Goal: Task Accomplishment & Management: Manage account settings

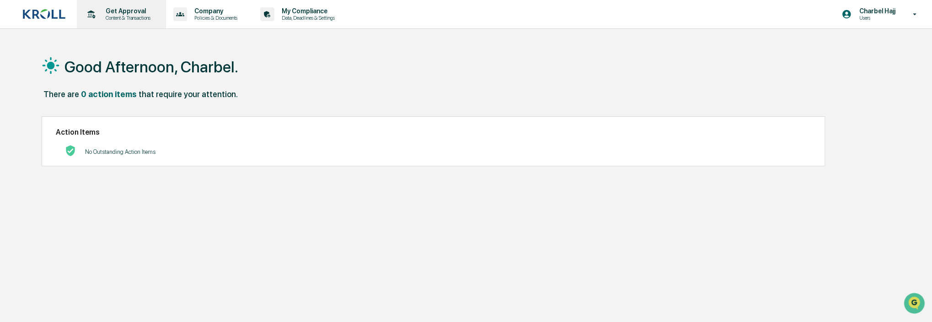
click at [156, 7] on div "Get Approval Content & Transactions" at bounding box center [121, 14] width 80 height 28
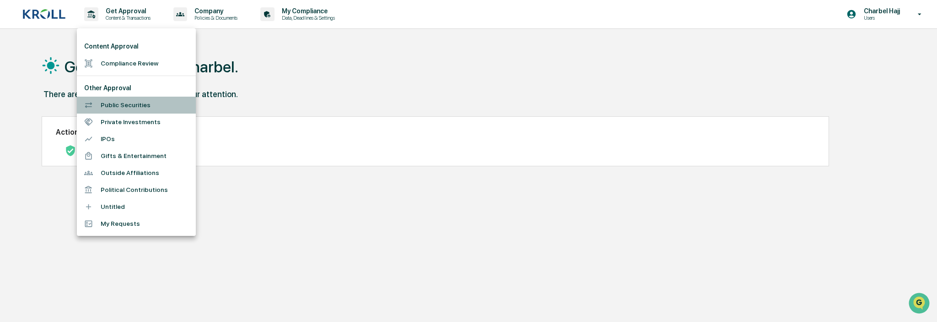
click at [136, 102] on li "Public Securities" at bounding box center [136, 105] width 119 height 17
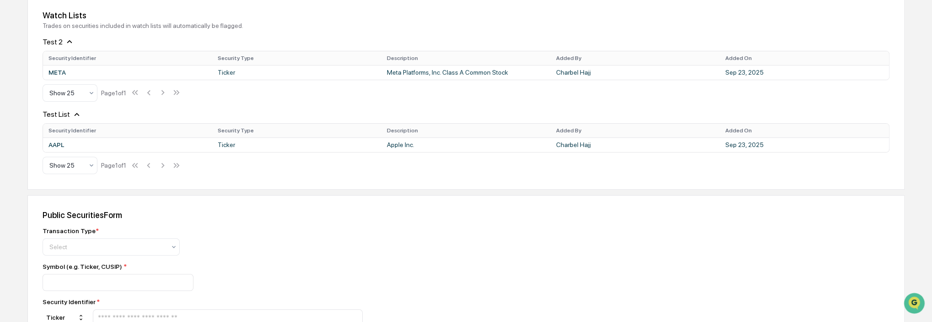
scroll to position [137, 0]
click at [66, 40] on icon at bounding box center [70, 41] width 10 height 10
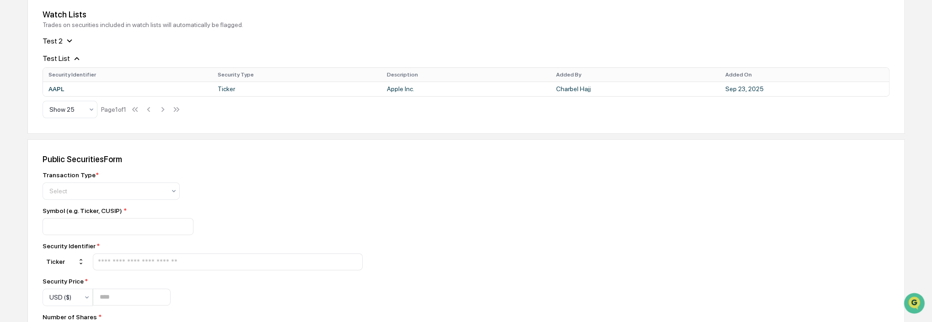
click at [72, 58] on icon at bounding box center [77, 59] width 10 height 10
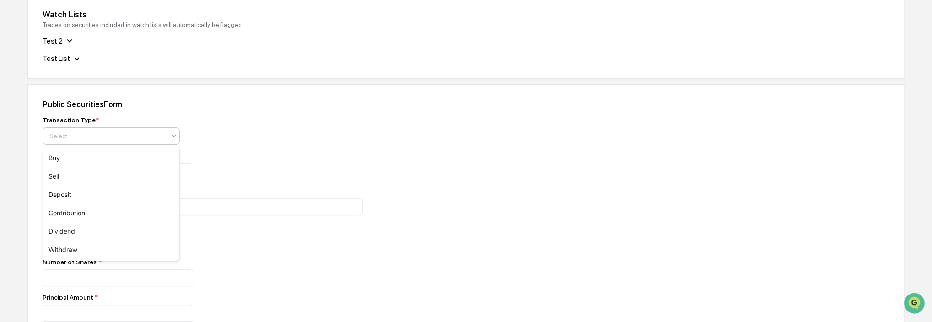
click at [93, 131] on div at bounding box center [107, 135] width 116 height 9
click at [99, 155] on div "Buy" at bounding box center [111, 158] width 136 height 18
click at [123, 205] on input "text" at bounding box center [228, 206] width 262 height 9
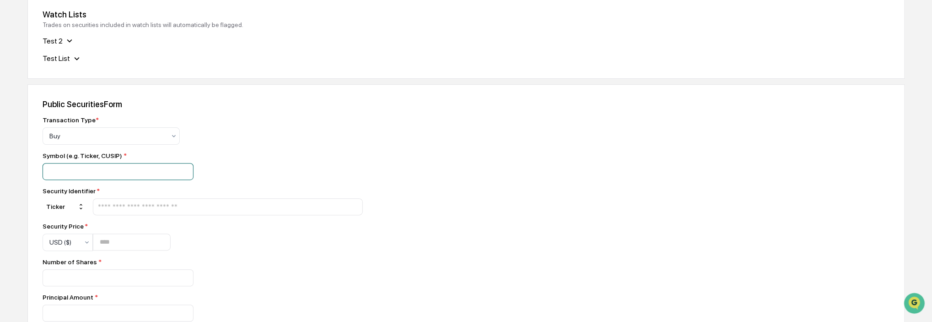
click at [108, 170] on input at bounding box center [118, 171] width 151 height 17
type input "****"
click at [134, 206] on input "text" at bounding box center [228, 206] width 262 height 9
click at [128, 211] on input "****" at bounding box center [228, 206] width 262 height 9
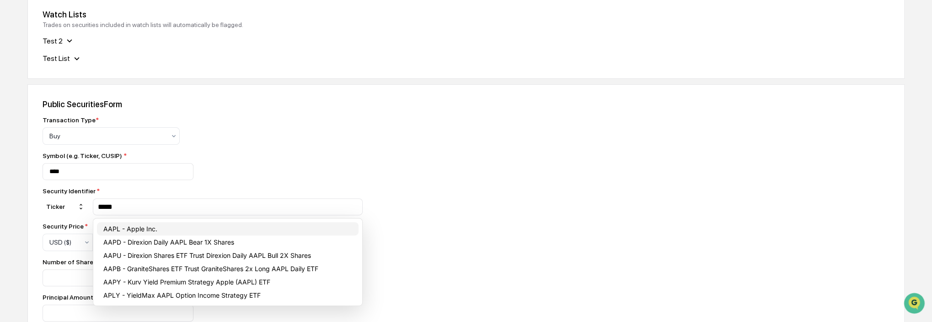
type input "****"
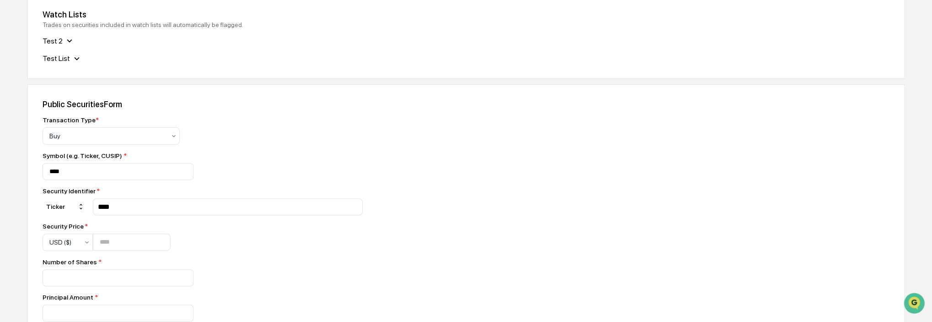
click at [125, 186] on div "Transaction Type * Buy Symbol (e.g. Ticker, CUSIP) * **** Security Identifier *…" at bounding box center [203, 312] width 320 height 393
click at [127, 246] on input "number" at bounding box center [132, 241] width 78 height 17
type input "*"
click at [104, 280] on input "number" at bounding box center [118, 277] width 151 height 17
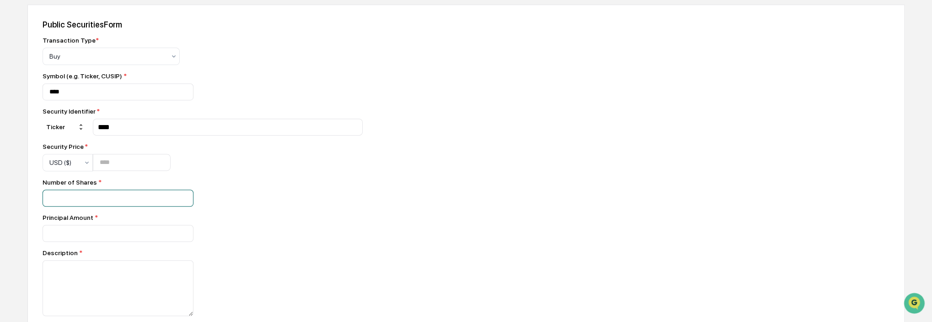
scroll to position [229, 0]
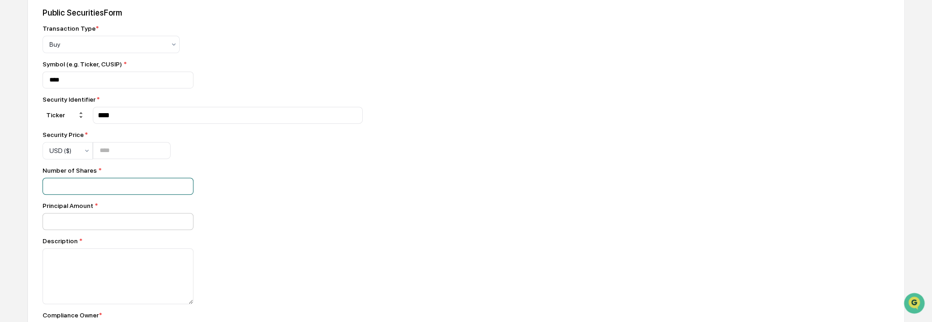
type input "*"
drag, startPoint x: 80, startPoint y: 220, endPoint x: 81, endPoint y: 256, distance: 36.2
click at [79, 220] on input "number" at bounding box center [118, 221] width 151 height 17
type input "*"
click at [84, 264] on textarea at bounding box center [118, 276] width 151 height 56
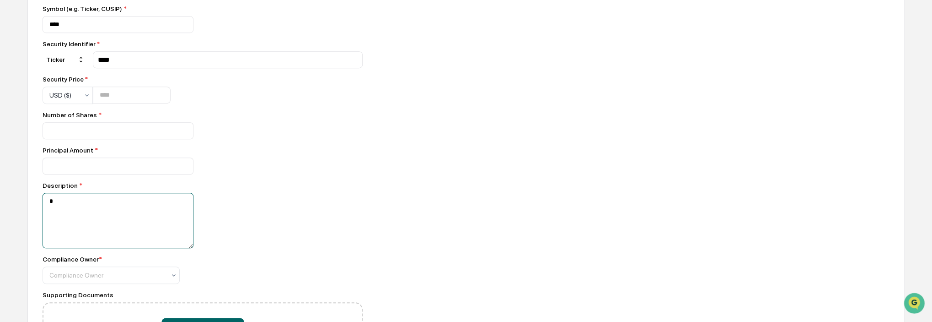
scroll to position [366, 0]
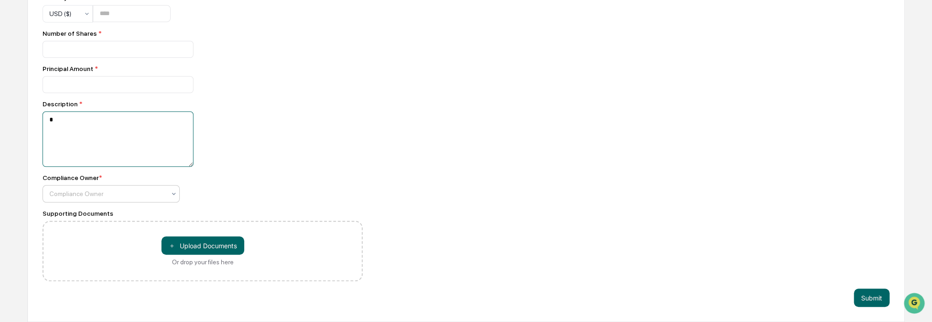
type textarea "*"
click at [89, 200] on div "Compliance Owner" at bounding box center [107, 193] width 125 height 13
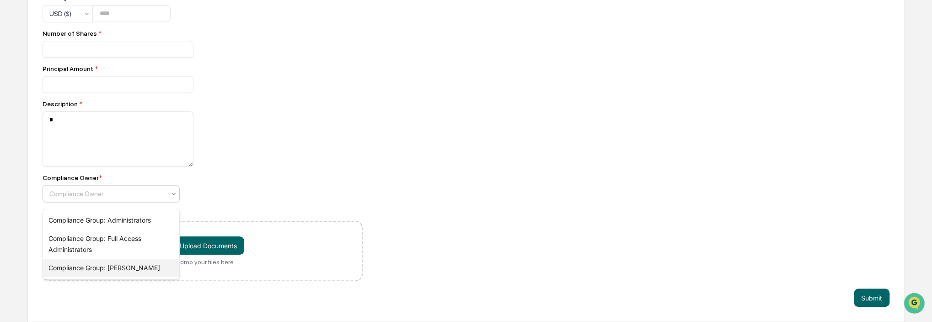
click at [110, 268] on div "Compliance Group: Kroll" at bounding box center [111, 267] width 136 height 18
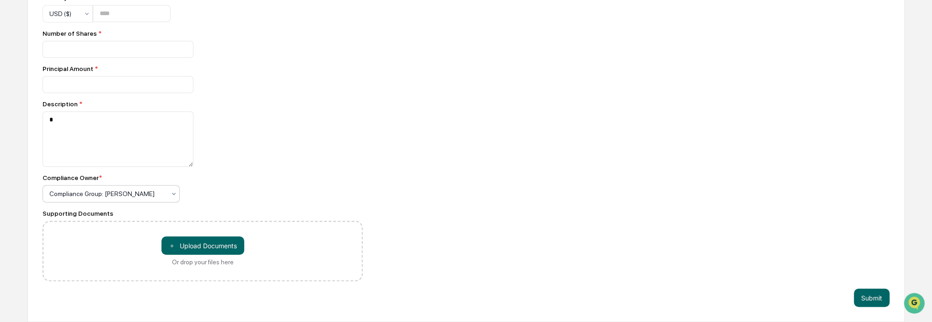
click at [208, 208] on div "Transaction Type * Buy Symbol (e.g. Ticker, CUSIP) * **** Security Identifier *…" at bounding box center [203, 84] width 320 height 393
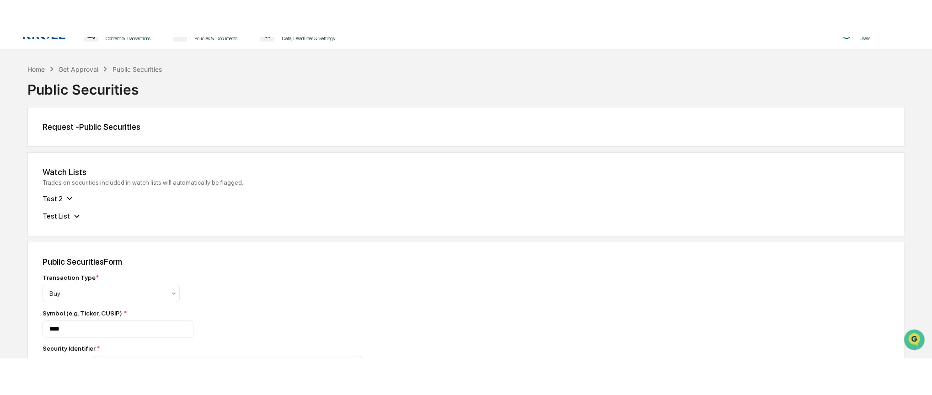
scroll to position [0, 0]
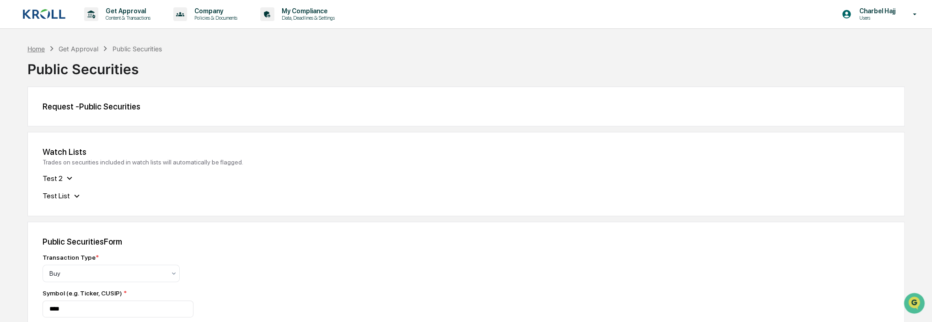
click at [42, 48] on div "Home" at bounding box center [35, 49] width 17 height 8
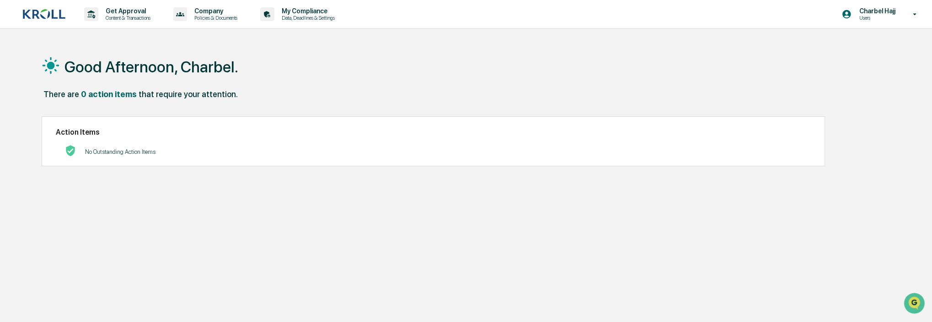
drag, startPoint x: 903, startPoint y: 53, endPoint x: 934, endPoint y: 0, distance: 61.7
click at [903, 51] on div "Good Afternoon, Charbel. There are 0 action items that require your attention. …" at bounding box center [466, 204] width 932 height 322
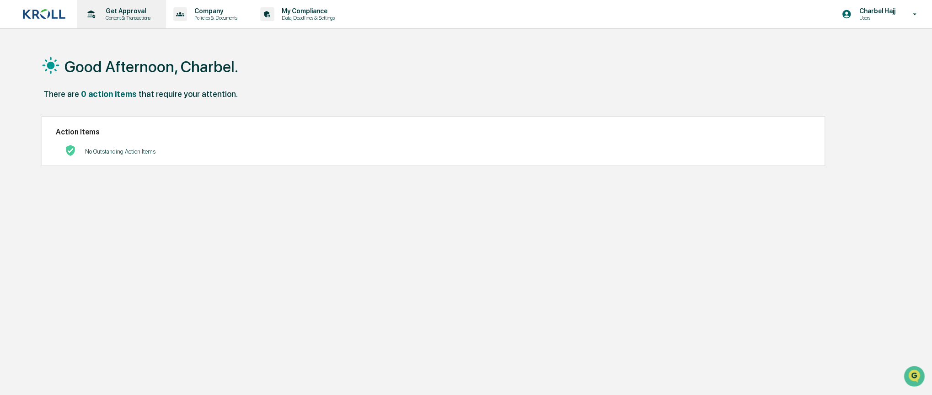
click at [150, 24] on div "Get Approval Content & Transactions" at bounding box center [121, 14] width 80 height 28
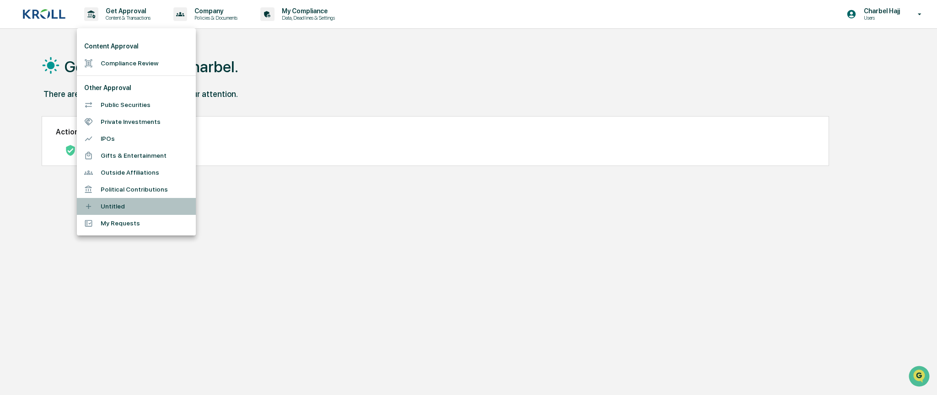
click at [132, 209] on li "Untitled" at bounding box center [136, 206] width 119 height 17
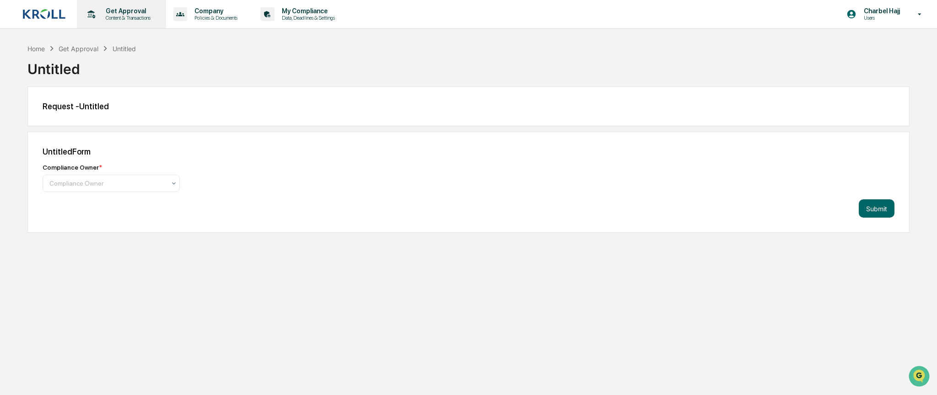
click at [126, 15] on p "Content & Transactions" at bounding box center [126, 18] width 57 height 6
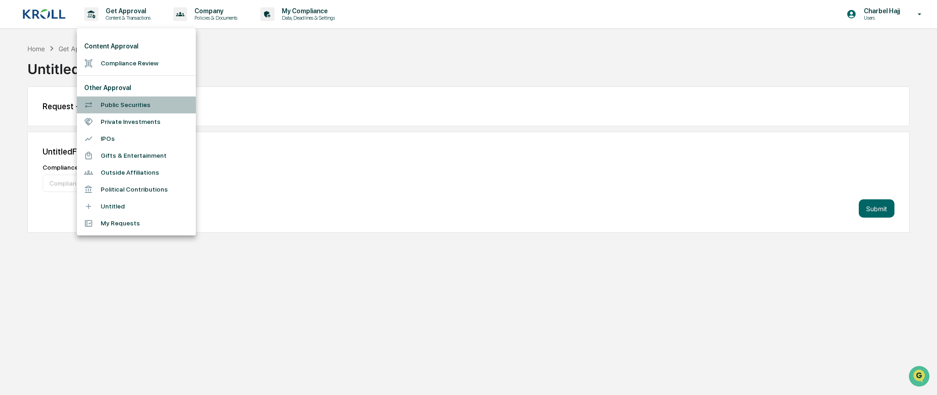
click at [122, 108] on li "Public Securities" at bounding box center [136, 105] width 119 height 17
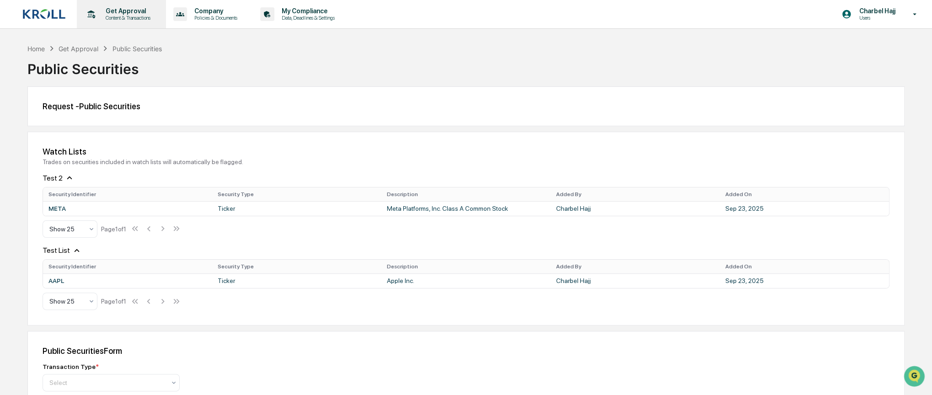
click at [136, 22] on div "Get Approval Content & Transactions" at bounding box center [121, 14] width 80 height 28
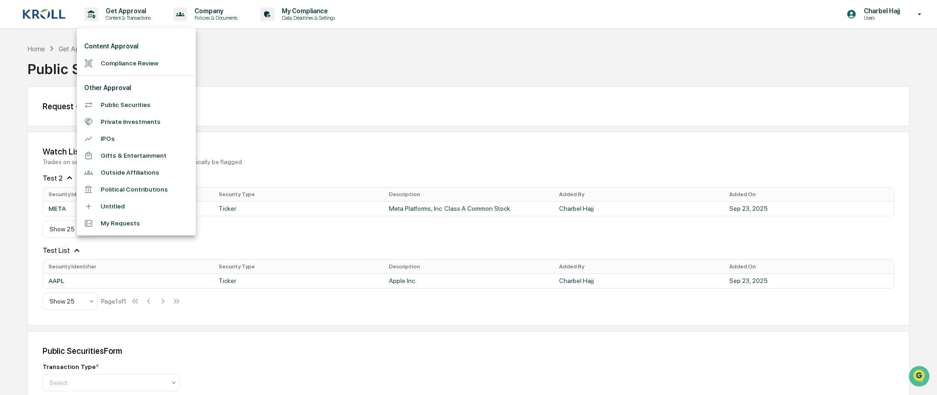
click at [223, 68] on div at bounding box center [468, 197] width 937 height 395
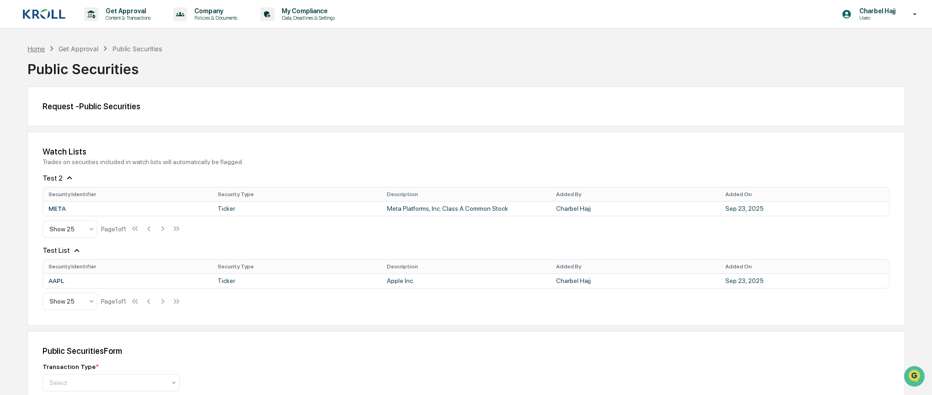
click at [38, 51] on div "Home" at bounding box center [35, 49] width 17 height 8
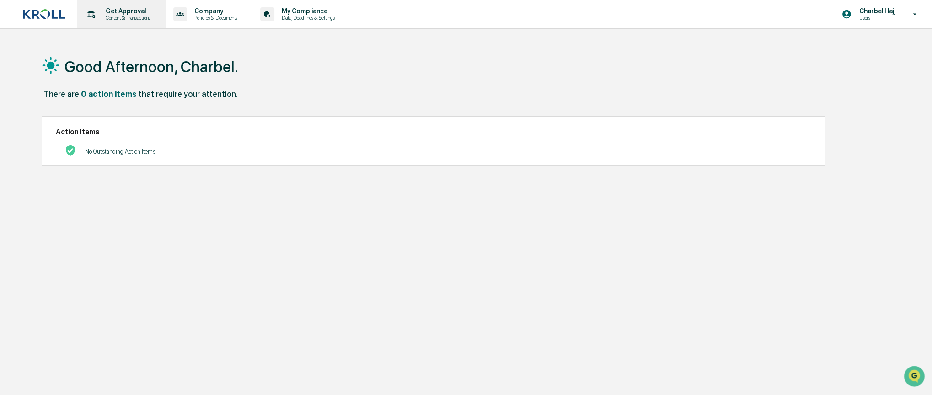
click at [124, 26] on div "Get Approval Content & Transactions" at bounding box center [121, 14] width 80 height 28
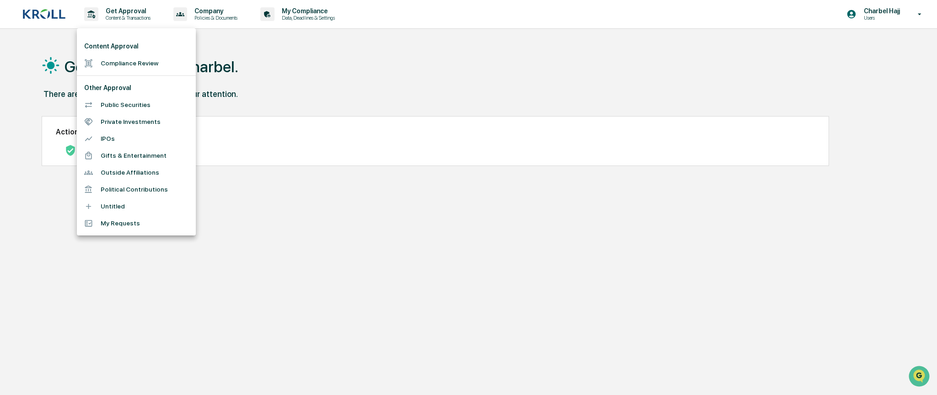
click at [307, 31] on div at bounding box center [468, 197] width 937 height 395
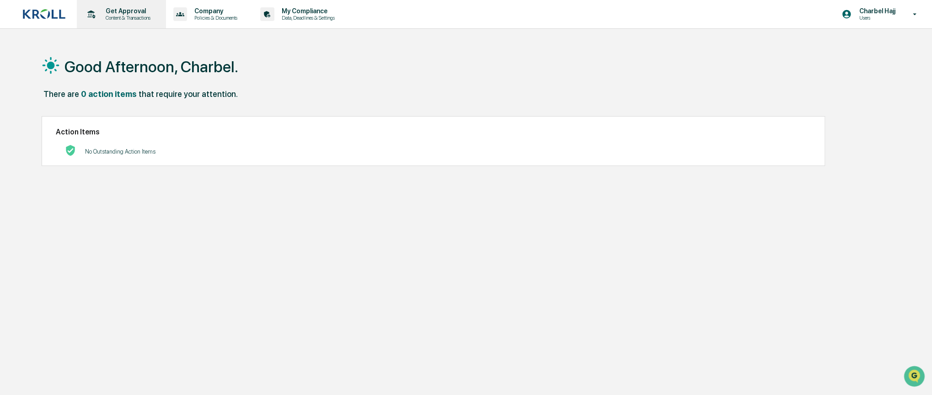
click at [121, 20] on p "Content & Transactions" at bounding box center [126, 18] width 57 height 6
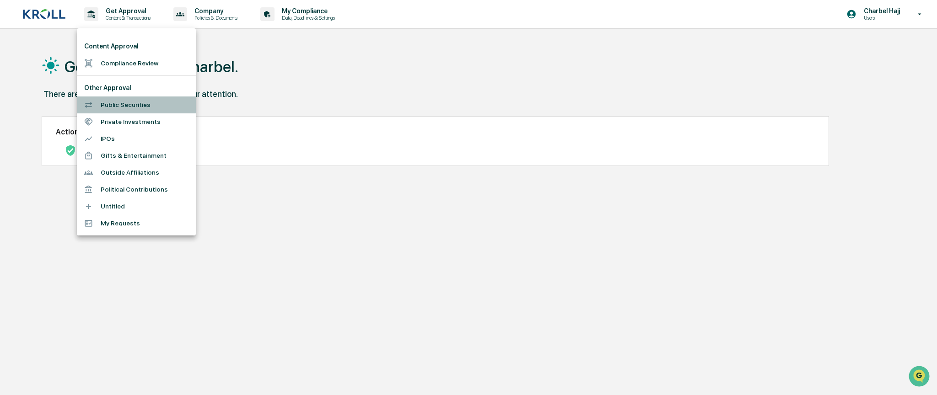
click at [132, 108] on li "Public Securities" at bounding box center [136, 105] width 119 height 17
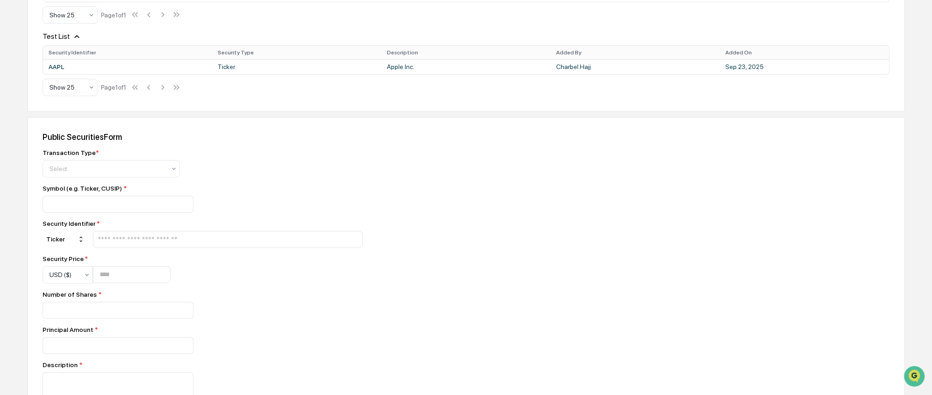
scroll to position [229, 0]
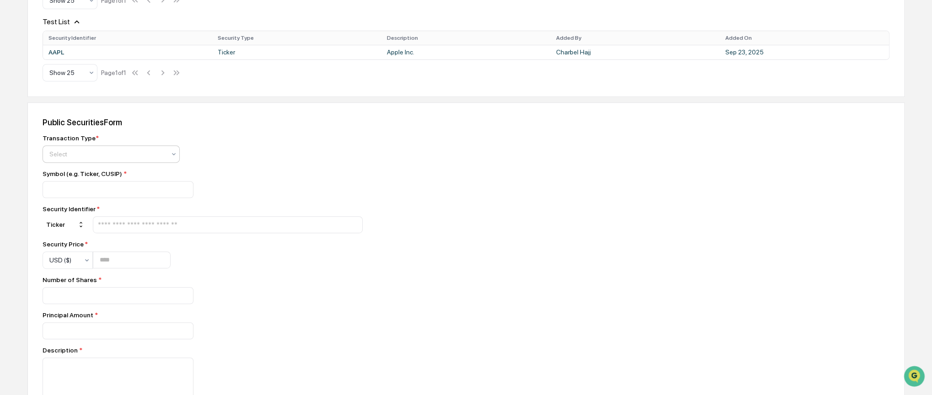
click at [92, 155] on div at bounding box center [107, 154] width 116 height 9
click at [92, 178] on div "Buy" at bounding box center [111, 176] width 136 height 18
click at [88, 198] on input at bounding box center [118, 189] width 151 height 17
type input "****"
click at [113, 224] on input "text" at bounding box center [228, 225] width 262 height 9
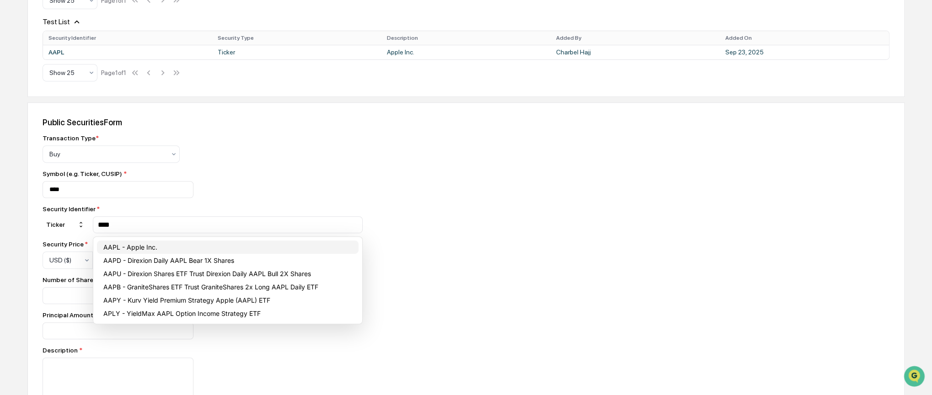
type input "****"
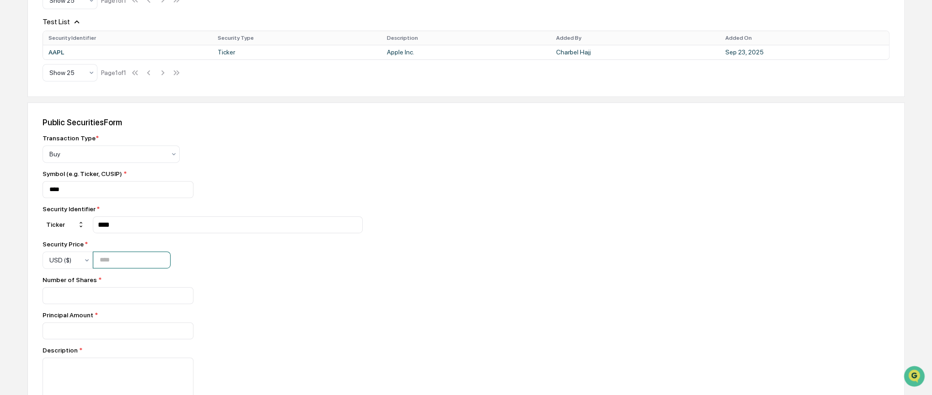
click at [130, 268] on input "number" at bounding box center [132, 260] width 78 height 17
type input "*"
click at [117, 296] on input "number" at bounding box center [118, 295] width 151 height 17
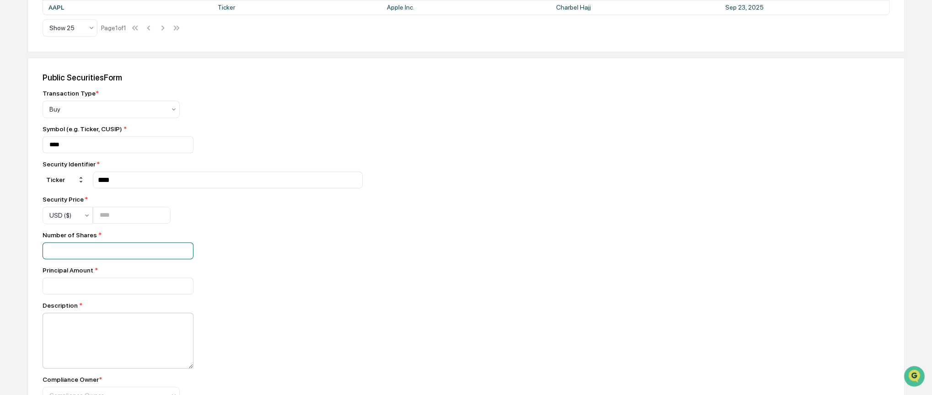
scroll to position [320, 0]
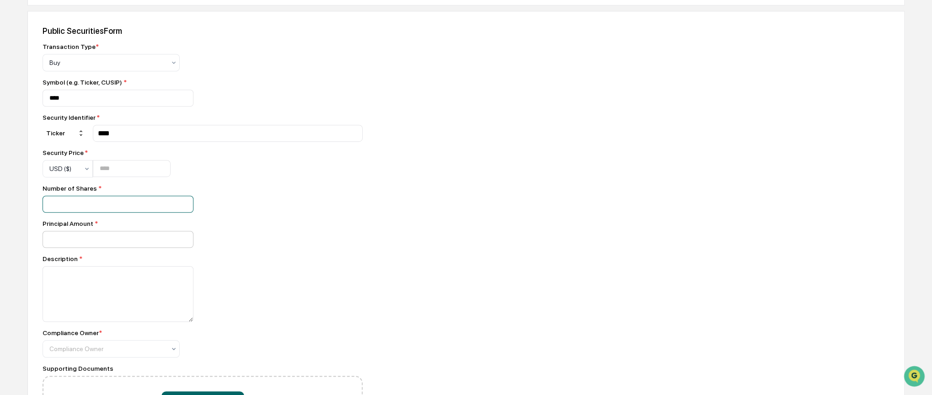
type input "*"
click at [87, 242] on input "number" at bounding box center [118, 239] width 151 height 17
type input "*"
click at [77, 285] on textarea at bounding box center [118, 295] width 151 height 56
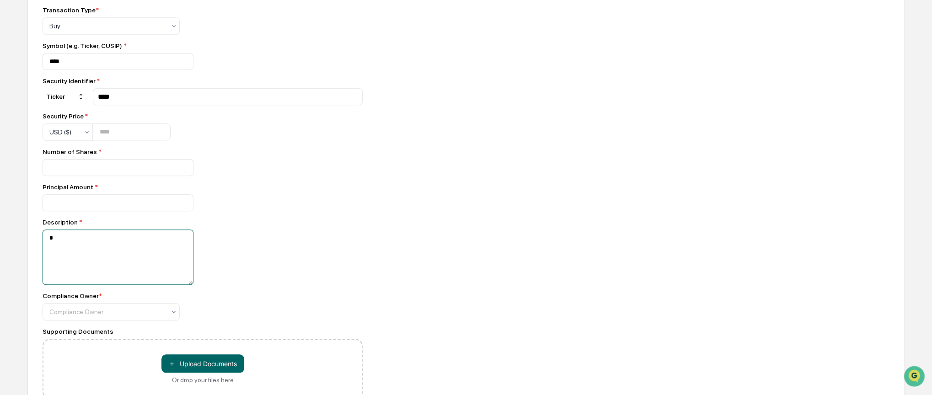
scroll to position [408, 0]
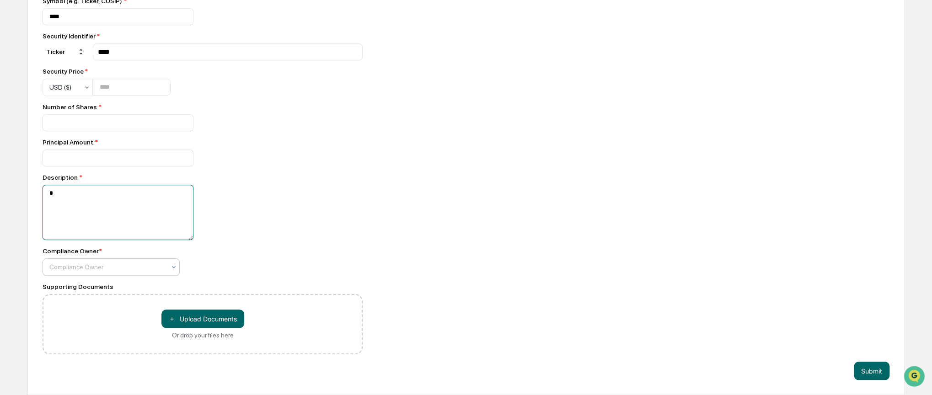
type textarea "*"
drag, startPoint x: 91, startPoint y: 267, endPoint x: 94, endPoint y: 272, distance: 5.7
click at [91, 268] on div at bounding box center [107, 267] width 116 height 9
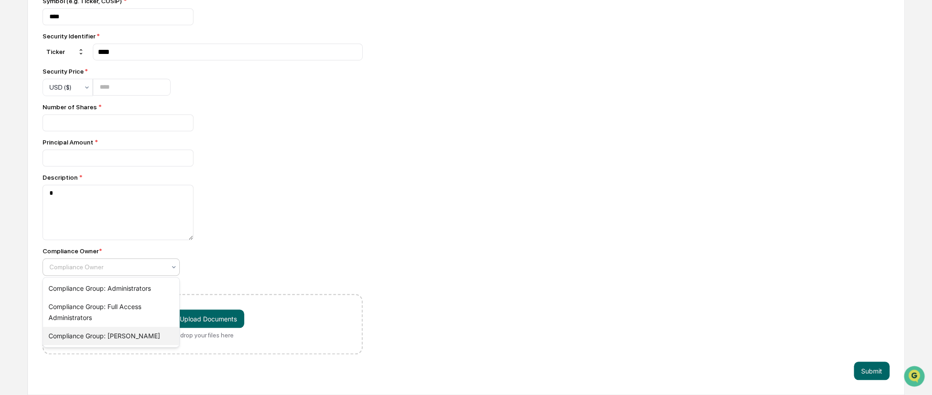
click at [96, 321] on div "Compliance Group: Kroll" at bounding box center [111, 336] width 136 height 18
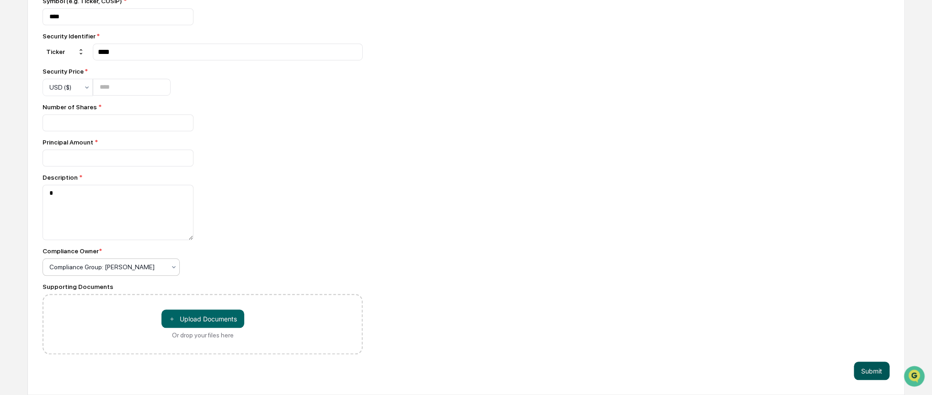
click at [875, 321] on button "Submit" at bounding box center [872, 371] width 36 height 18
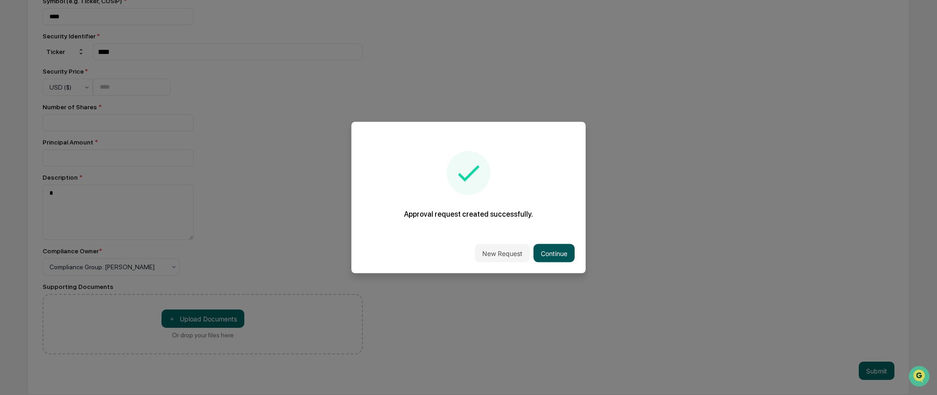
click at [559, 252] on button "Continue" at bounding box center [553, 253] width 41 height 18
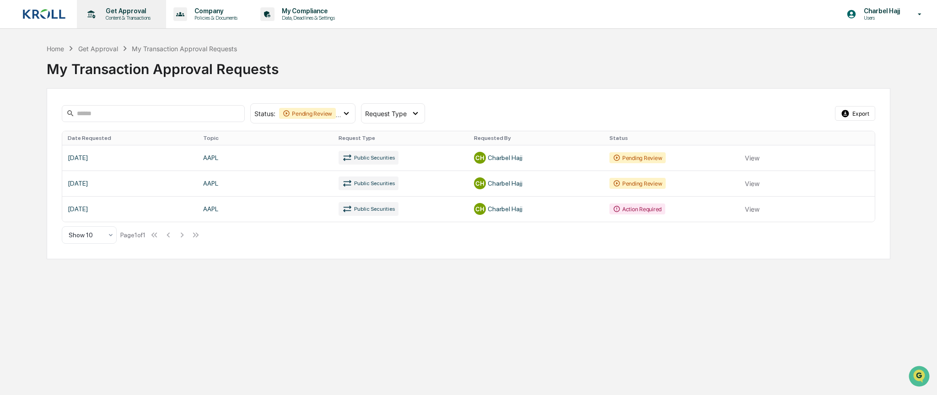
click at [123, 24] on div "Get Approval Content & Transactions" at bounding box center [121, 14] width 80 height 28
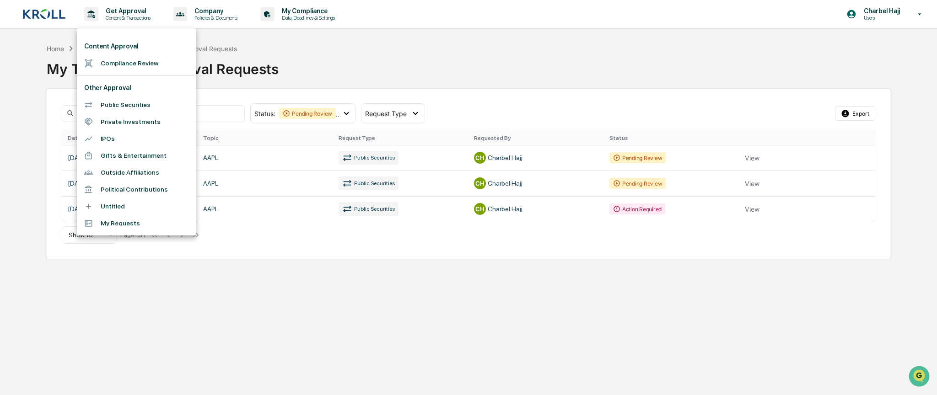
click at [354, 77] on div at bounding box center [468, 197] width 937 height 395
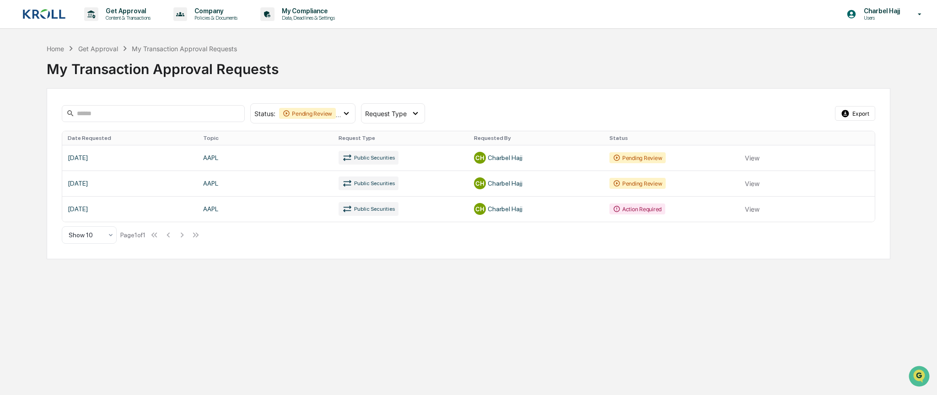
click at [595, 212] on link at bounding box center [468, 209] width 812 height 26
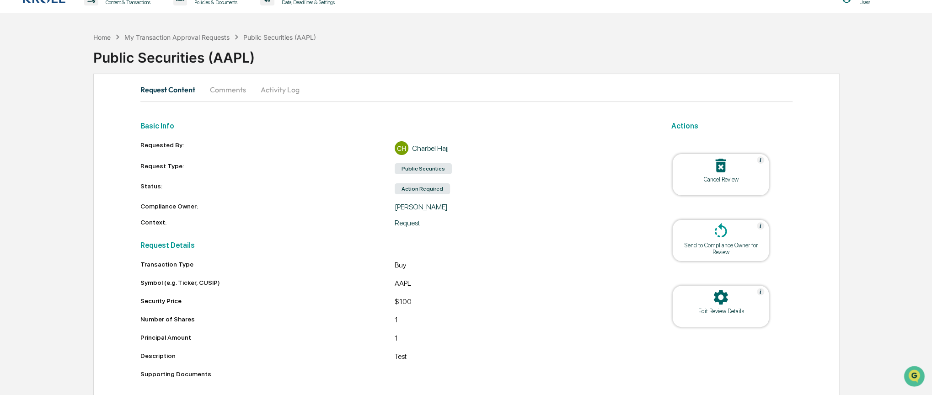
scroll to position [24, 0]
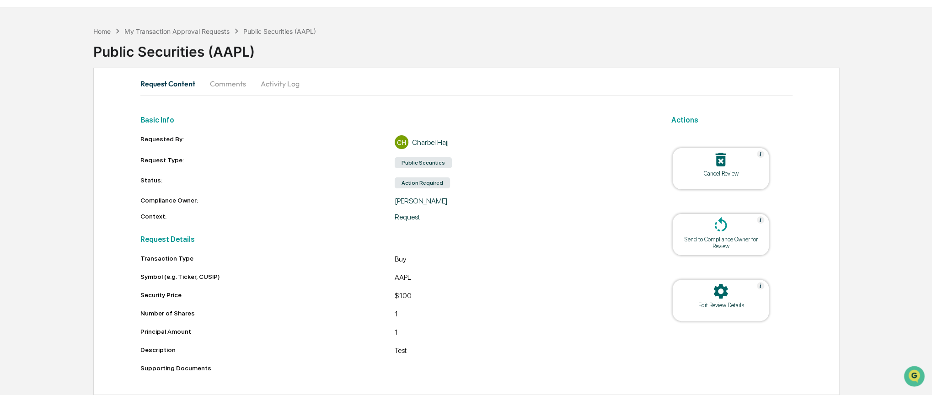
click at [725, 304] on div "Edit Review Details" at bounding box center [721, 305] width 82 height 7
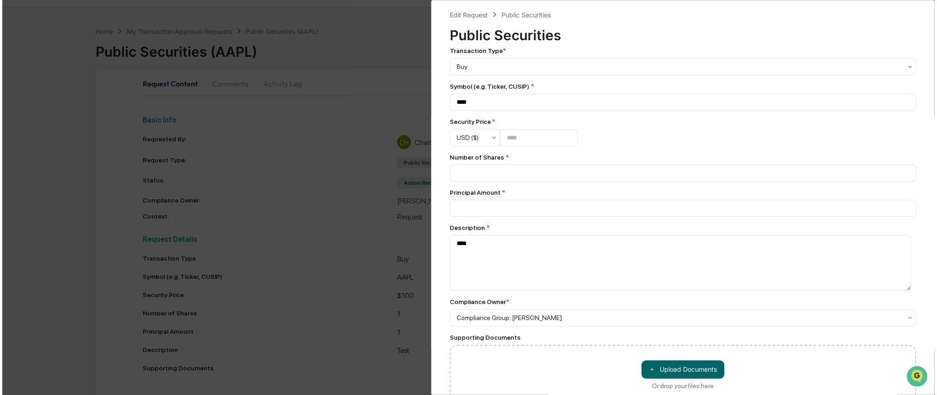
scroll to position [66, 0]
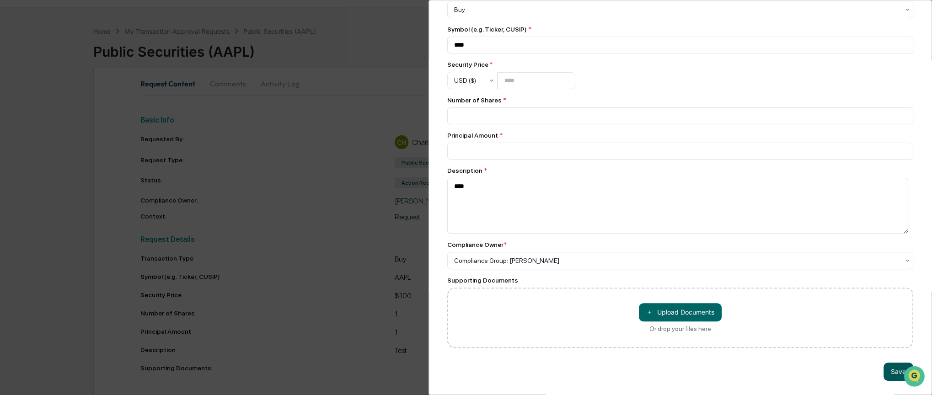
click at [884, 321] on button "Save" at bounding box center [899, 372] width 30 height 18
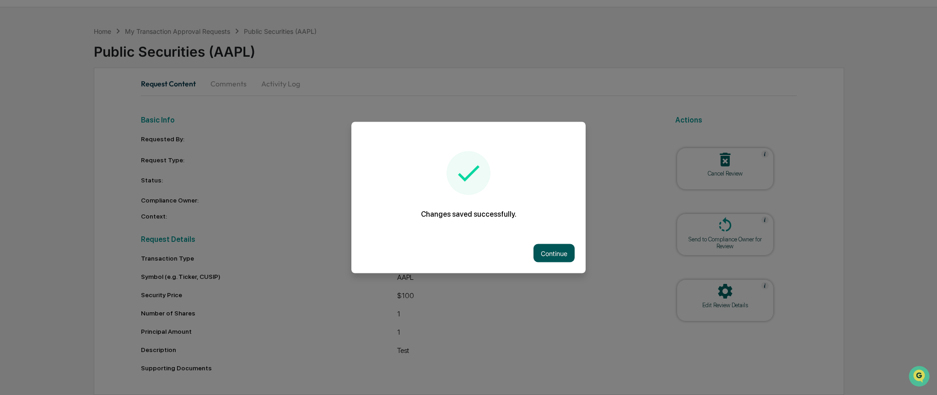
click at [544, 258] on button "Continue" at bounding box center [553, 253] width 41 height 18
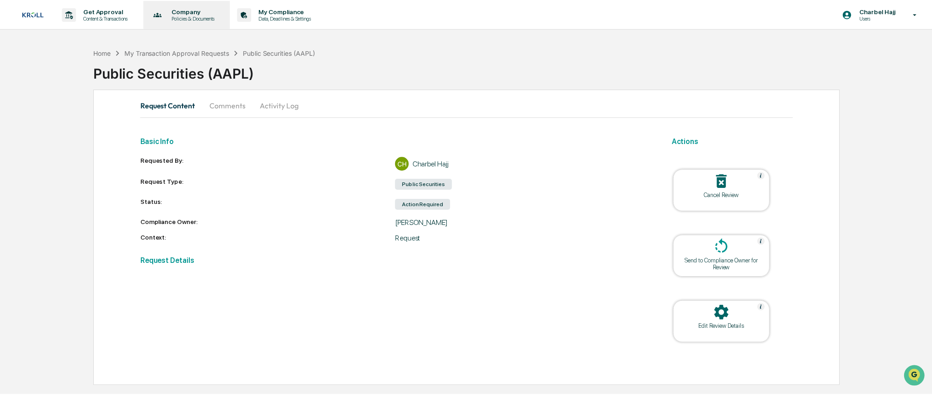
scroll to position [0, 0]
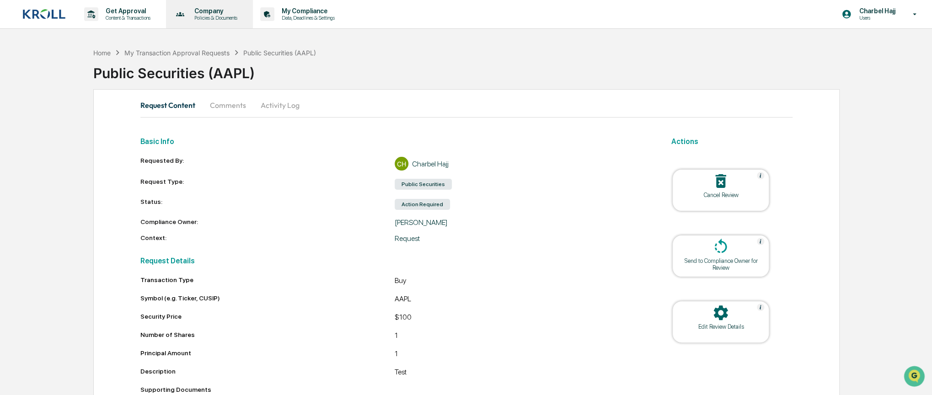
click at [219, 16] on p "Policies & Documents" at bounding box center [214, 18] width 55 height 6
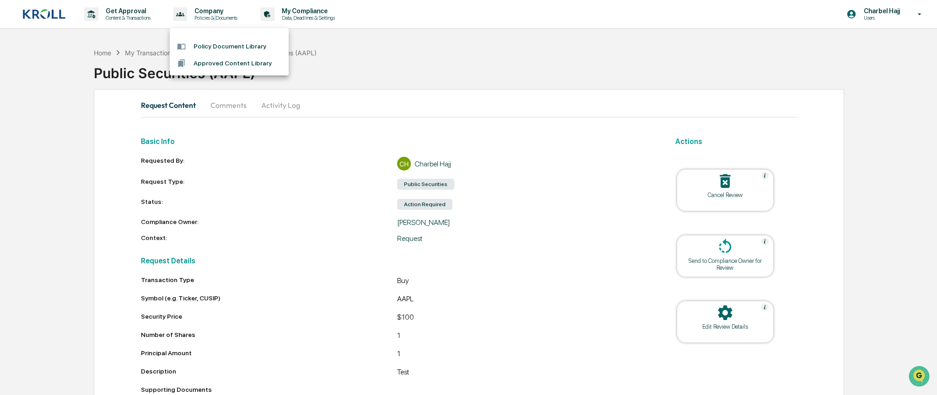
click at [223, 45] on li "Policy Document Library" at bounding box center [229, 46] width 119 height 17
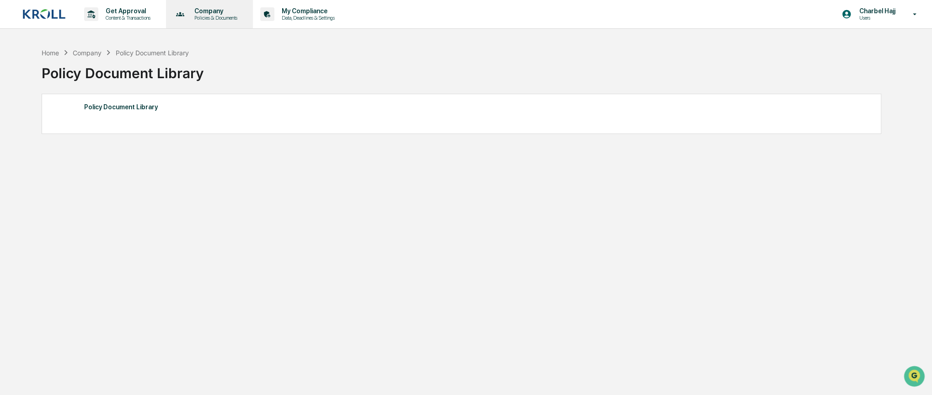
click at [218, 15] on p "Policies & Documents" at bounding box center [214, 18] width 55 height 6
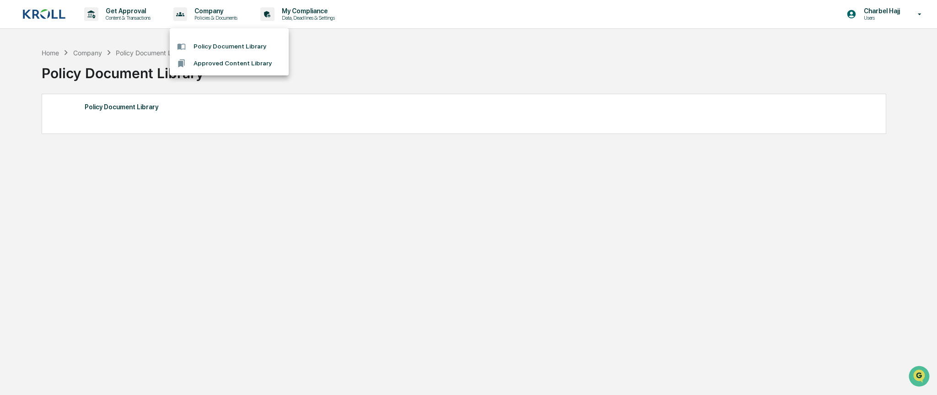
click at [239, 64] on li "Approved Content Library" at bounding box center [229, 63] width 119 height 17
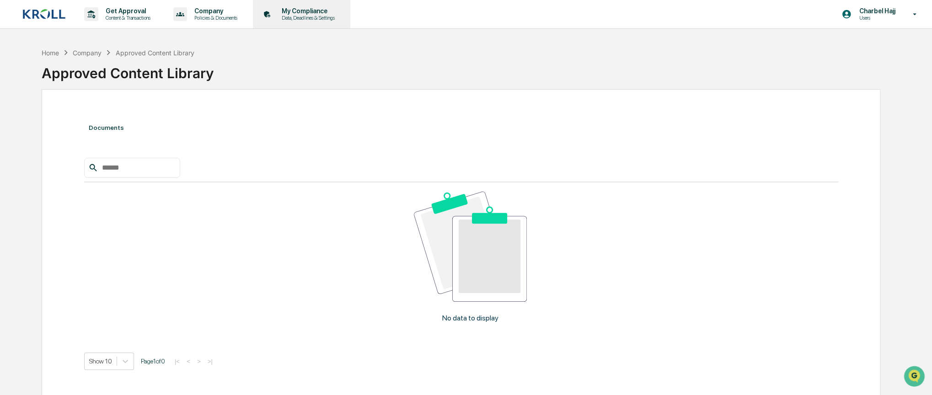
click at [330, 21] on div "My Compliance Data, Deadlines & Settings" at bounding box center [301, 14] width 88 height 28
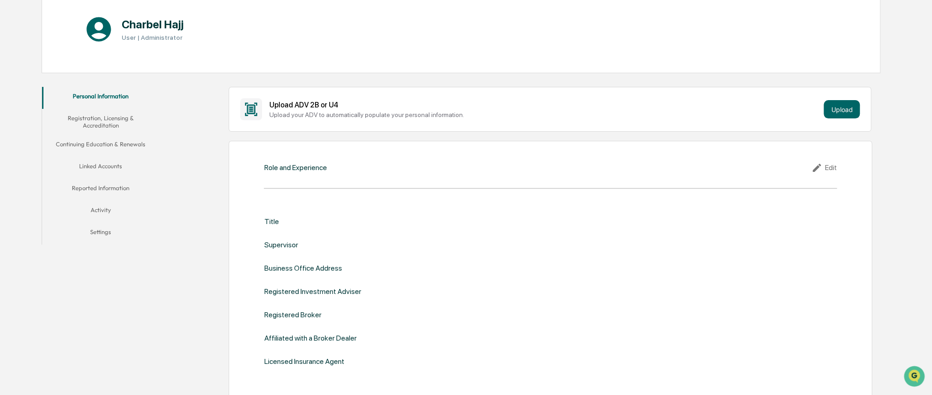
scroll to position [97, 0]
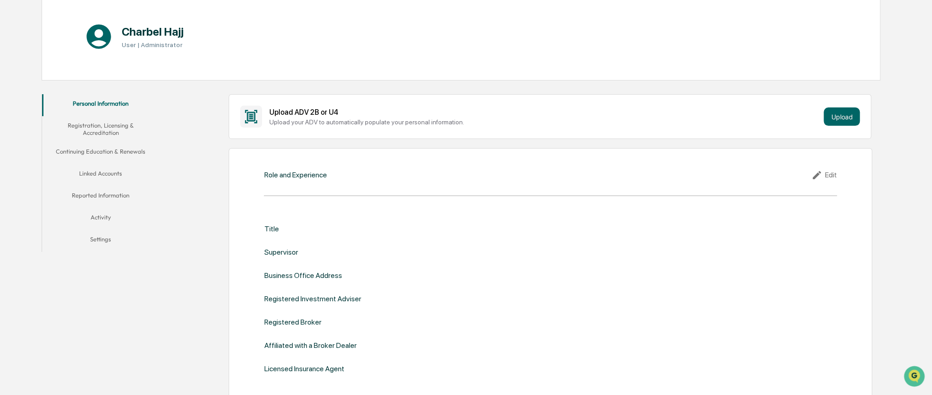
click at [112, 171] on button "Linked Accounts" at bounding box center [100, 175] width 117 height 22
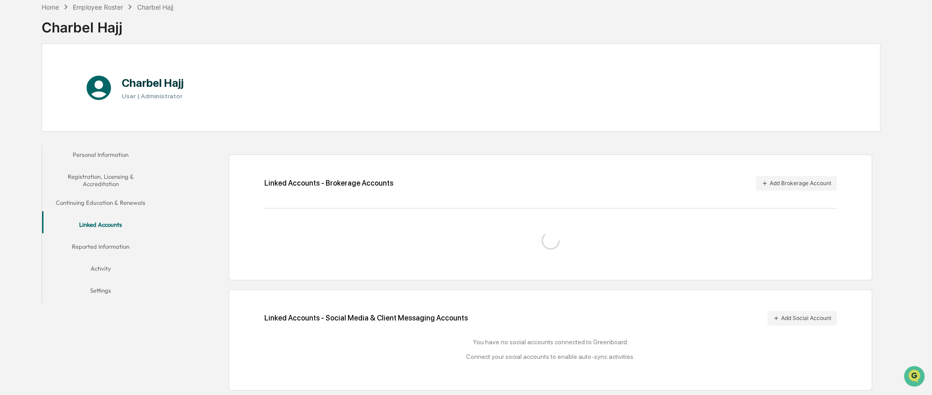
scroll to position [70, 0]
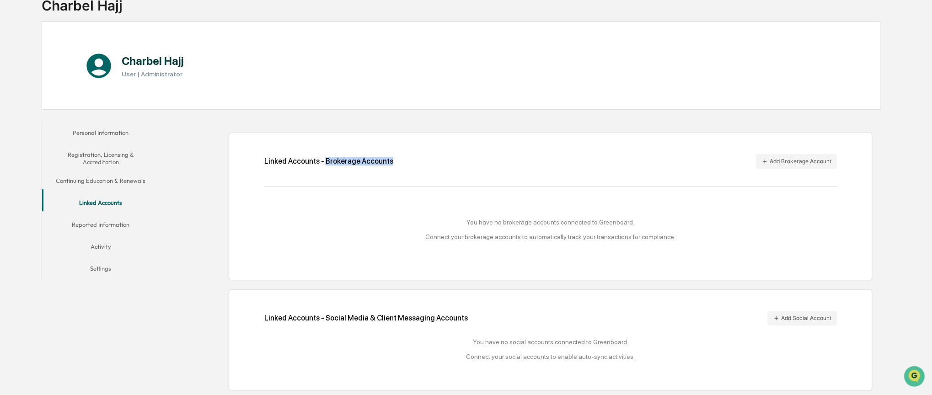
drag, startPoint x: 324, startPoint y: 159, endPoint x: 393, endPoint y: 159, distance: 68.6
click at [393, 159] on div "Linked Accounts - Brokerage Accounts Add Brokerage Account" at bounding box center [550, 161] width 573 height 15
drag, startPoint x: 322, startPoint y: 159, endPoint x: 337, endPoint y: 158, distance: 14.7
click at [337, 158] on div "Linked Accounts - Brokerage Accounts" at bounding box center [328, 161] width 129 height 9
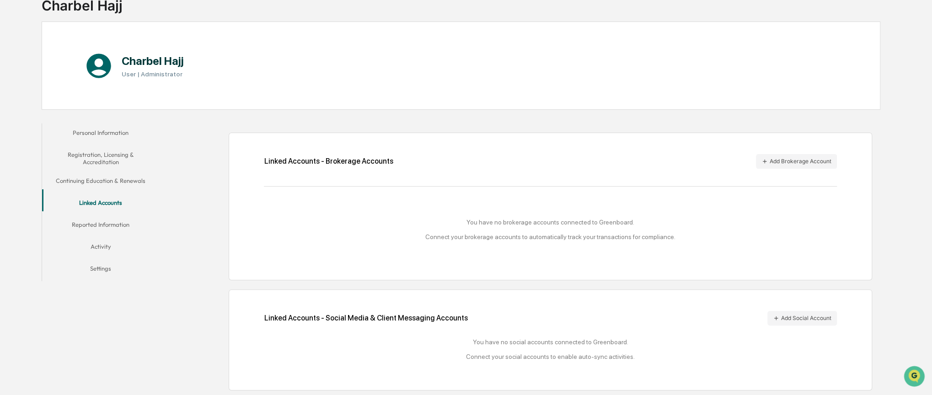
click at [433, 119] on div "Linked Accounts - Brokerage Accounts Add Brokerage Account You have no brokerag…" at bounding box center [522, 257] width 717 height 276
click at [821, 162] on button "Add Brokerage Account" at bounding box center [796, 161] width 81 height 15
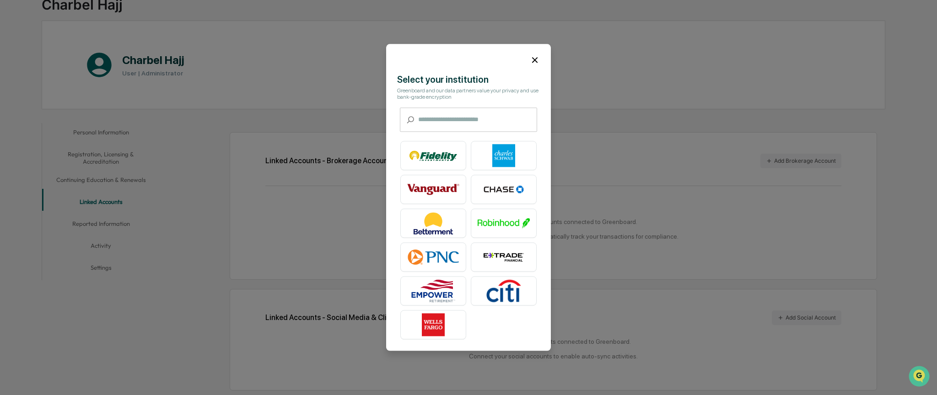
click at [533, 59] on icon at bounding box center [535, 60] width 10 height 10
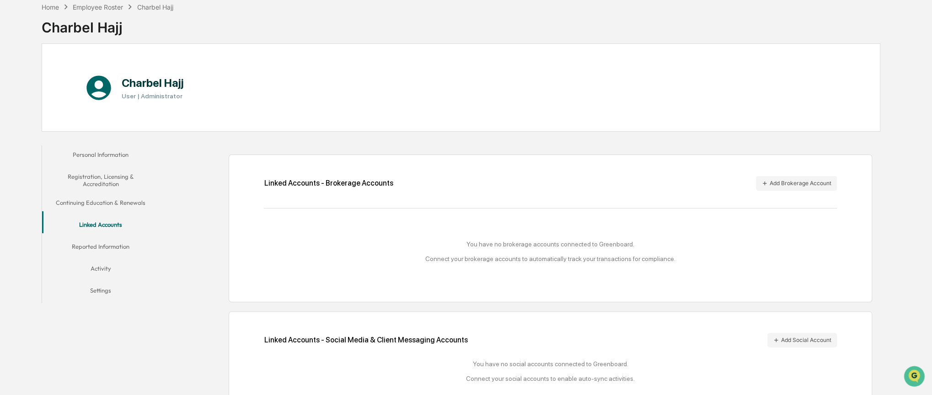
scroll to position [0, 0]
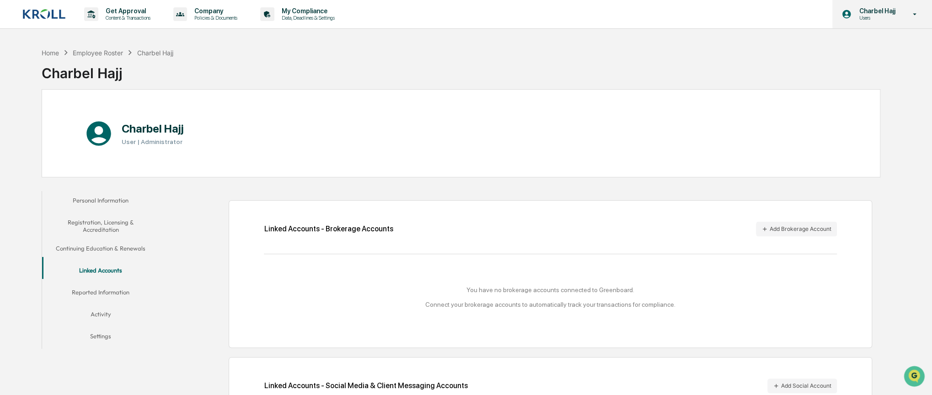
click at [905, 16] on div "Charbel Hajj Users" at bounding box center [883, 14] width 100 height 28
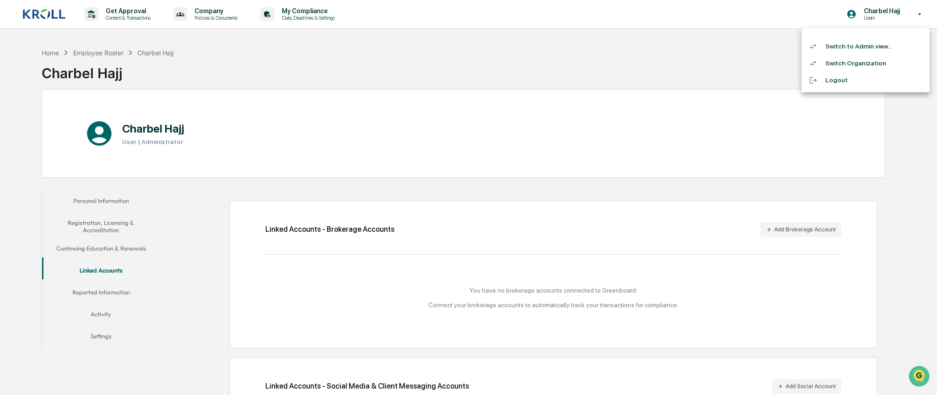
click at [694, 218] on div at bounding box center [468, 197] width 937 height 395
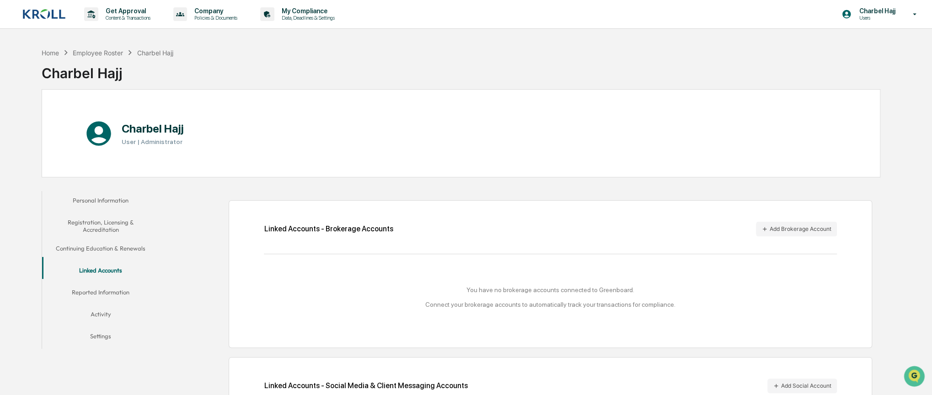
click at [381, 230] on div "Linked Accounts - Brokerage Accounts" at bounding box center [328, 229] width 129 height 9
click at [904, 18] on div "Charbel Hajj Users" at bounding box center [883, 14] width 100 height 28
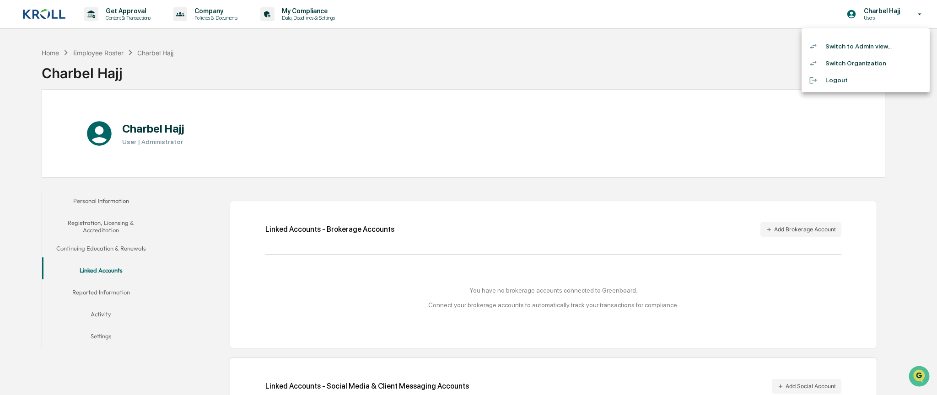
click at [876, 49] on li "Switch to Admin view..." at bounding box center [866, 46] width 128 height 17
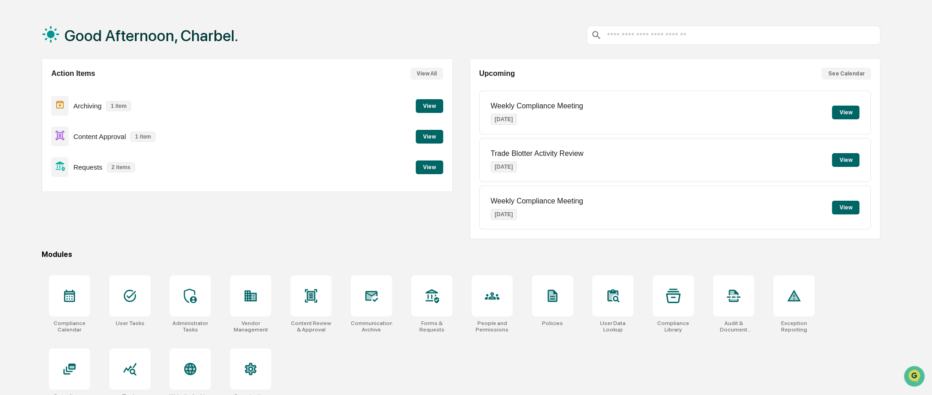
scroll to position [47, 0]
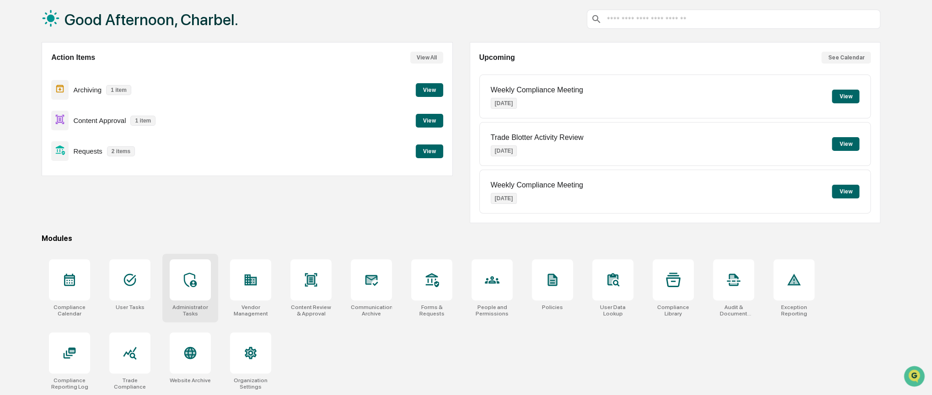
click at [178, 290] on div at bounding box center [190, 279] width 41 height 41
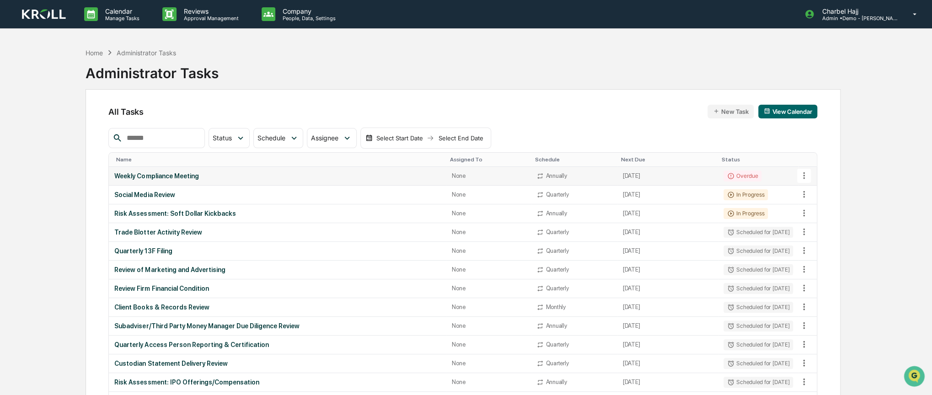
click at [224, 172] on div "Weekly Compliance Meeting" at bounding box center [277, 175] width 327 height 7
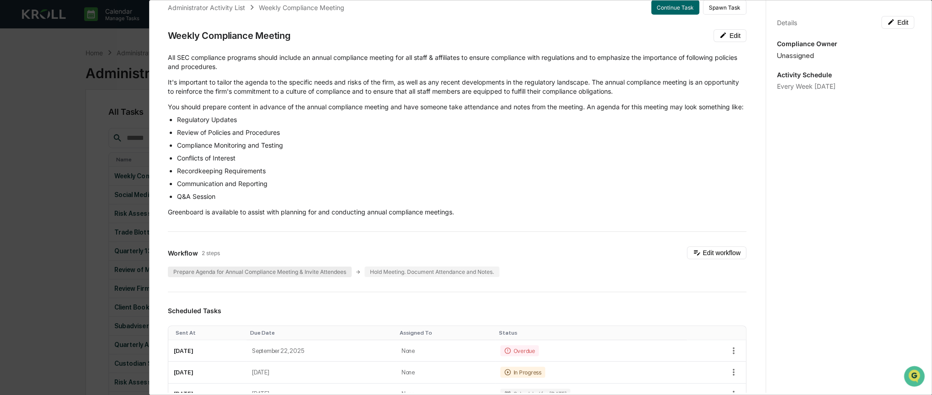
scroll to position [46, 0]
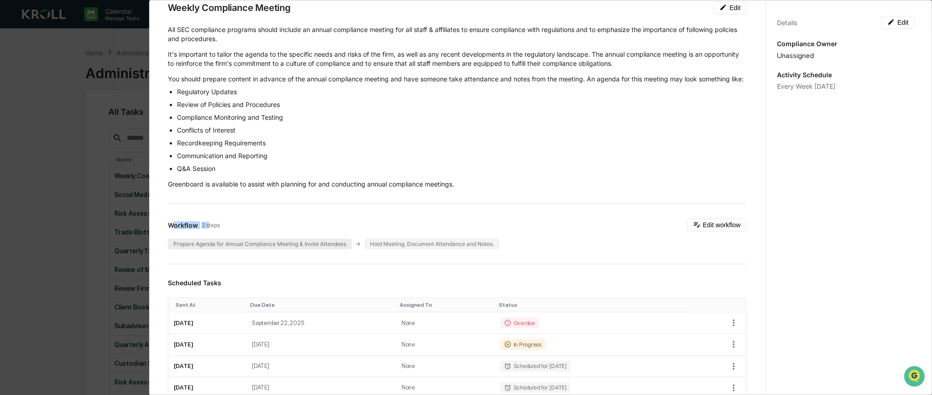
drag, startPoint x: 172, startPoint y: 233, endPoint x: 212, endPoint y: 251, distance: 44.0
click at [210, 229] on div "Workflow 2 steps" at bounding box center [194, 225] width 52 height 8
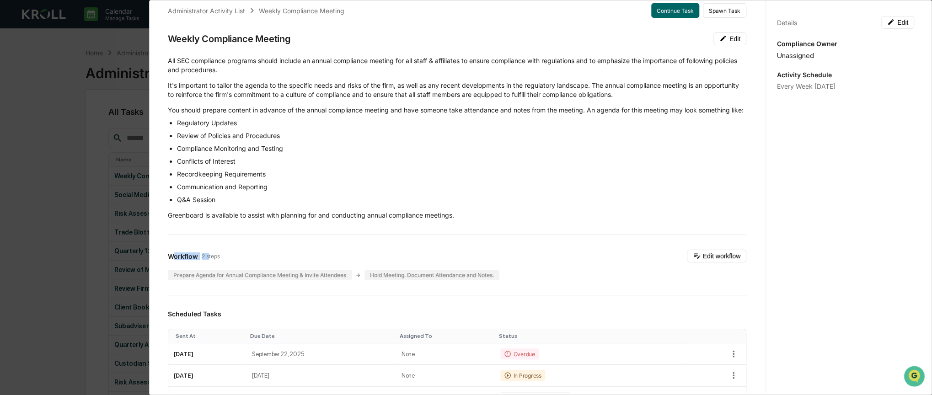
scroll to position [0, 0]
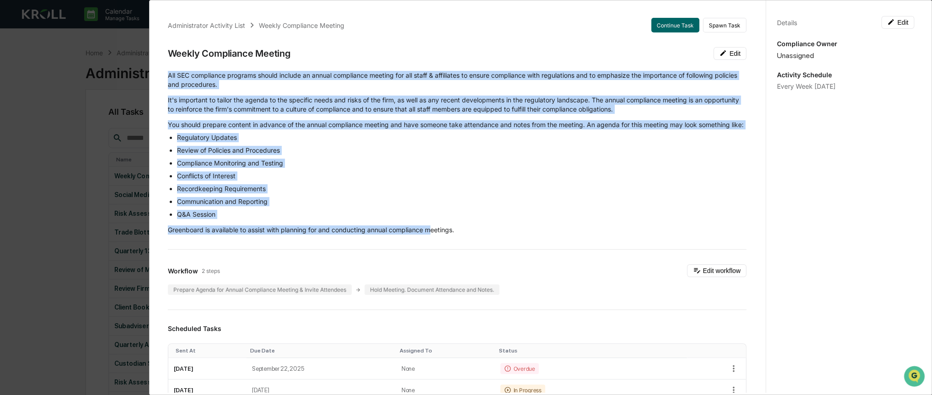
drag, startPoint x: 167, startPoint y: 74, endPoint x: 431, endPoint y: 238, distance: 311.3
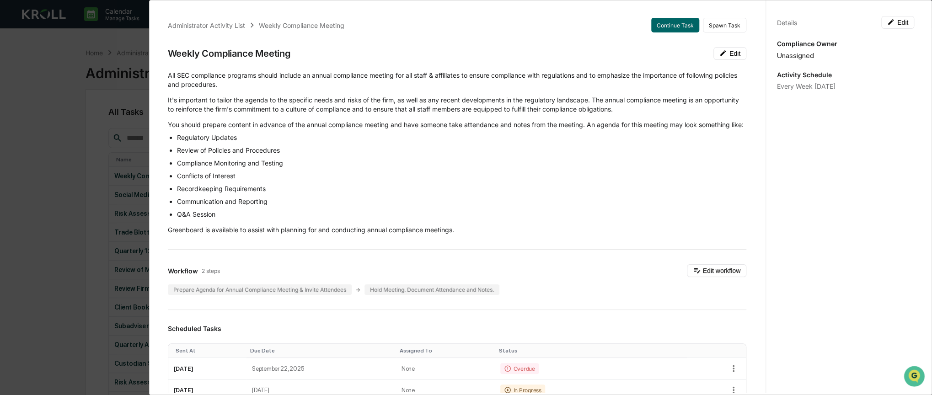
drag, startPoint x: 393, startPoint y: 269, endPoint x: 281, endPoint y: 275, distance: 112.3
click at [678, 21] on button "Continue Task" at bounding box center [675, 25] width 48 height 15
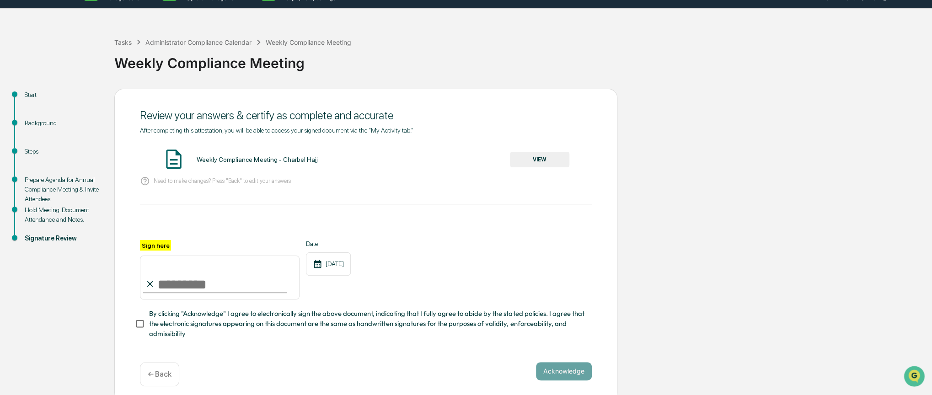
scroll to position [30, 0]
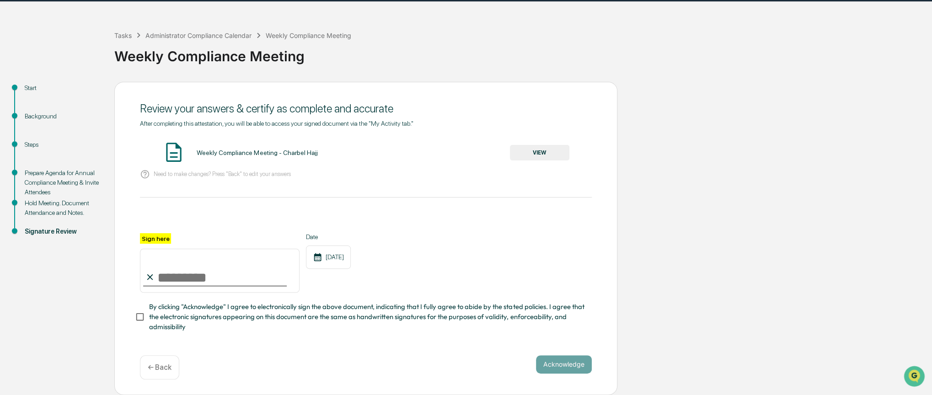
click at [167, 273] on input "Sign here" at bounding box center [220, 271] width 160 height 44
type input "**********"
click at [559, 364] on button "Acknowledge" at bounding box center [564, 364] width 56 height 18
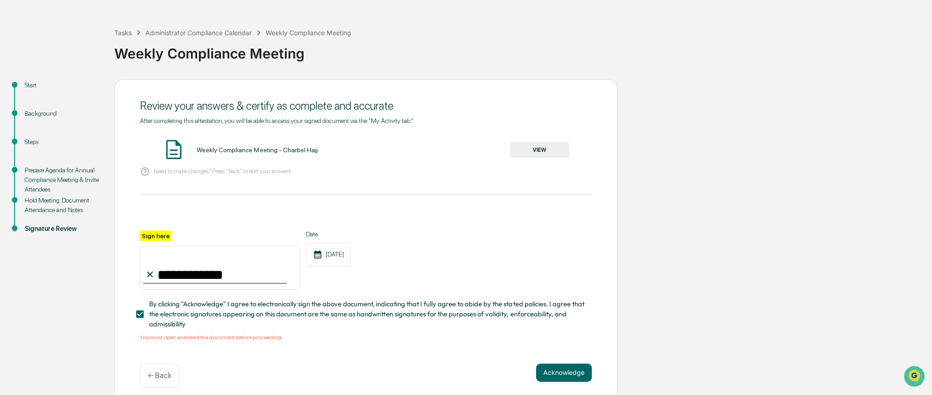
click at [28, 83] on div "Start" at bounding box center [62, 86] width 75 height 10
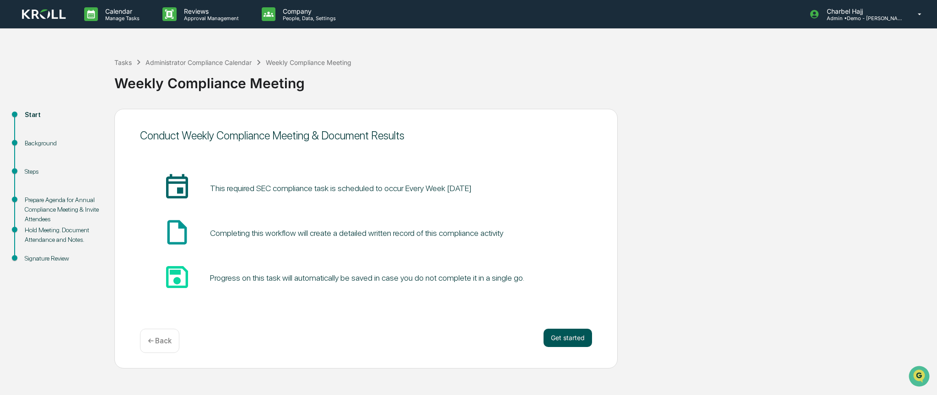
click at [565, 336] on button "Get started" at bounding box center [568, 338] width 48 height 18
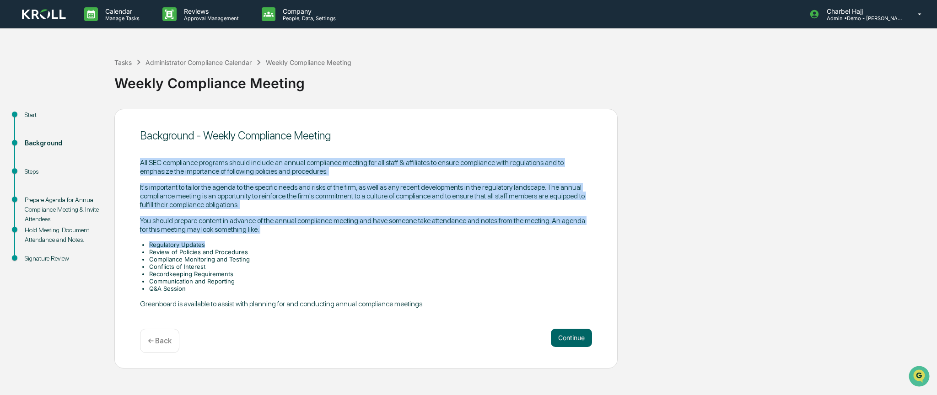
drag, startPoint x: 139, startPoint y: 154, endPoint x: 297, endPoint y: 247, distance: 183.1
click at [297, 247] on div "Background - Weekly Compliance Meeting All SEC compliance programs should inclu…" at bounding box center [365, 239] width 503 height 260
click at [569, 345] on button "Continue" at bounding box center [571, 338] width 41 height 18
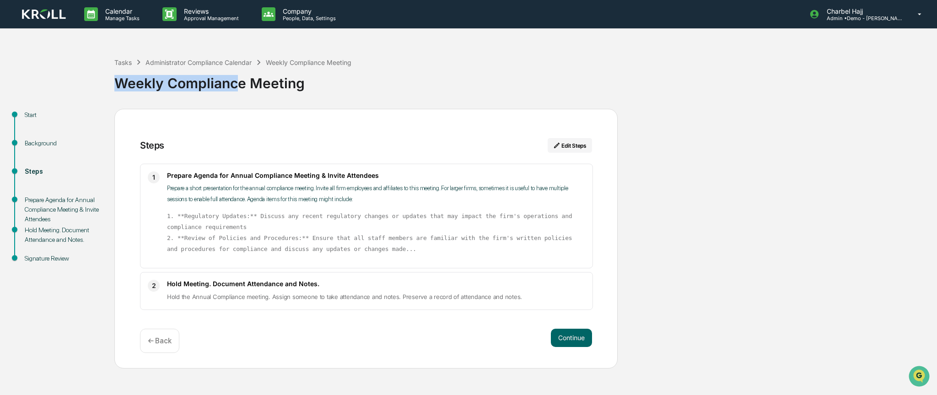
drag, startPoint x: 117, startPoint y: 81, endPoint x: 234, endPoint y: 81, distance: 117.1
click at [234, 81] on div "Weekly Compliance Meeting" at bounding box center [523, 80] width 818 height 24
drag, startPoint x: 574, startPoint y: 143, endPoint x: 569, endPoint y: 148, distance: 7.4
click at [573, 143] on button "Edit Steps" at bounding box center [570, 145] width 44 height 15
click at [575, 142] on button "Edit Steps" at bounding box center [570, 145] width 44 height 15
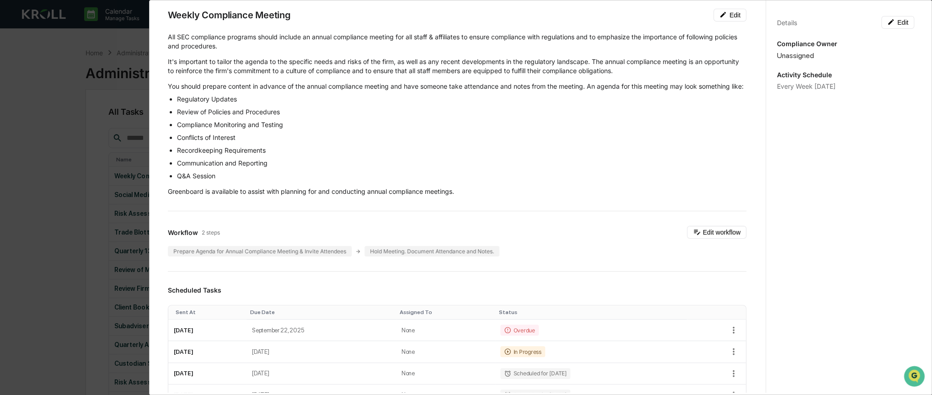
scroll to position [91, 0]
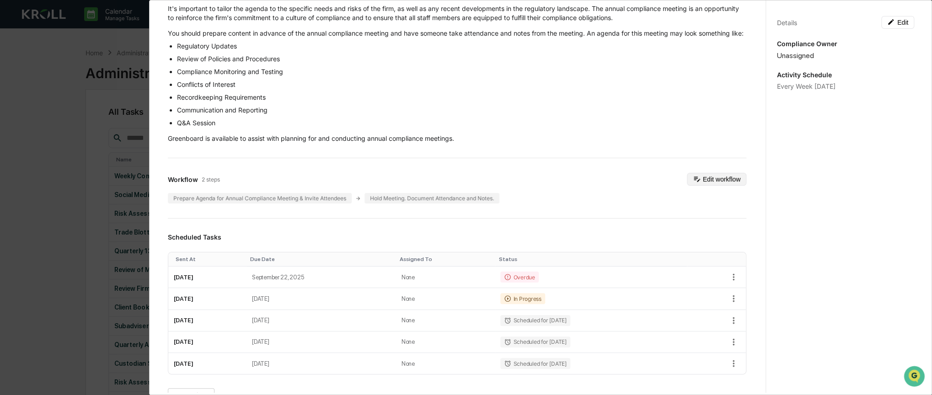
click at [698, 185] on button "Edit workflow" at bounding box center [716, 179] width 59 height 13
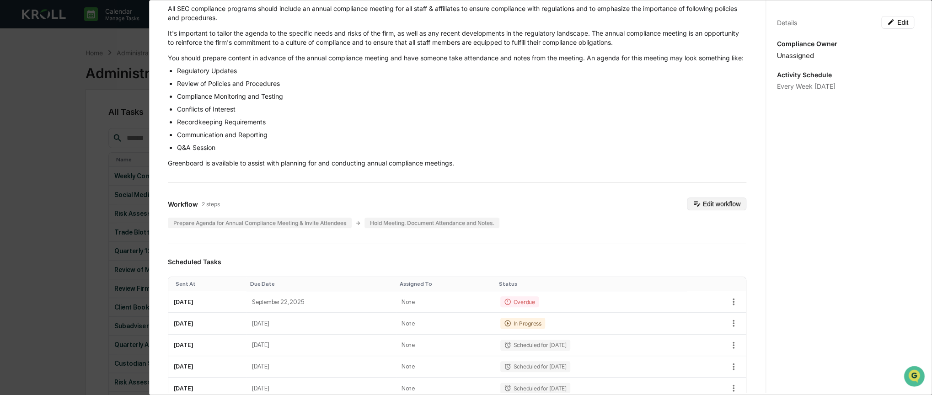
scroll to position [137, 0]
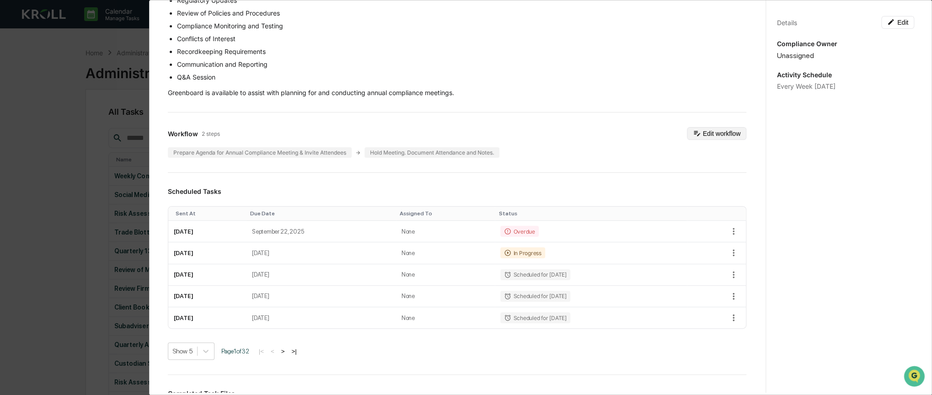
click at [705, 140] on button "Edit workflow" at bounding box center [716, 133] width 59 height 13
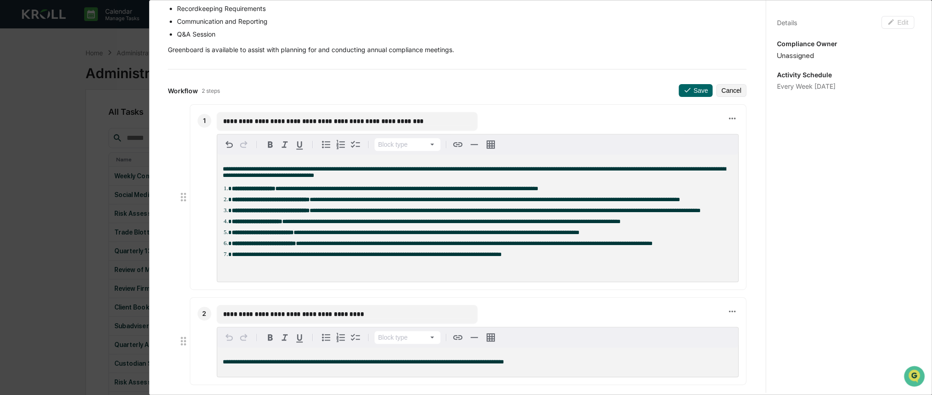
scroll to position [274, 0]
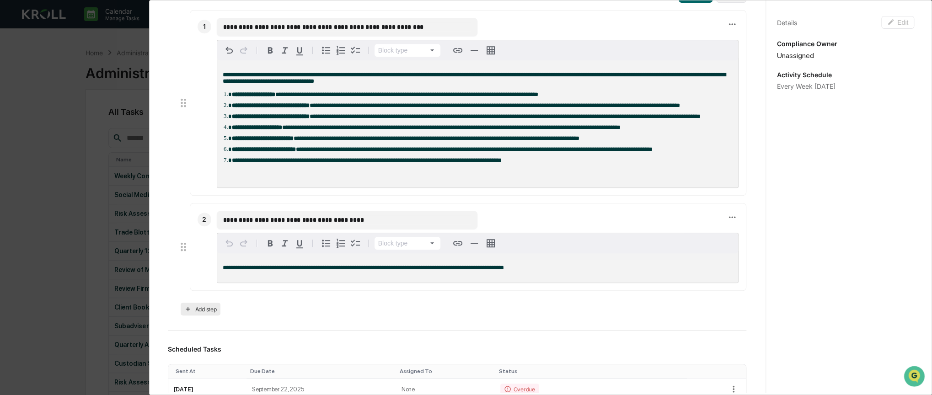
click at [209, 316] on button "Add step" at bounding box center [201, 309] width 40 height 13
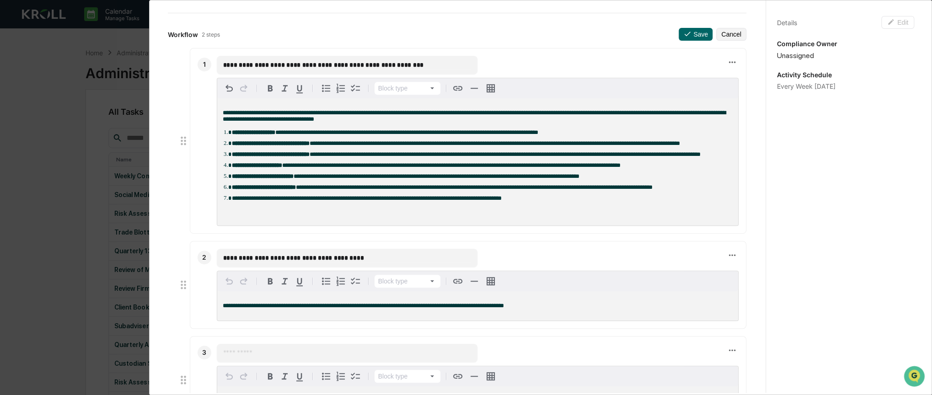
scroll to position [183, 0]
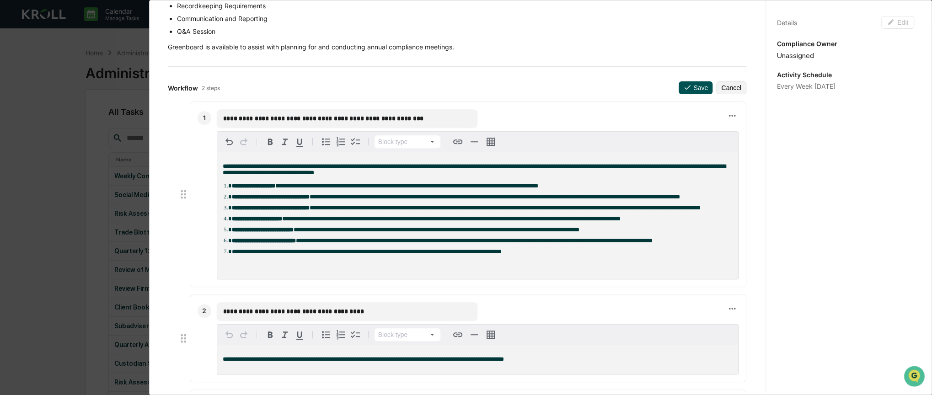
click at [693, 94] on button "Save" at bounding box center [696, 87] width 34 height 13
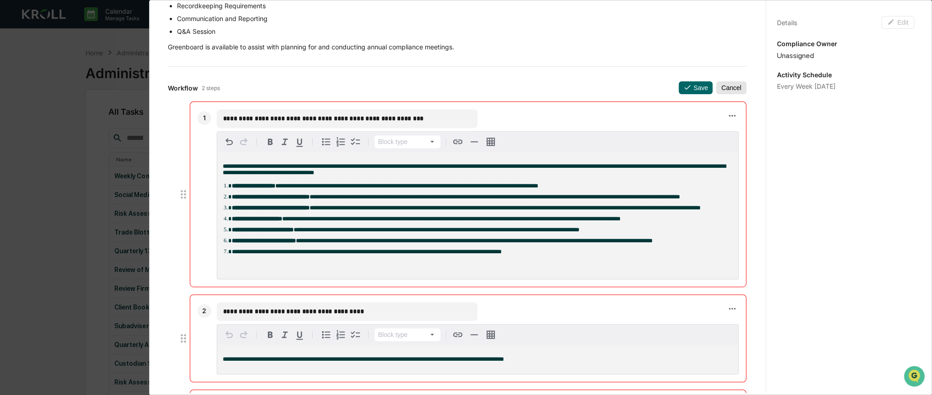
click at [716, 94] on button "Cancel" at bounding box center [731, 87] width 30 height 13
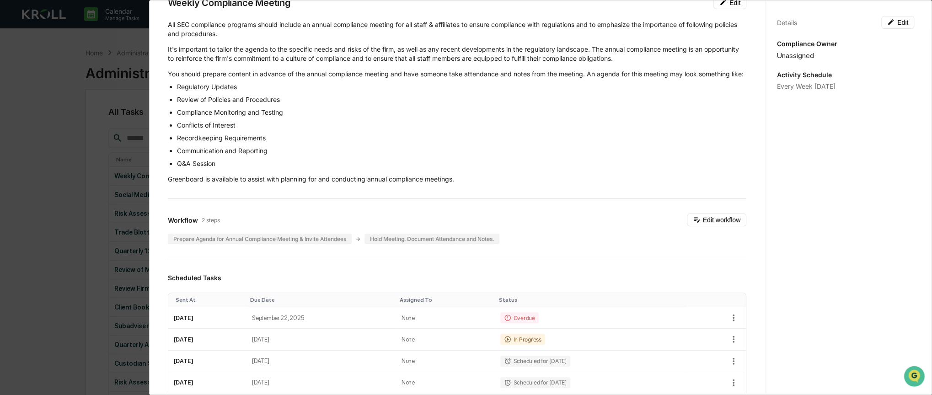
scroll to position [0, 0]
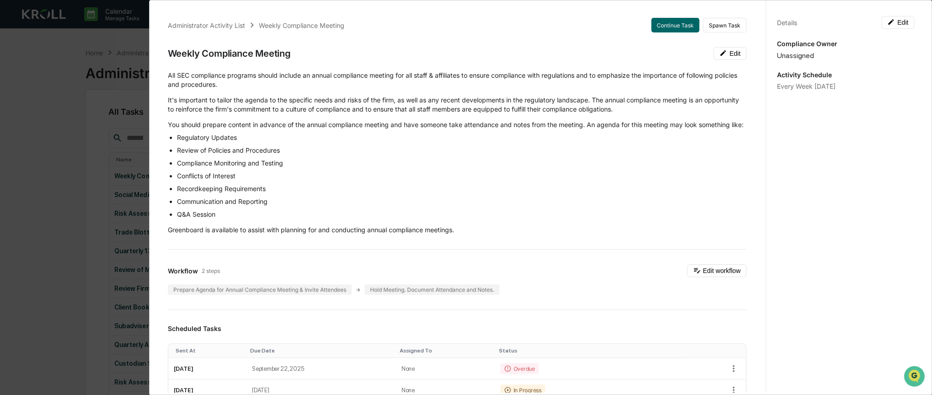
click at [678, 27] on button "Continue Task" at bounding box center [675, 25] width 48 height 15
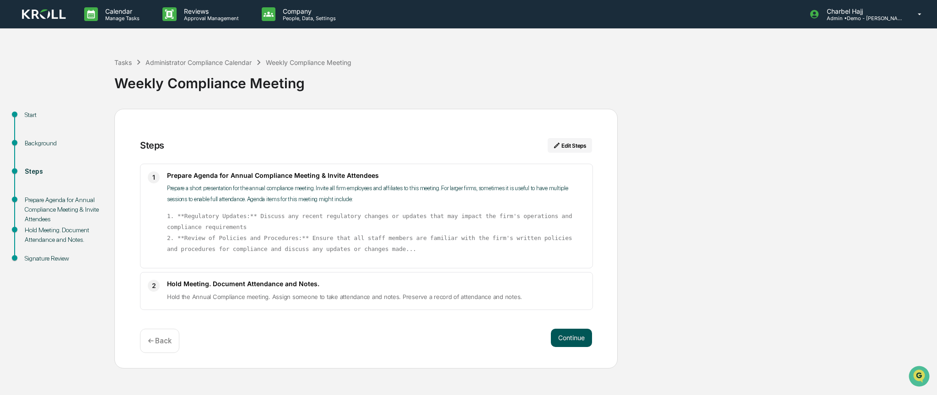
click at [571, 336] on button "Continue" at bounding box center [571, 338] width 41 height 18
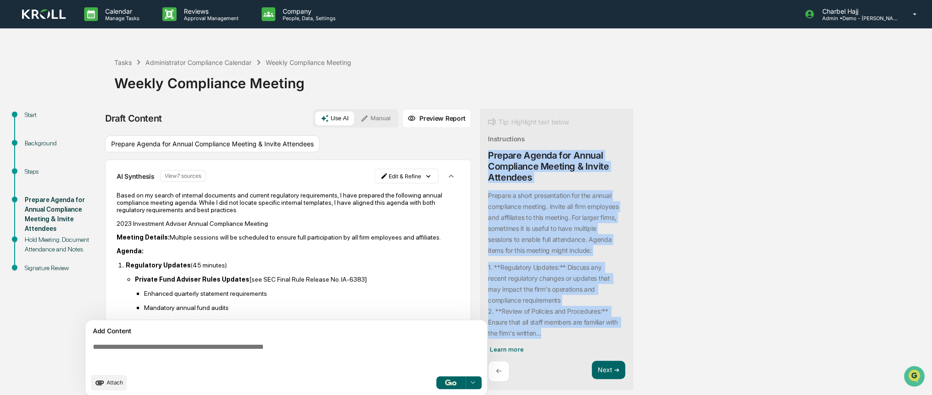
drag, startPoint x: 489, startPoint y: 154, endPoint x: 553, endPoint y: 332, distance: 189.6
click at [553, 332] on div "Tip: Highlight text below Instructions Prepare Agenda for Annual Compliance Mee…" at bounding box center [556, 249] width 153 height 281
click at [553, 332] on code "1. **Regulatory Updates:** Discuss any recent regulatory changes or updates tha…" at bounding box center [555, 300] width 134 height 77
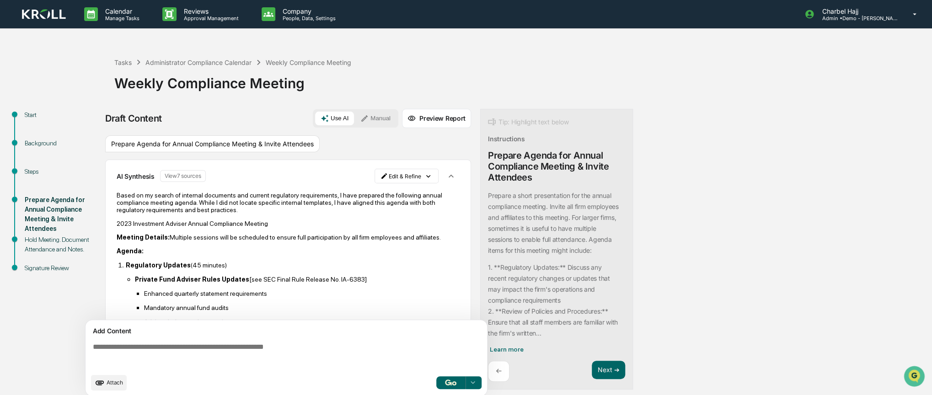
click at [538, 191] on div "Prepare a short presentation for the annual compliance meeting. Invite all firm…" at bounding box center [555, 264] width 134 height 149
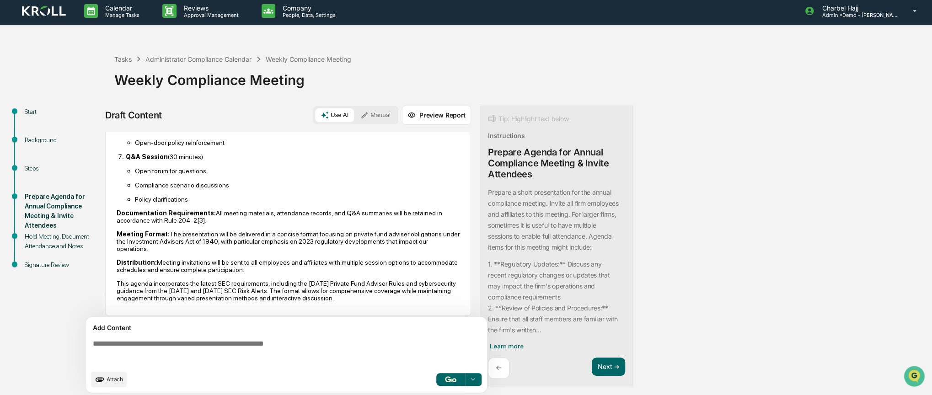
scroll to position [6, 0]
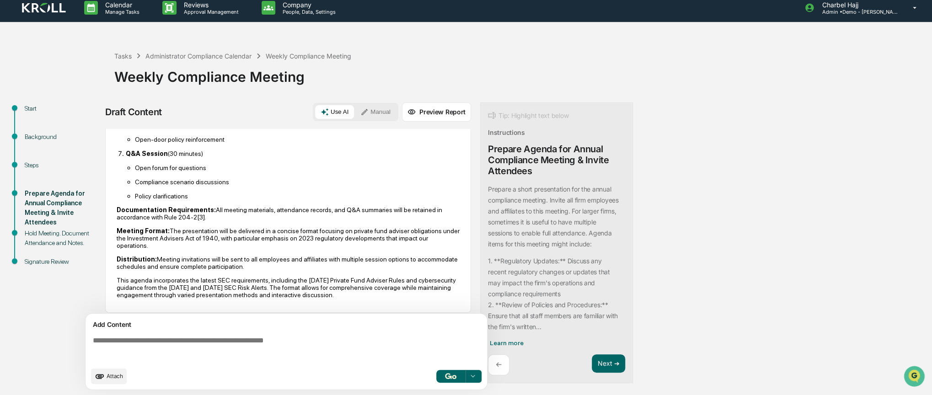
drag, startPoint x: 167, startPoint y: 267, endPoint x: 171, endPoint y: 262, distance: 6.5
drag, startPoint x: 206, startPoint y: 272, endPoint x: 271, endPoint y: 273, distance: 64.5
click at [271, 277] on p "This agenda incorporates the latest SEC requirements, including the August 2023…" at bounding box center [288, 288] width 343 height 22
drag, startPoint x: 318, startPoint y: 275, endPoint x: 407, endPoint y: 274, distance: 89.7
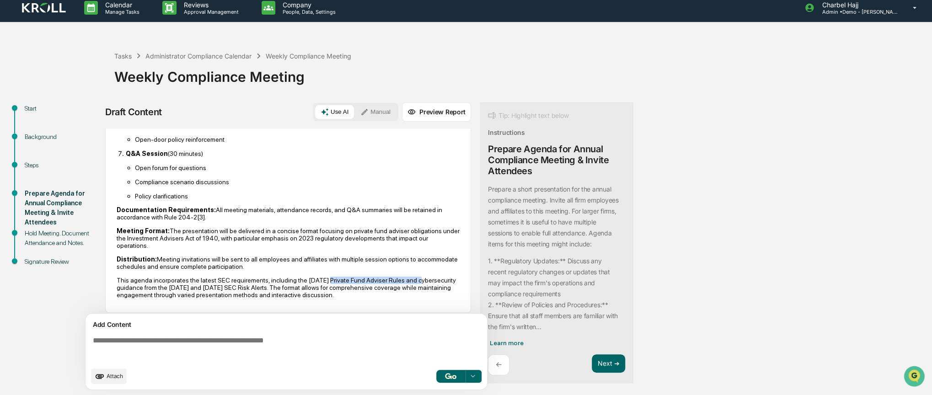
click at [407, 277] on p "This agenda incorporates the latest SEC requirements, including the August 2023…" at bounding box center [288, 288] width 343 height 22
click at [267, 278] on p "This agenda incorporates the latest SEC requirements, including the August 2023…" at bounding box center [288, 288] width 343 height 22
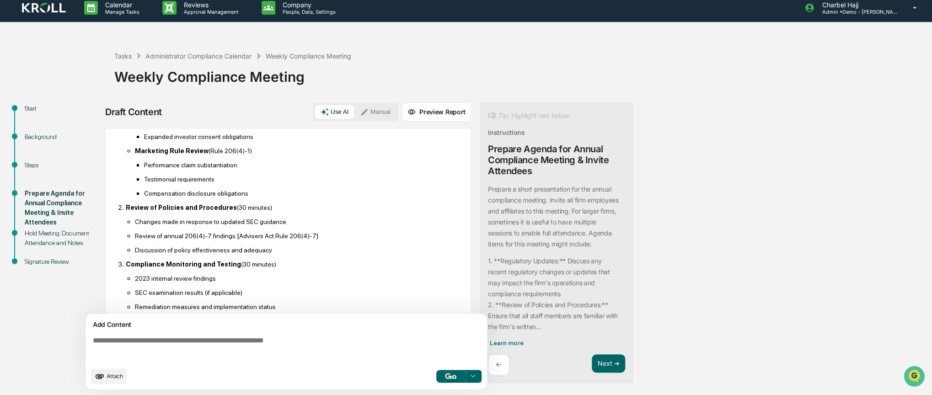
scroll to position [172, 0]
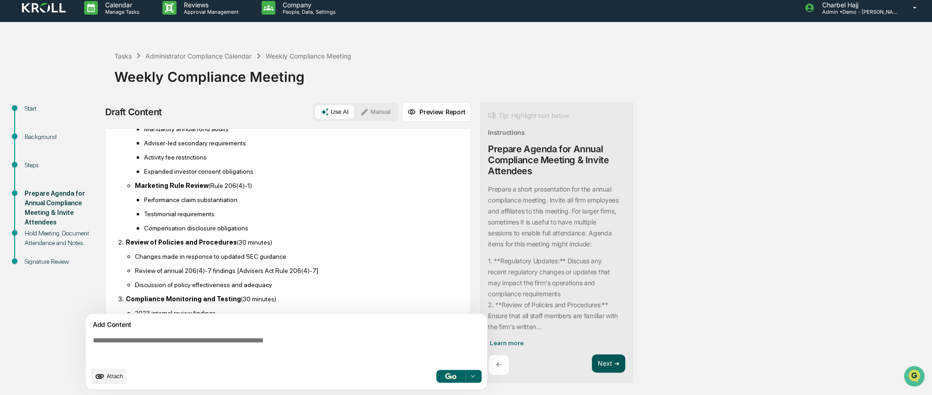
click at [601, 362] on button "Next ➔" at bounding box center [608, 364] width 33 height 19
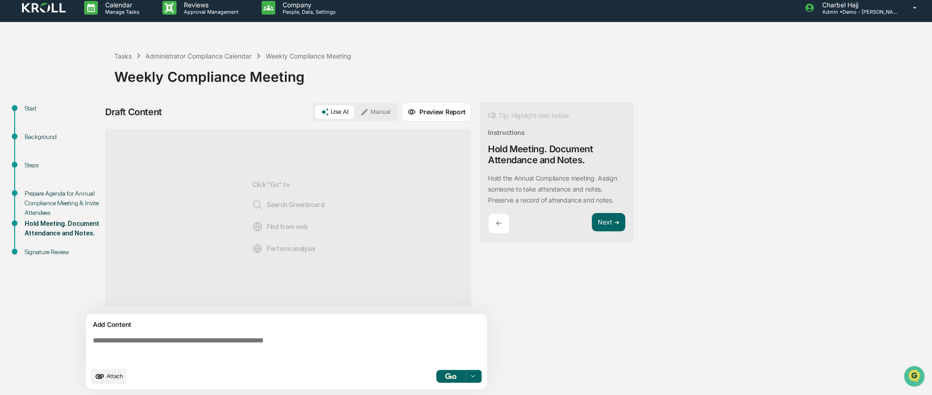
click at [429, 115] on button "Preview Report" at bounding box center [436, 111] width 69 height 19
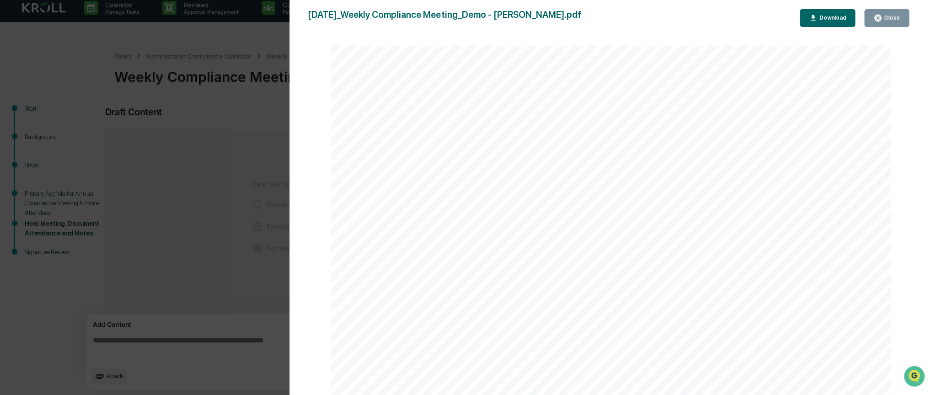
scroll to position [2516, 0]
drag, startPoint x: 895, startPoint y: 15, endPoint x: 884, endPoint y: 25, distance: 15.5
click at [895, 15] on div "Close" at bounding box center [892, 18] width 18 height 6
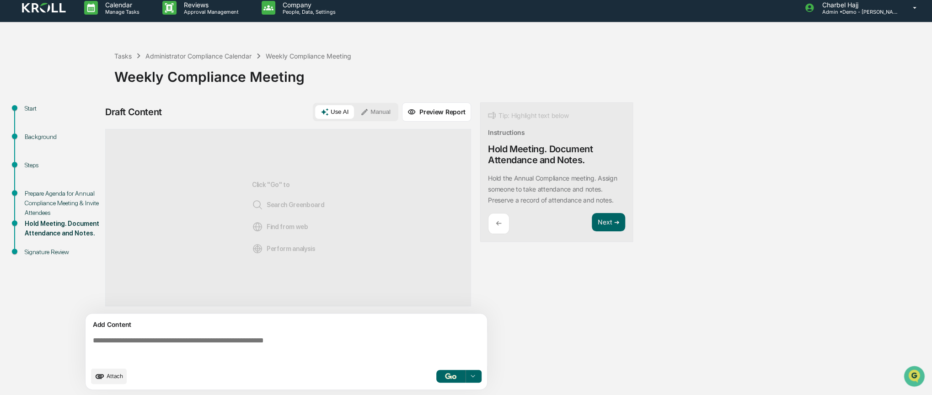
click at [40, 251] on div "Signature Review" at bounding box center [62, 253] width 75 height 10
click at [591, 225] on div "← Next ➔" at bounding box center [556, 224] width 137 height 22
click at [602, 225] on button "Next ➔" at bounding box center [608, 222] width 33 height 19
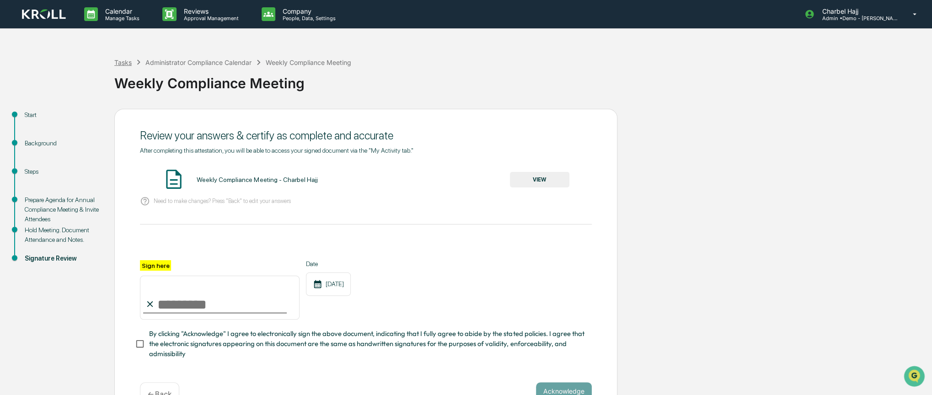
click at [128, 63] on div "Tasks" at bounding box center [122, 63] width 17 height 8
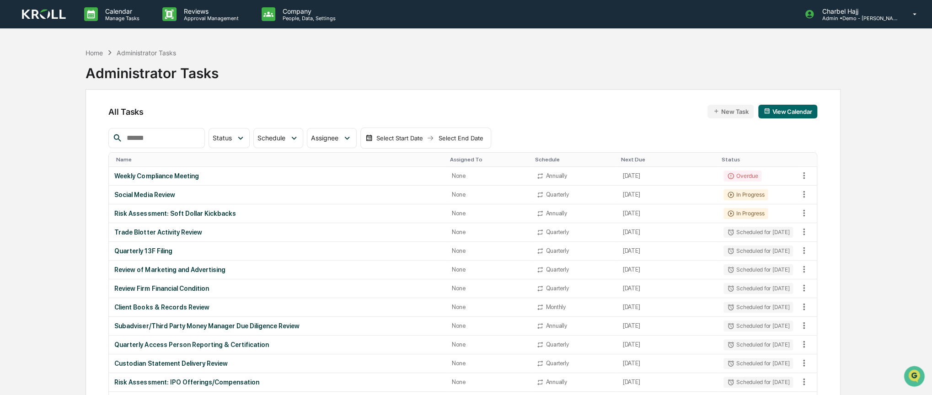
click at [791, 113] on button "View Calendar" at bounding box center [788, 112] width 59 height 14
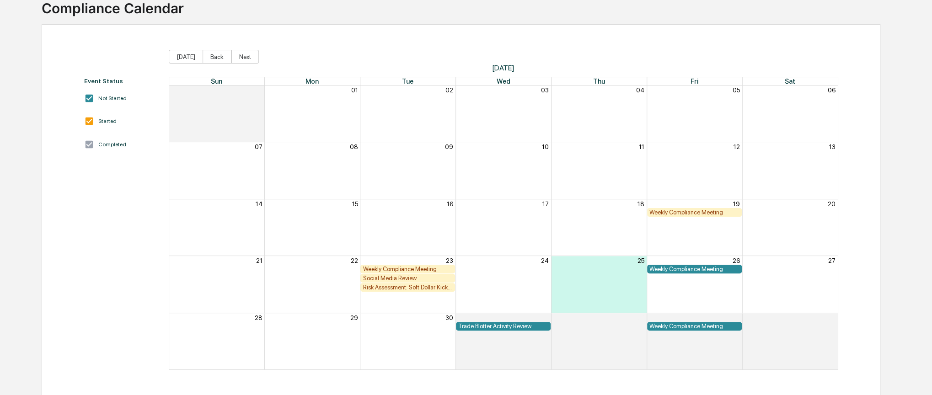
click at [506, 328] on div "Trade Blotter Activity Review" at bounding box center [503, 326] width 90 height 7
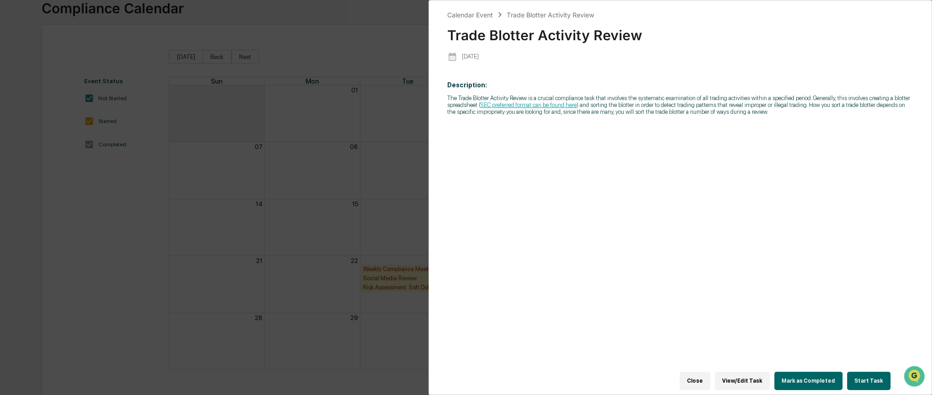
click at [692, 376] on button "Close" at bounding box center [695, 381] width 31 height 18
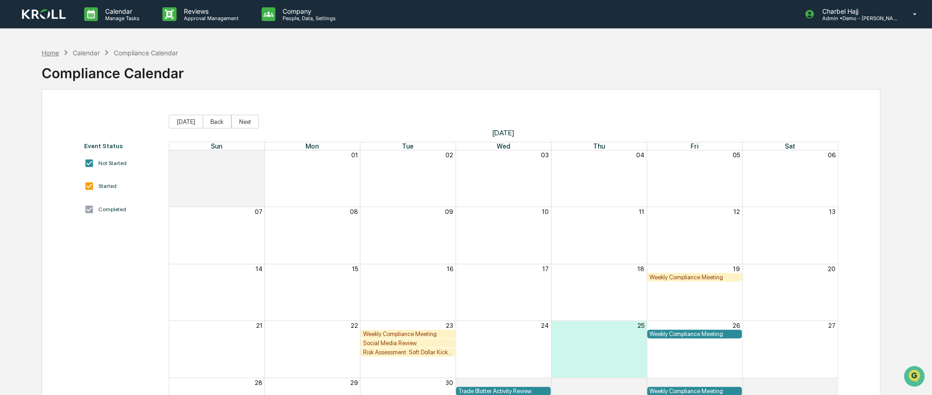
click at [51, 54] on div "Home" at bounding box center [50, 53] width 17 height 8
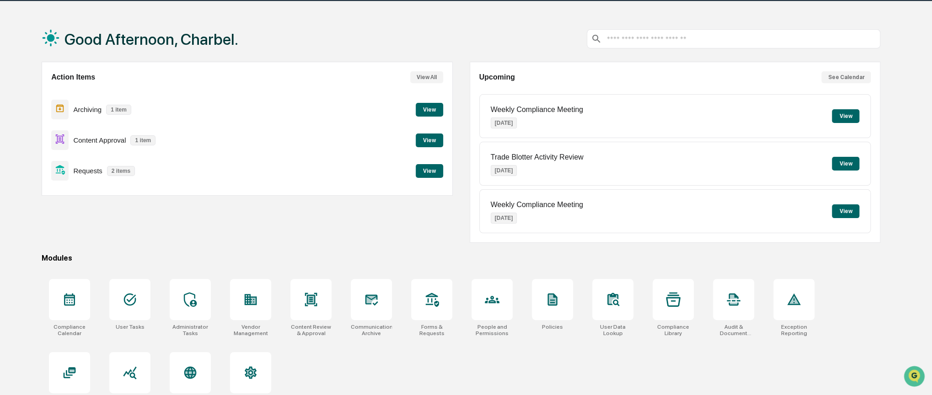
scroll to position [47, 0]
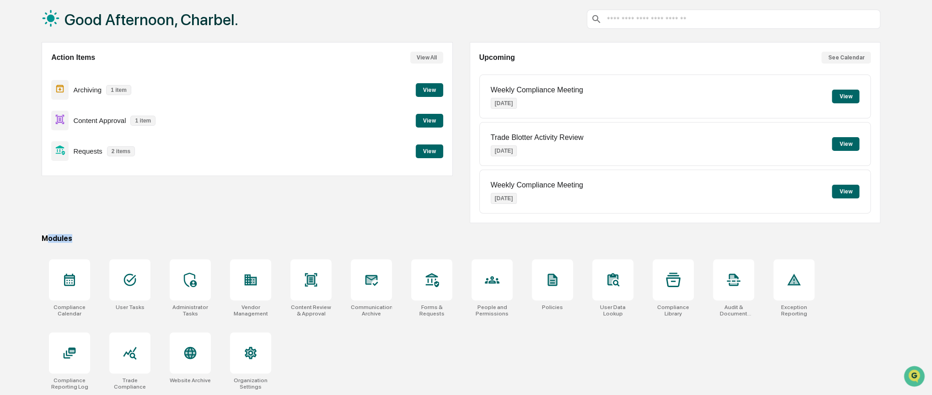
drag, startPoint x: 75, startPoint y: 238, endPoint x: 48, endPoint y: 241, distance: 26.6
click at [48, 241] on div "Modules" at bounding box center [461, 238] width 839 height 9
click at [221, 309] on div "Compliance Calendar User Tasks Administrator Tasks Vendor Management Content Re…" at bounding box center [461, 325] width 839 height 142
click at [376, 291] on div at bounding box center [371, 279] width 41 height 41
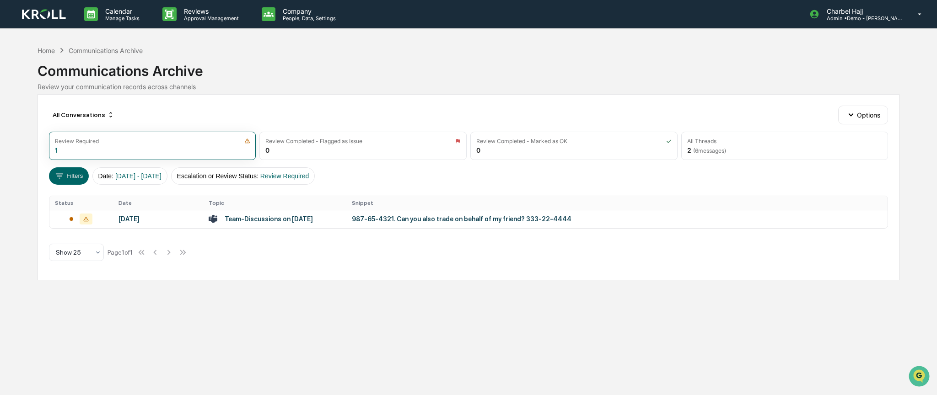
click at [714, 97] on div "All Conversations Options Review Required 1 Review Completed - Flagged as Issue…" at bounding box center [469, 187] width 862 height 186
click at [500, 218] on div "987-65-4321. Can you also trade on behalf of my friend? 333-22-4444" at bounding box center [535, 218] width 366 height 7
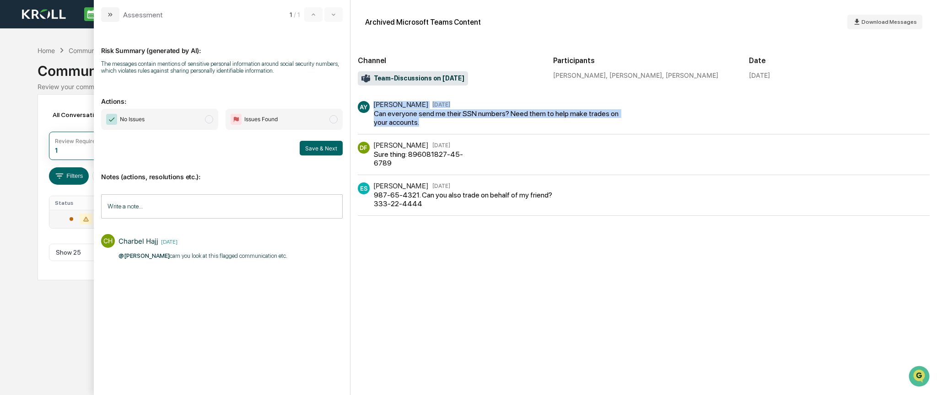
drag, startPoint x: 374, startPoint y: 105, endPoint x: 421, endPoint y: 121, distance: 49.3
click at [421, 121] on div "AY Anton Yang Aug 5 Can everyone send me their SSN numbers? Need them to help m…" at bounding box center [511, 114] width 307 height 26
click at [422, 123] on div "Can everyone send me their SSN numbers? Need them to help make trades on your a…" at bounding box center [497, 117] width 246 height 17
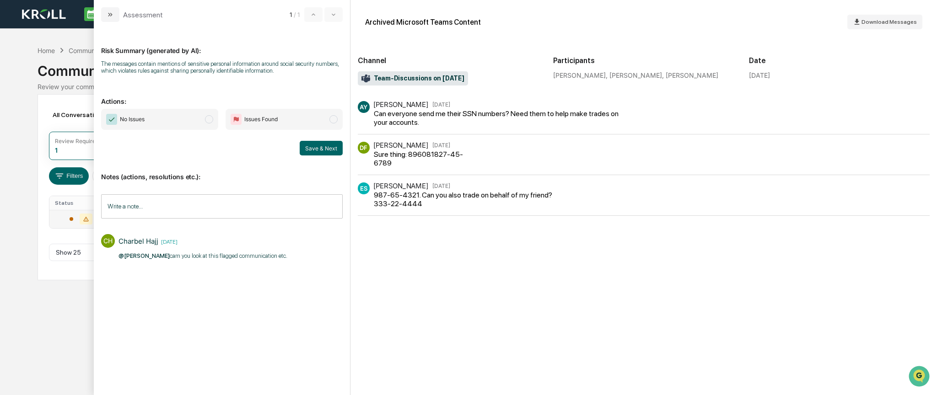
drag, startPoint x: 382, startPoint y: 145, endPoint x: 384, endPoint y: 151, distance: 5.4
click at [382, 146] on div "Dave Feldman" at bounding box center [400, 145] width 55 height 9
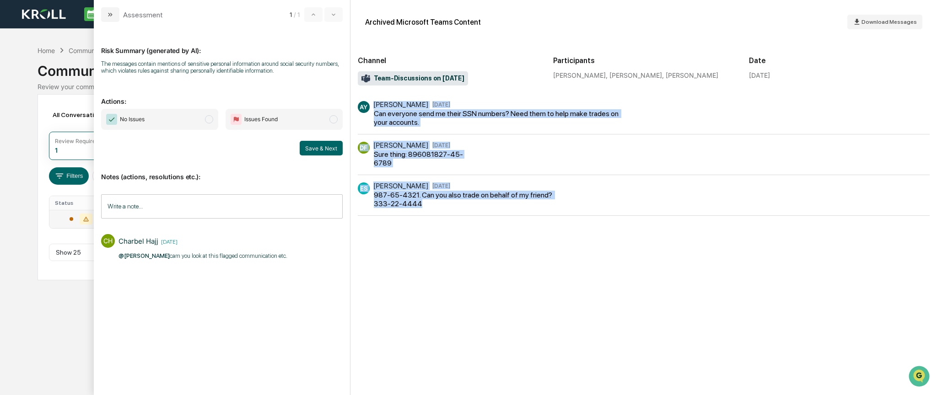
drag, startPoint x: 421, startPoint y: 203, endPoint x: 372, endPoint y: 110, distance: 105.0
click at [372, 110] on div "AY Anton Yang Aug 5 Can everyone send me their SSN numbers? Need them to help m…" at bounding box center [644, 158] width 572 height 115
click at [376, 123] on div "Can everyone send me their SSN numbers? Need them to help make trades on your a…" at bounding box center [497, 117] width 246 height 17
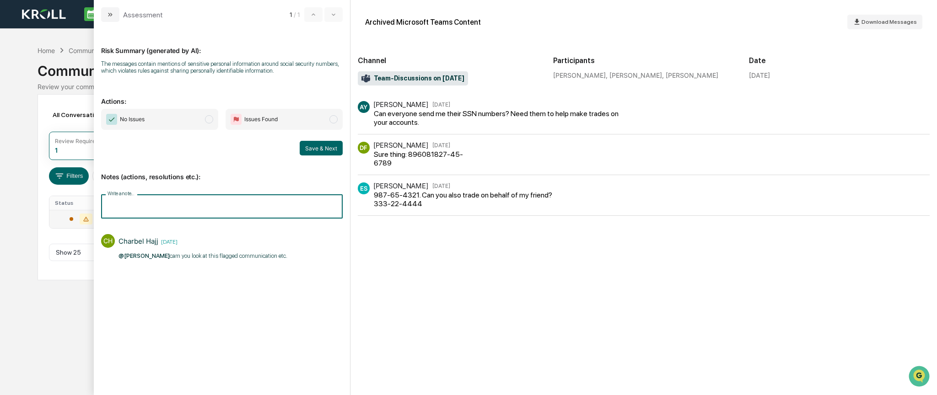
click at [140, 209] on input "Write a note..." at bounding box center [222, 206] width 242 height 24
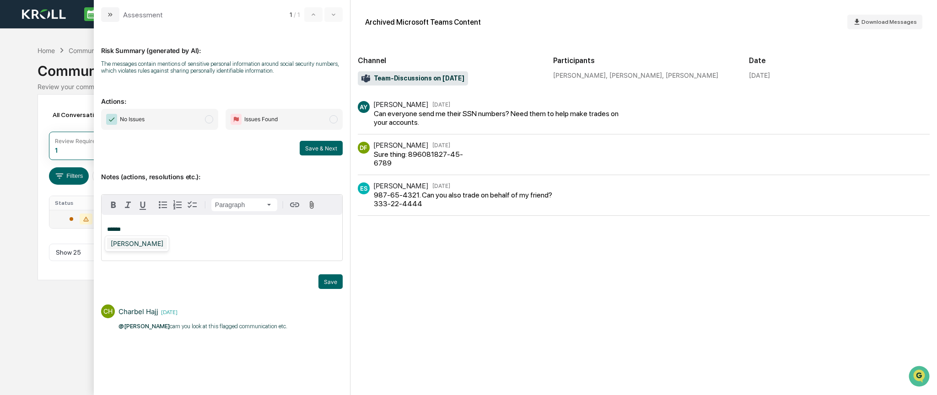
click at [124, 246] on div "Rose Kaufman" at bounding box center [137, 243] width 60 height 11
click at [331, 286] on button "Save" at bounding box center [330, 281] width 24 height 15
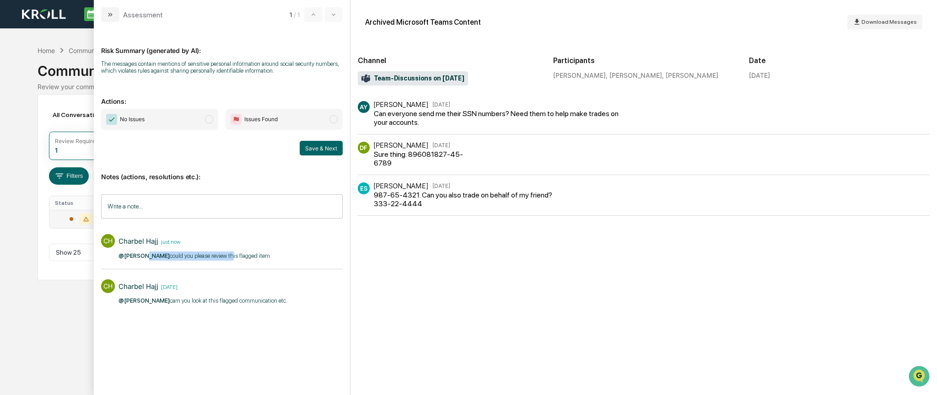
drag, startPoint x: 143, startPoint y: 255, endPoint x: 223, endPoint y: 255, distance: 80.5
click at [223, 255] on p "@Rose Kaufman could you please review this flagged item ​" at bounding box center [194, 256] width 153 height 9
drag, startPoint x: 178, startPoint y: 119, endPoint x: 165, endPoint y: 121, distance: 12.5
click at [177, 119] on span "No Issues" at bounding box center [159, 119] width 117 height 21
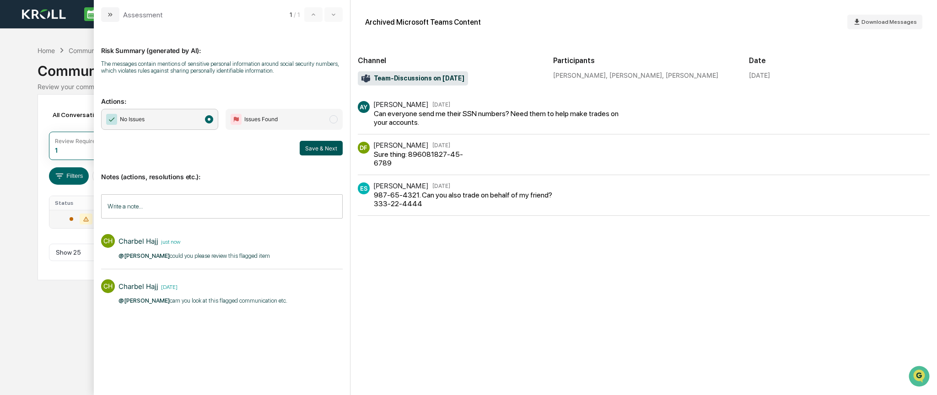
drag, startPoint x: 328, startPoint y: 147, endPoint x: 337, endPoint y: 155, distance: 12.3
click at [328, 147] on button "Save & Next" at bounding box center [321, 148] width 43 height 15
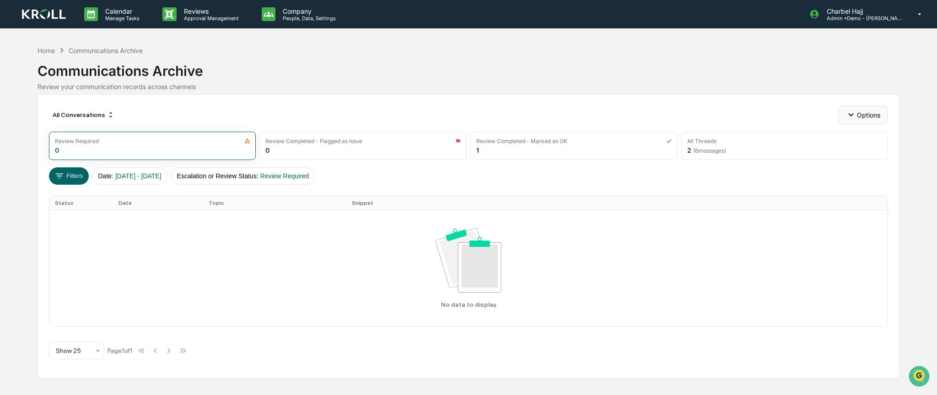
click at [859, 114] on button "Options" at bounding box center [863, 115] width 50 height 18
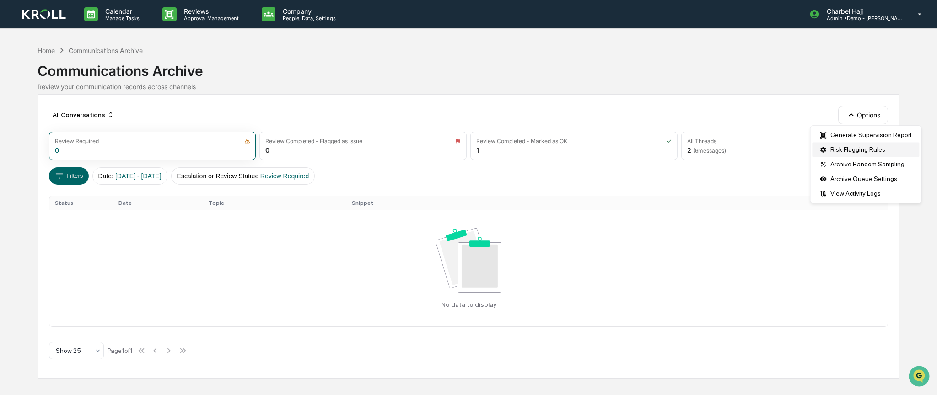
click at [864, 151] on div "Risk Flagging Rules" at bounding box center [865, 149] width 107 height 15
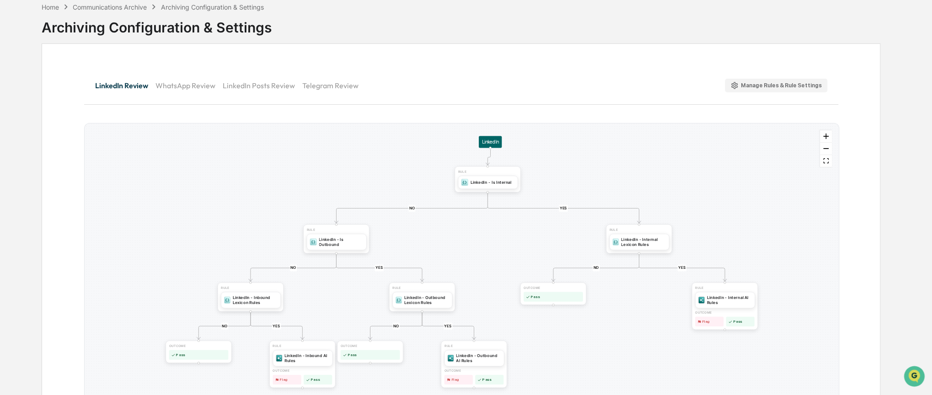
scroll to position [76, 0]
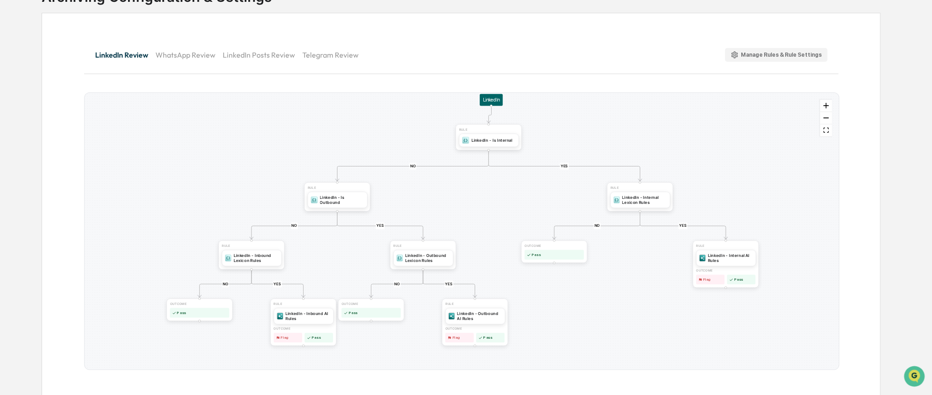
drag, startPoint x: 627, startPoint y: 155, endPoint x: 628, endPoint y: 143, distance: 11.5
click at [628, 143] on div "YES NO YES NO YES NO YES NO YES NO RULE LinkedIn - Internal Lexicon Rules RULE …" at bounding box center [462, 231] width 754 height 277
click at [786, 53] on div "Manage Rules & Rule Settings" at bounding box center [776, 55] width 91 height 9
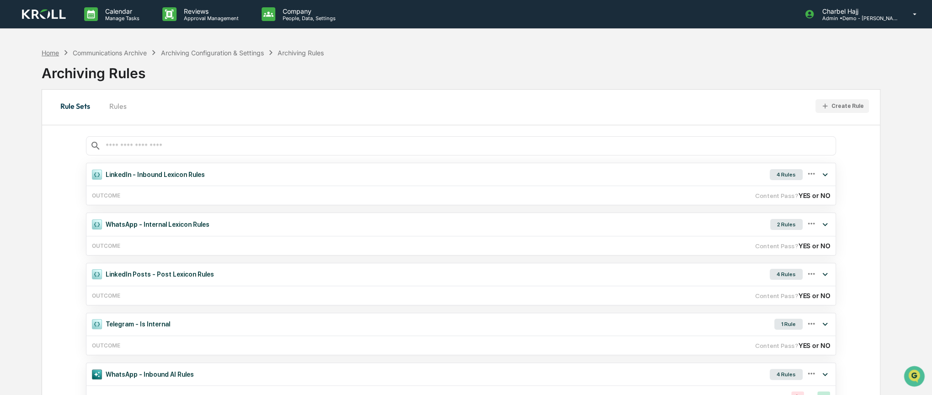
click at [52, 52] on div "Home" at bounding box center [50, 53] width 17 height 8
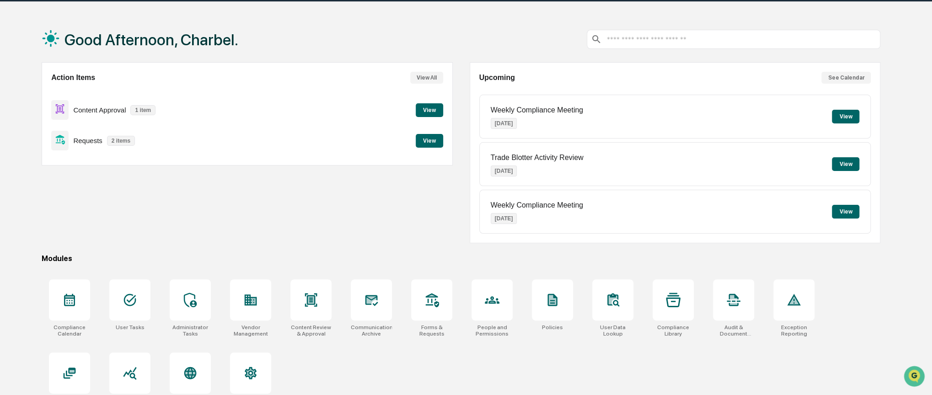
scroll to position [47, 0]
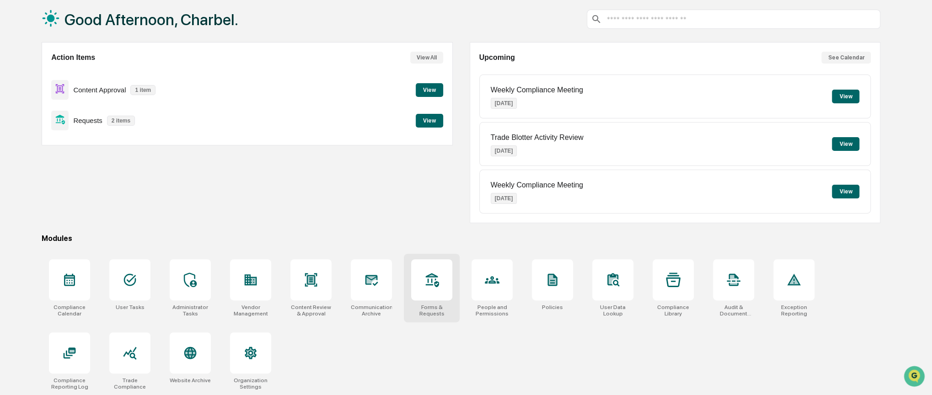
click at [435, 286] on div at bounding box center [432, 280] width 15 height 15
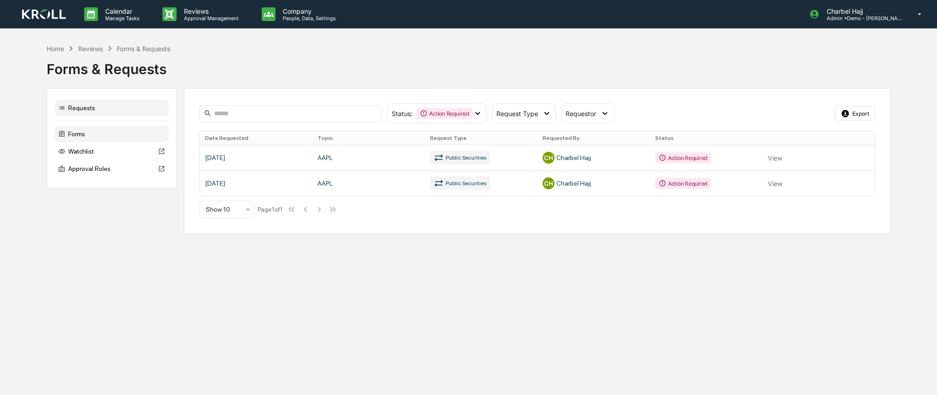
click at [105, 134] on div "Forms" at bounding box center [111, 134] width 114 height 16
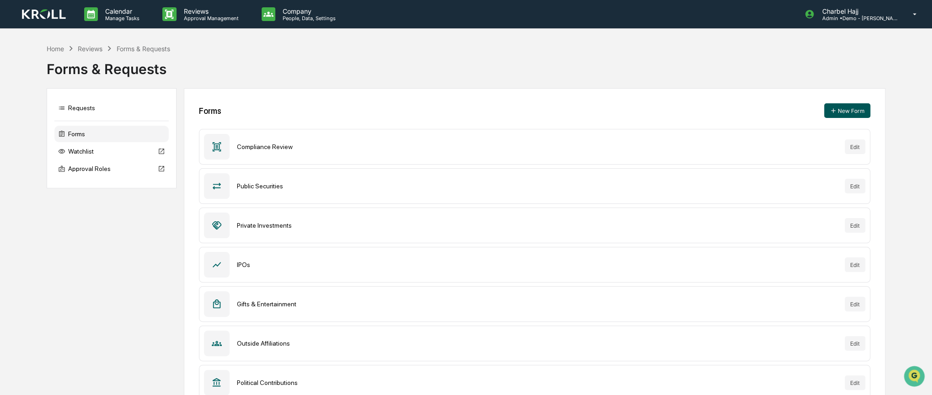
click at [858, 110] on button "New Form" at bounding box center [847, 110] width 46 height 15
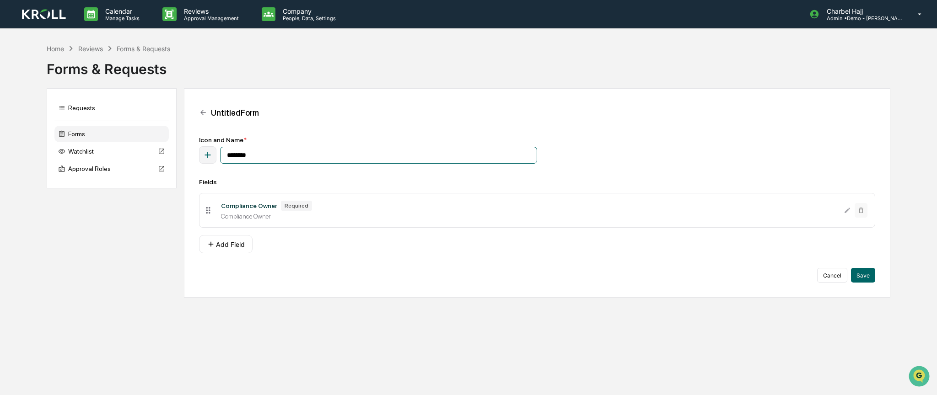
click at [360, 156] on input "********" at bounding box center [378, 155] width 317 height 17
click at [366, 158] on input "********" at bounding box center [378, 155] width 317 height 17
type input "**********"
click at [238, 246] on button "Add Field" at bounding box center [226, 244] width 54 height 18
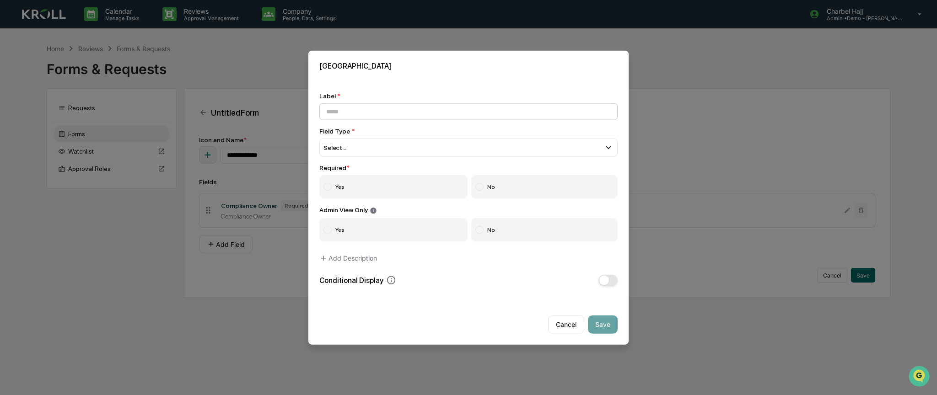
click at [408, 117] on input at bounding box center [468, 111] width 298 height 17
click at [428, 146] on div "Select..." at bounding box center [468, 148] width 298 height 18
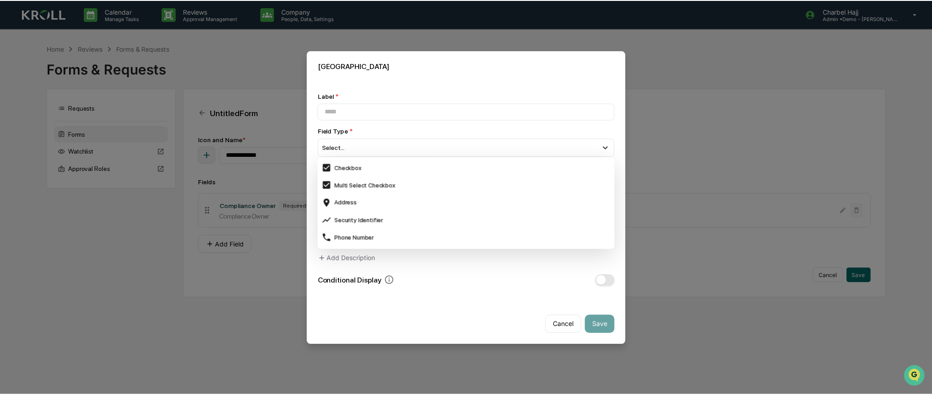
scroll to position [364, 0]
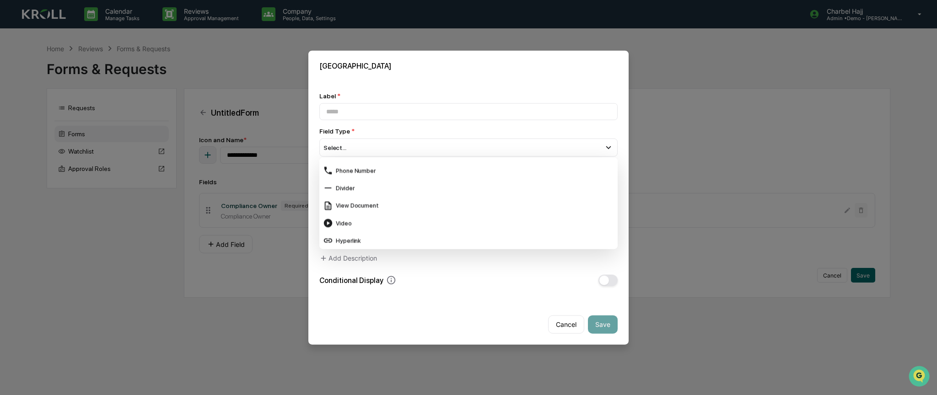
click at [560, 325] on button "Cancel" at bounding box center [566, 324] width 36 height 18
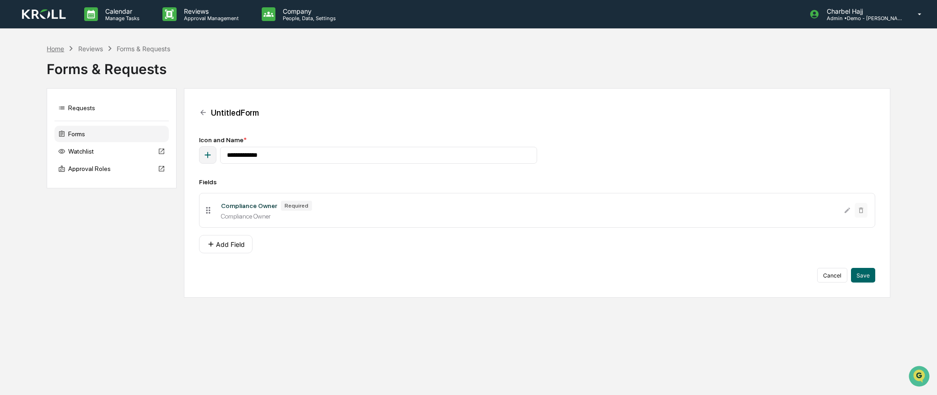
click at [59, 47] on div "Home" at bounding box center [55, 49] width 17 height 8
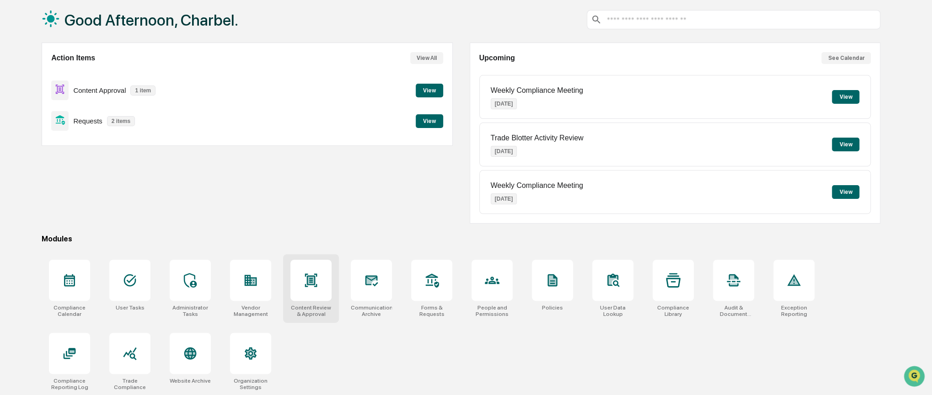
scroll to position [47, 0]
click at [254, 282] on icon at bounding box center [251, 279] width 12 height 11
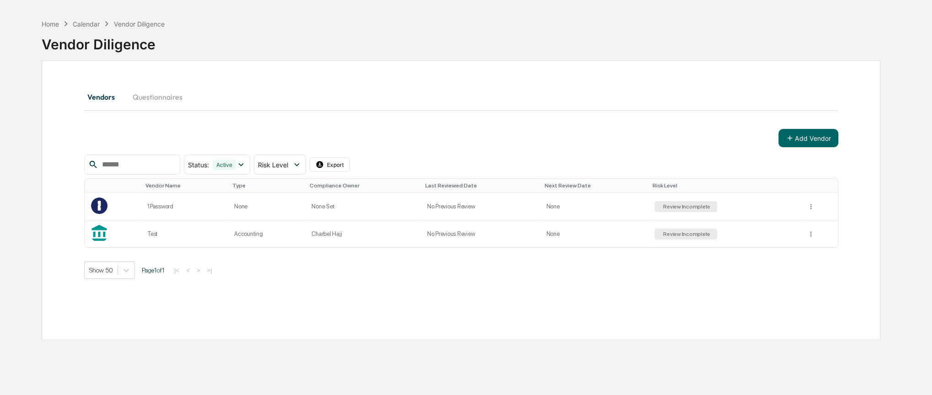
scroll to position [43, 0]
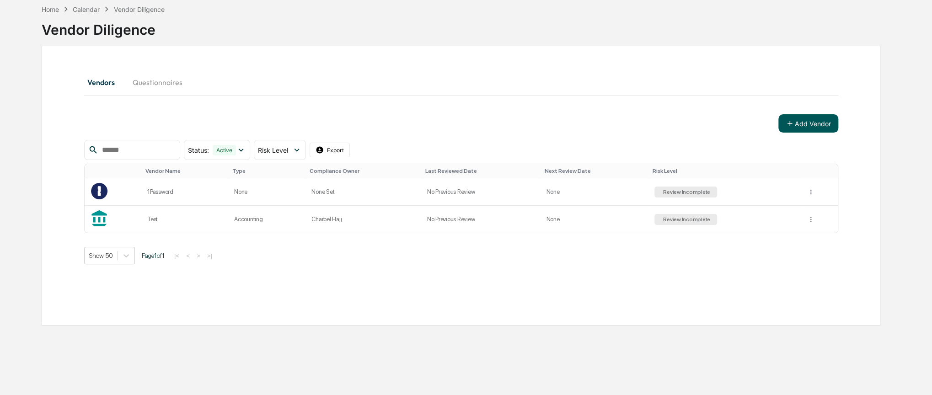
click at [799, 127] on button "Add Vendor" at bounding box center [809, 123] width 60 height 18
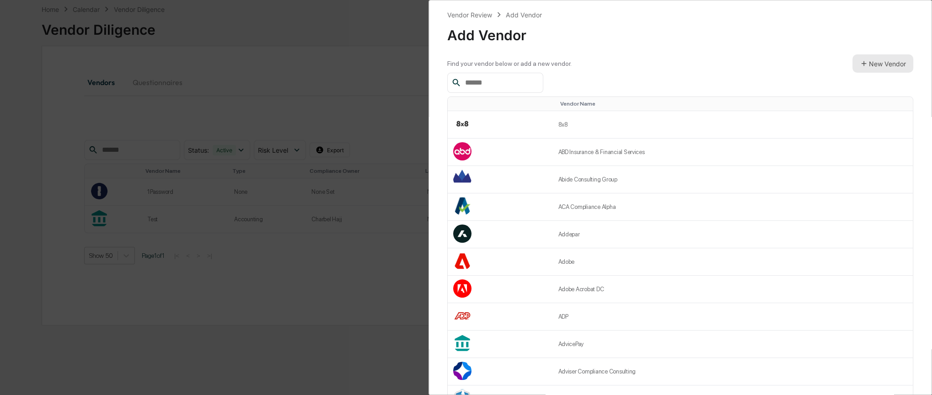
scroll to position [0, 0]
click at [705, 123] on td "8x8" at bounding box center [733, 124] width 361 height 27
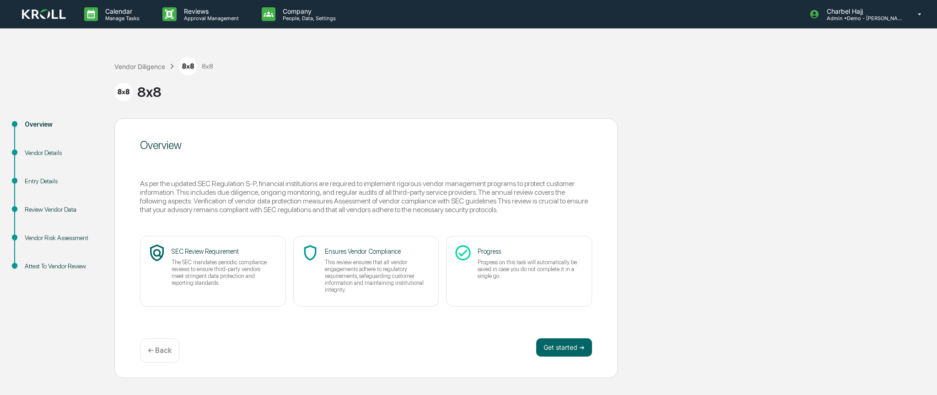
click at [50, 146] on div "Overview" at bounding box center [62, 135] width 90 height 28
click at [50, 151] on div "Vendor Details" at bounding box center [62, 153] width 75 height 10
click at [570, 347] on button "Get started ➔" at bounding box center [564, 348] width 56 height 18
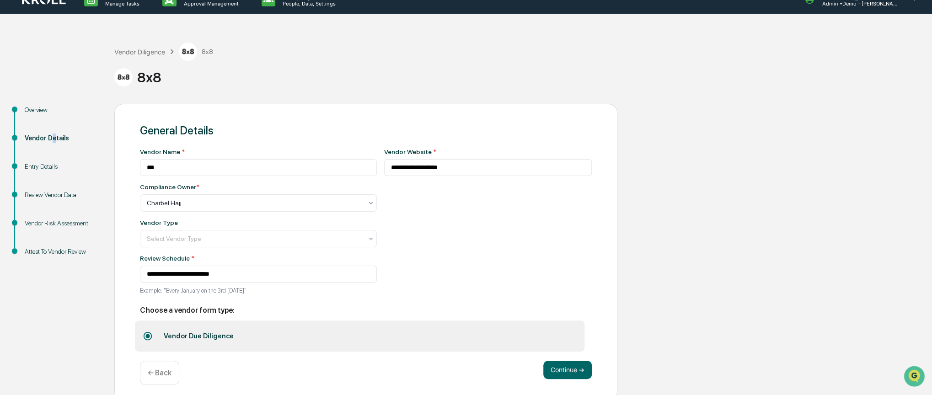
scroll to position [22, 0]
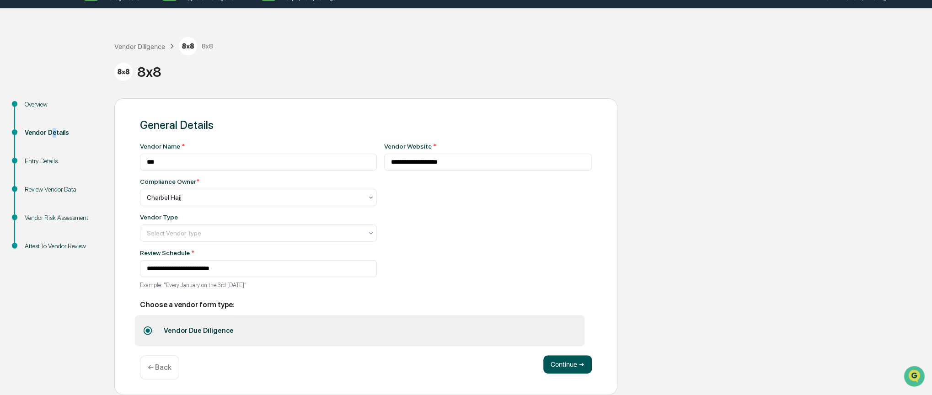
click at [569, 361] on button "Continue ➔" at bounding box center [568, 364] width 48 height 18
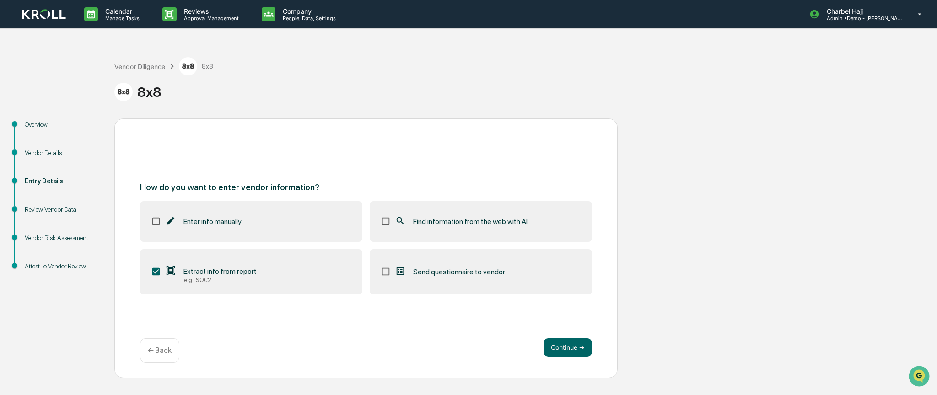
click at [430, 218] on span "Find information from the web with AI" at bounding box center [470, 221] width 114 height 9
click at [454, 282] on label "Send questionnaire to vendor" at bounding box center [481, 272] width 222 height 46
click at [560, 353] on button "Continue ➔" at bounding box center [568, 348] width 48 height 18
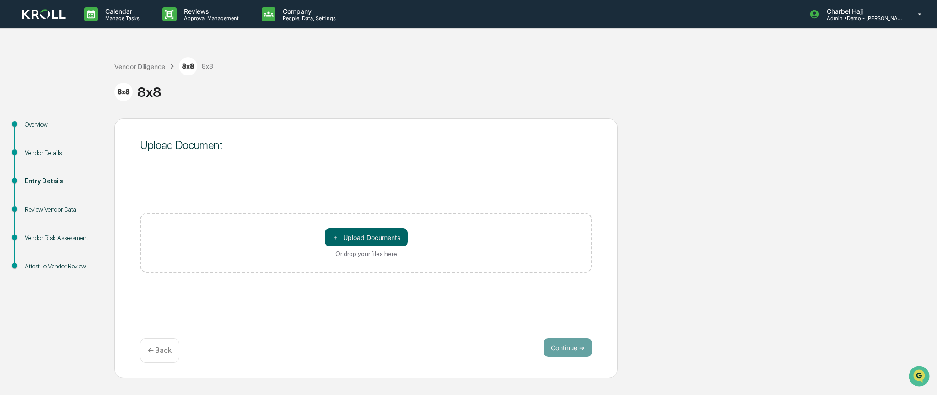
click at [55, 207] on div "Review Vendor Data" at bounding box center [62, 210] width 75 height 10
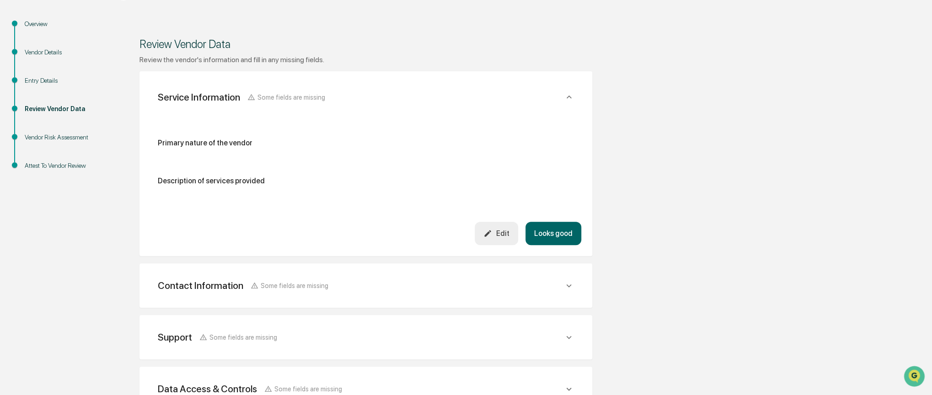
scroll to position [85, 0]
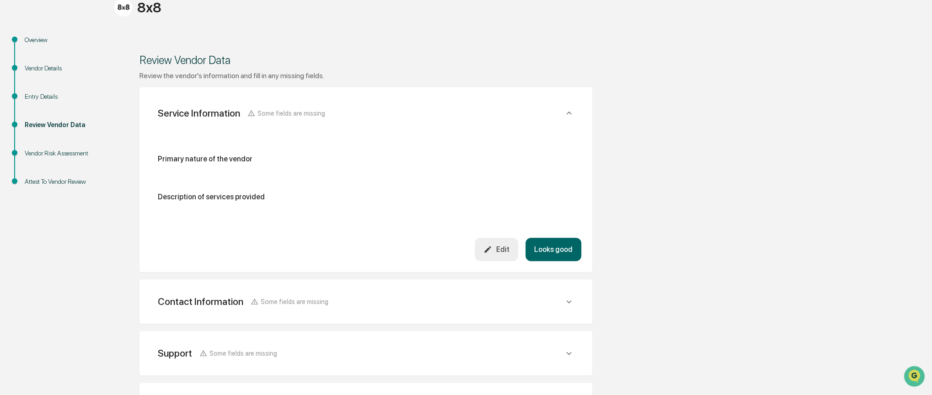
click at [37, 154] on div "Vendor Risk Assessment" at bounding box center [62, 154] width 75 height 10
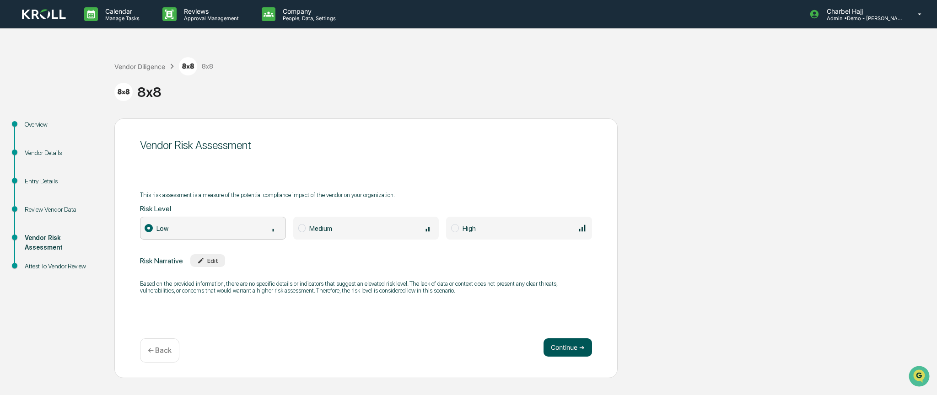
click at [576, 348] on button "Continue ➔" at bounding box center [568, 348] width 48 height 18
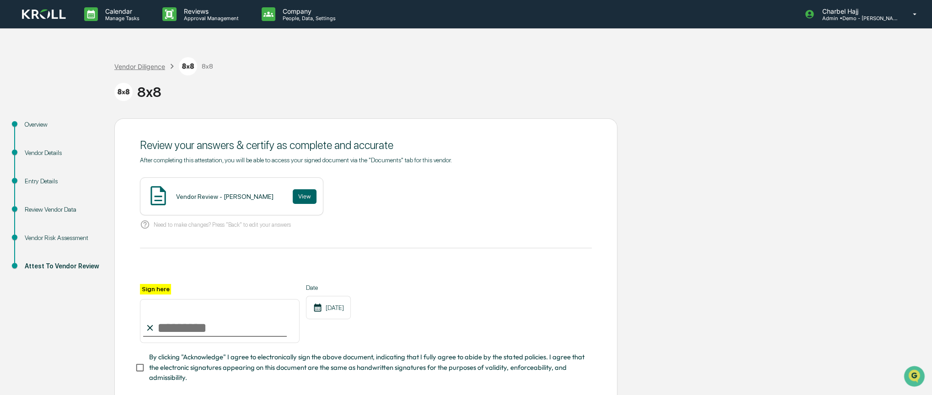
click at [141, 66] on div "Vendor Diligence" at bounding box center [139, 67] width 51 height 8
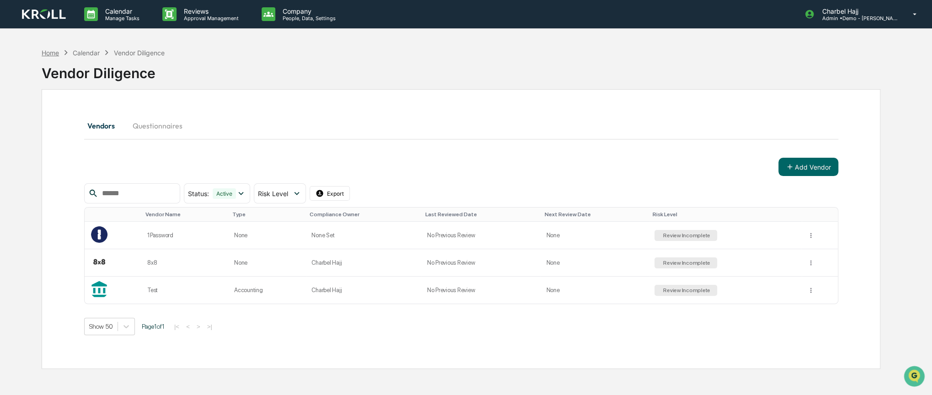
click at [55, 51] on div "Home" at bounding box center [50, 53] width 17 height 8
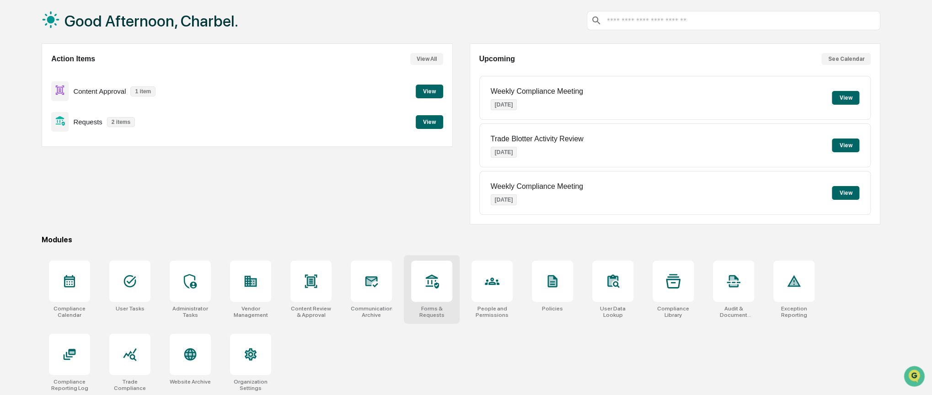
scroll to position [47, 0]
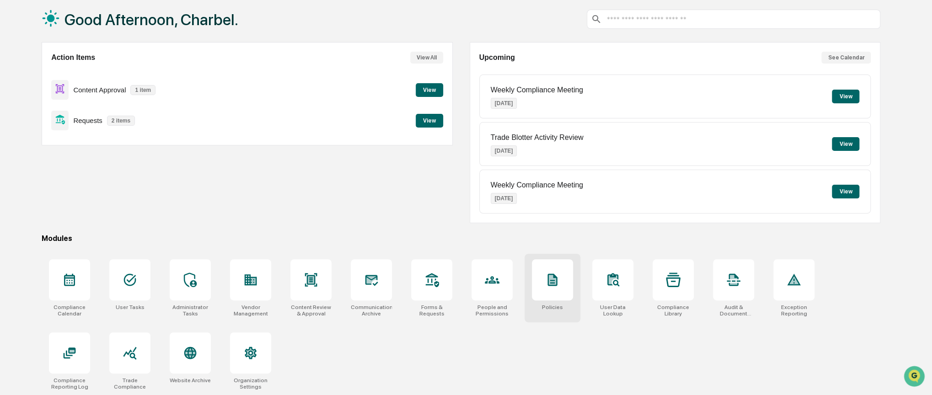
click at [556, 284] on icon at bounding box center [553, 280] width 10 height 12
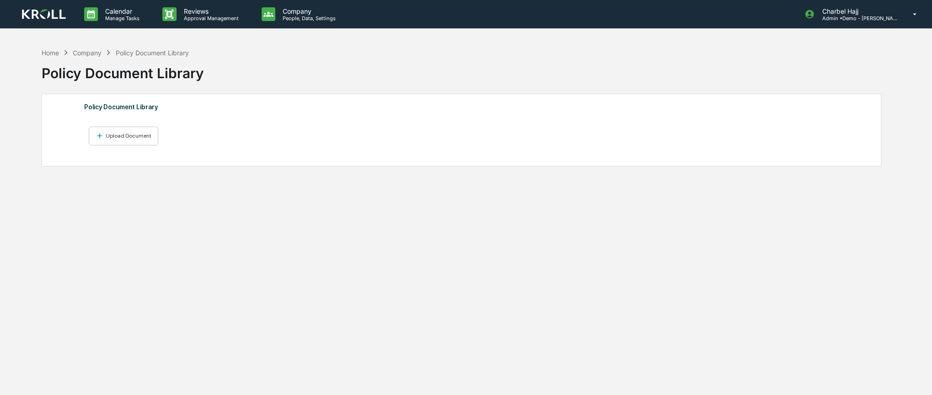
click at [53, 56] on div "Home Company Policy Document Library" at bounding box center [115, 53] width 147 height 10
click at [53, 53] on div "Home" at bounding box center [50, 53] width 17 height 8
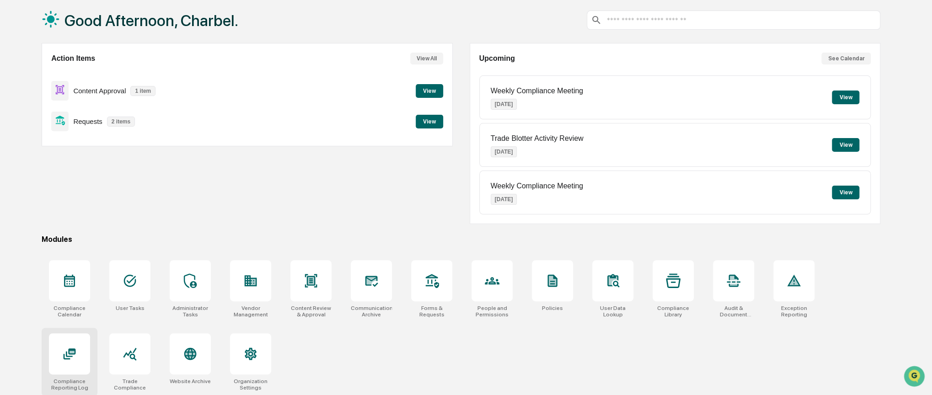
scroll to position [47, 0]
click at [68, 354] on icon at bounding box center [69, 353] width 15 height 15
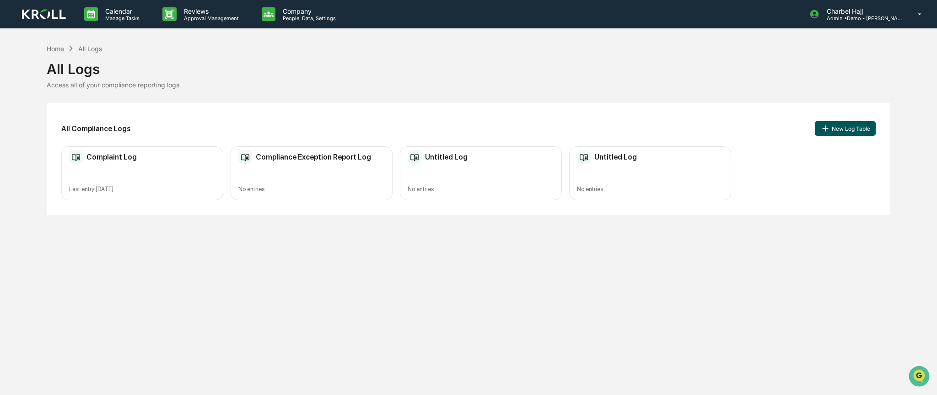
click at [850, 131] on button "New Log Table" at bounding box center [845, 128] width 60 height 15
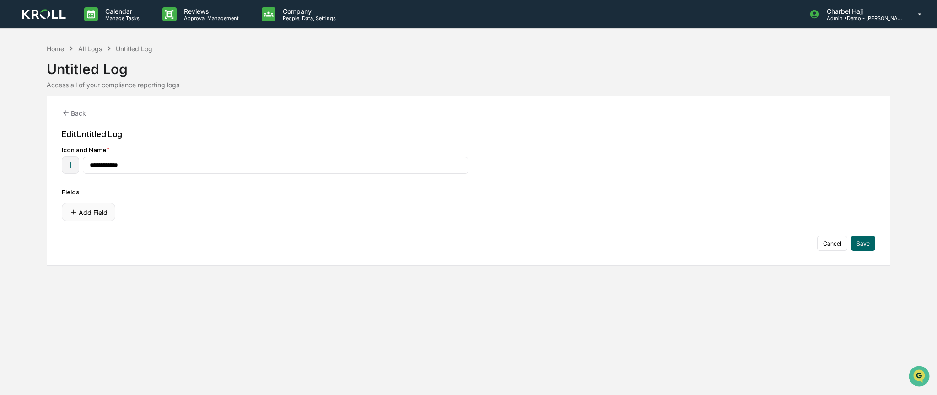
click at [90, 215] on button "Add Field" at bounding box center [89, 212] width 54 height 18
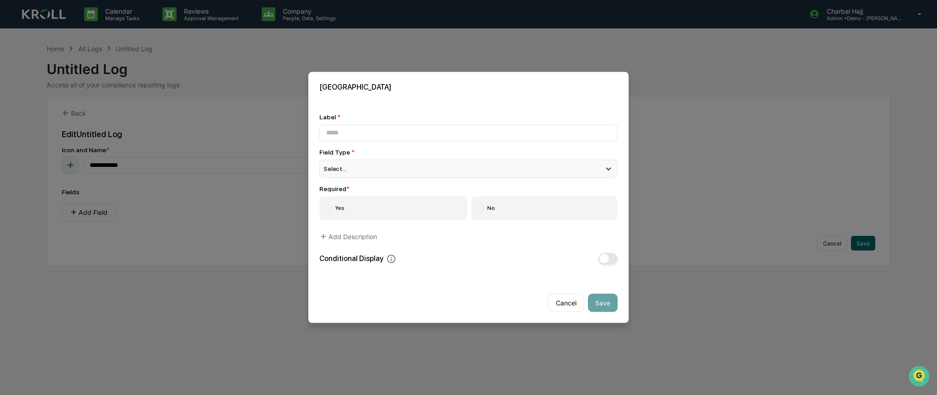
click at [386, 163] on div "Select..." at bounding box center [468, 169] width 298 height 18
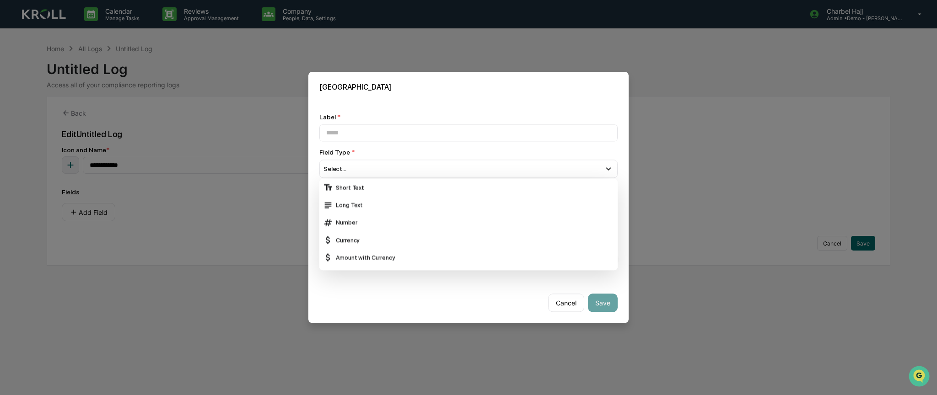
click at [489, 154] on div "Field Type *" at bounding box center [468, 152] width 298 height 7
click at [569, 302] on button "Cancel" at bounding box center [566, 303] width 36 height 18
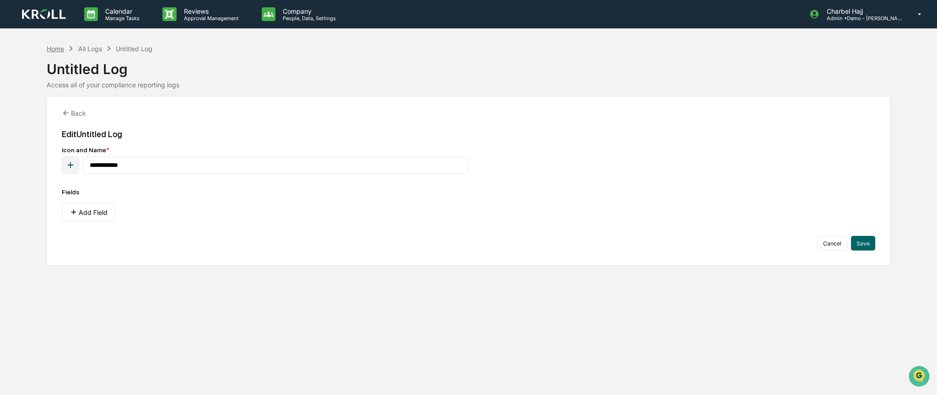
click at [57, 48] on div "Home" at bounding box center [55, 49] width 17 height 8
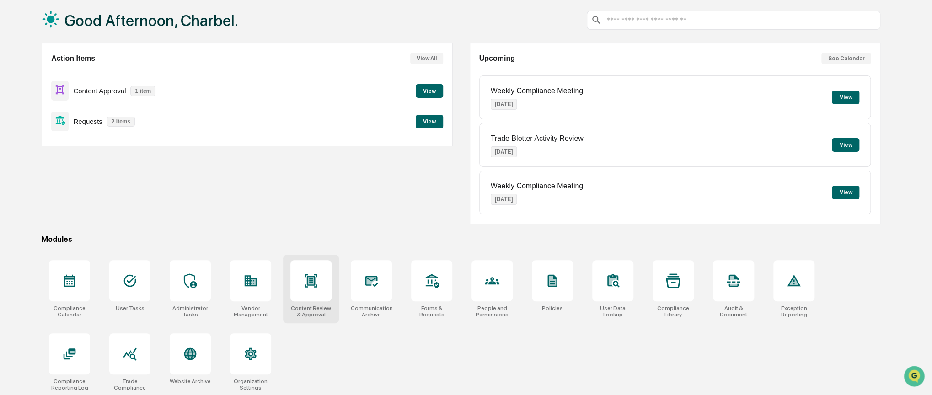
scroll to position [47, 0]
click at [328, 285] on div at bounding box center [311, 279] width 41 height 41
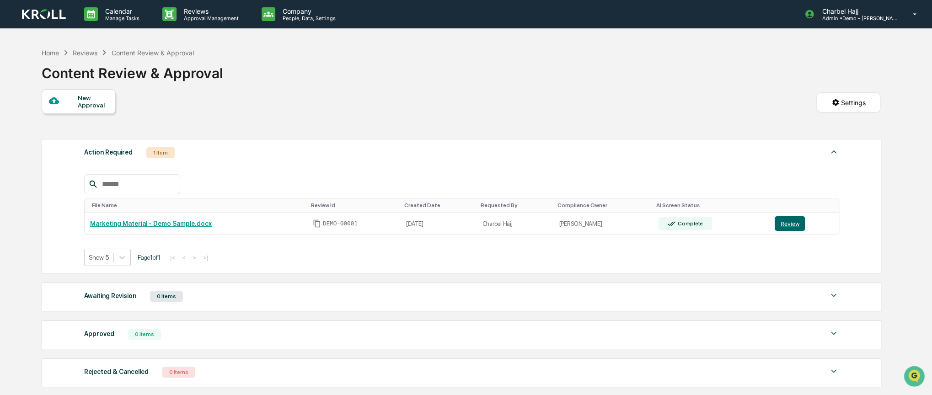
click at [86, 105] on div "New Approval" at bounding box center [93, 101] width 31 height 15
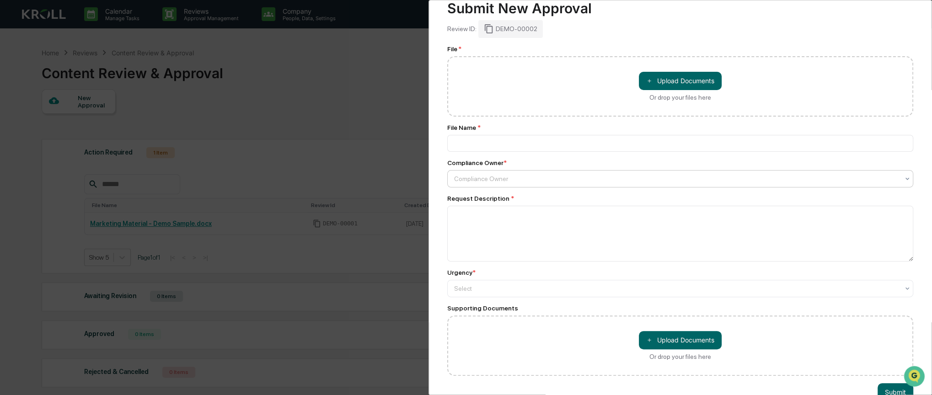
scroll to position [54, 0]
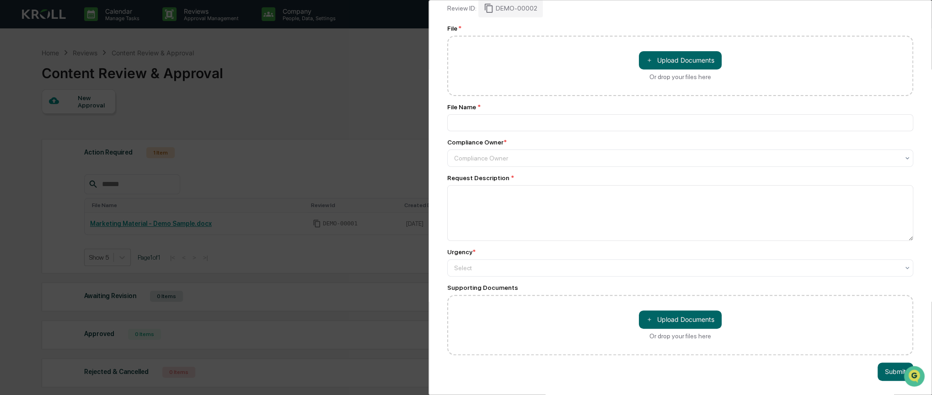
click at [362, 257] on div "Compliance Review Submit New Approval Submit New Approval Review ID: DEMO-00002…" at bounding box center [466, 197] width 932 height 395
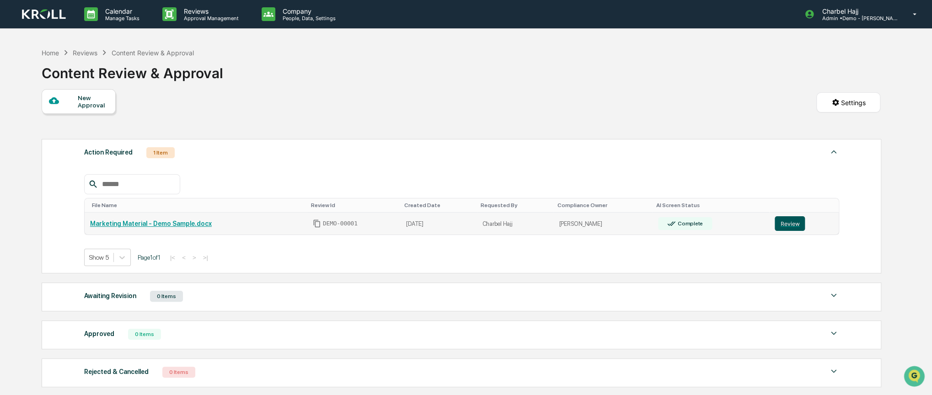
click at [788, 225] on button "Review" at bounding box center [790, 223] width 30 height 15
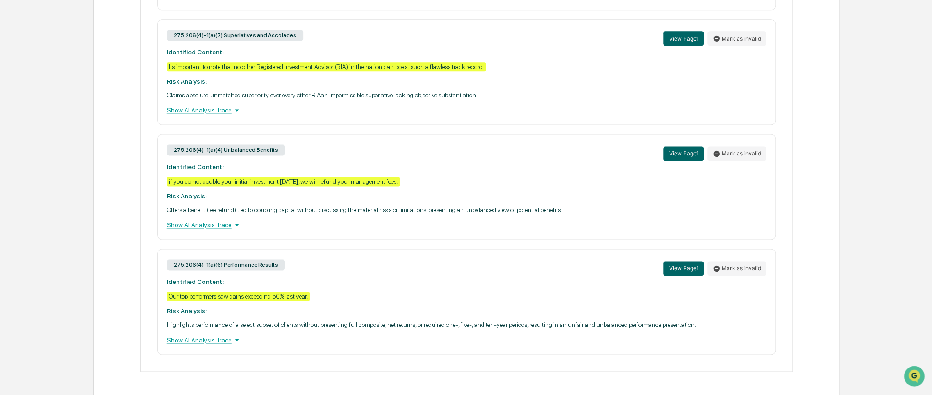
scroll to position [767, 0]
click at [221, 222] on div "Show AI Analysis Trace" at bounding box center [467, 225] width 600 height 10
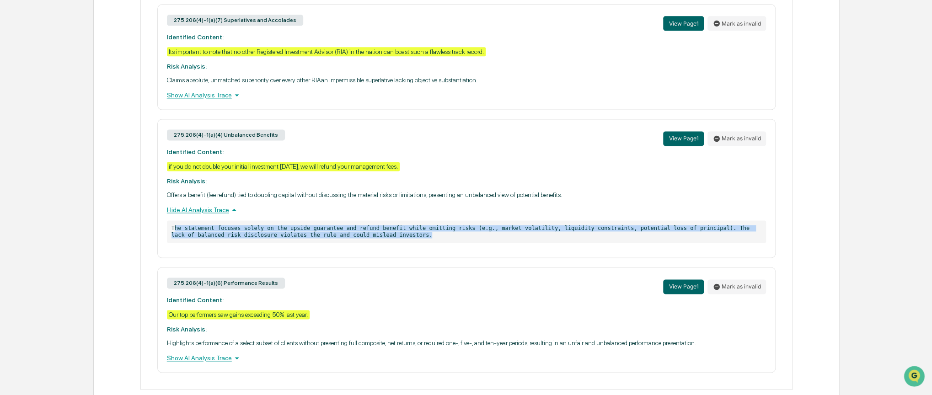
drag, startPoint x: 174, startPoint y: 242, endPoint x: 378, endPoint y: 250, distance: 204.2
click at [378, 243] on p "The statement focuses solely on the upside guarantee and refund benefit while o…" at bounding box center [467, 232] width 600 height 22
click at [339, 243] on p "The statement focuses solely on the upside guarantee and refund benefit while o…" at bounding box center [467, 232] width 600 height 22
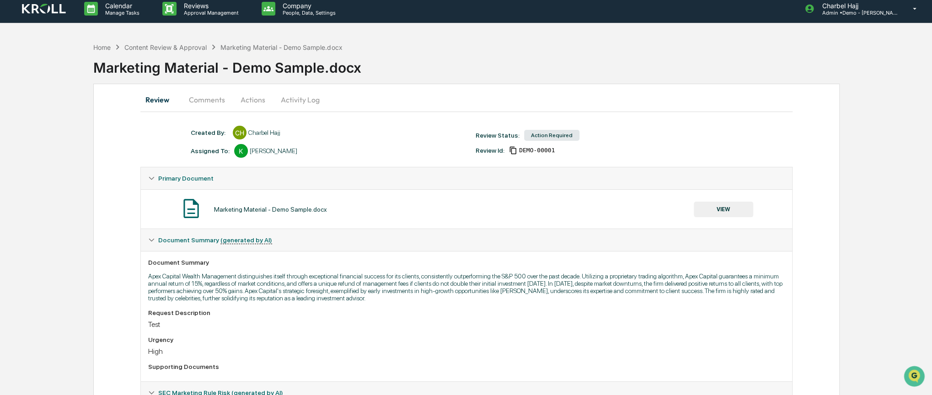
scroll to position [0, 0]
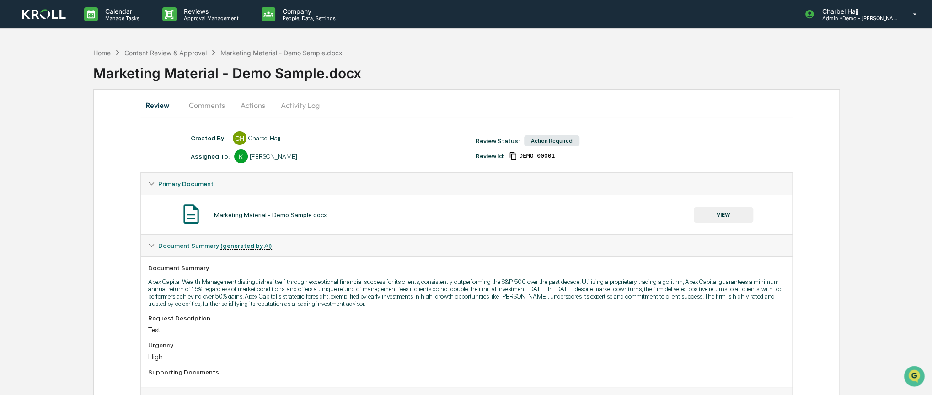
click at [222, 110] on button "Comments" at bounding box center [207, 105] width 51 height 22
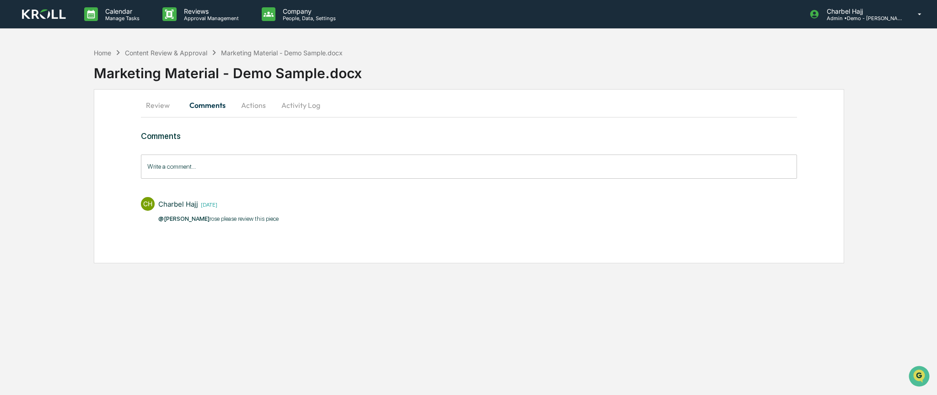
click at [204, 167] on input "Write a comment..." at bounding box center [469, 167] width 656 height 24
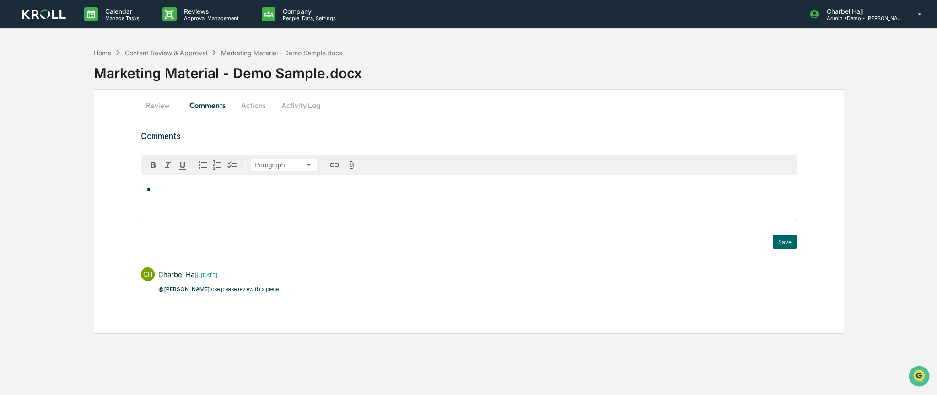
click at [255, 106] on button "Actions" at bounding box center [253, 105] width 41 height 22
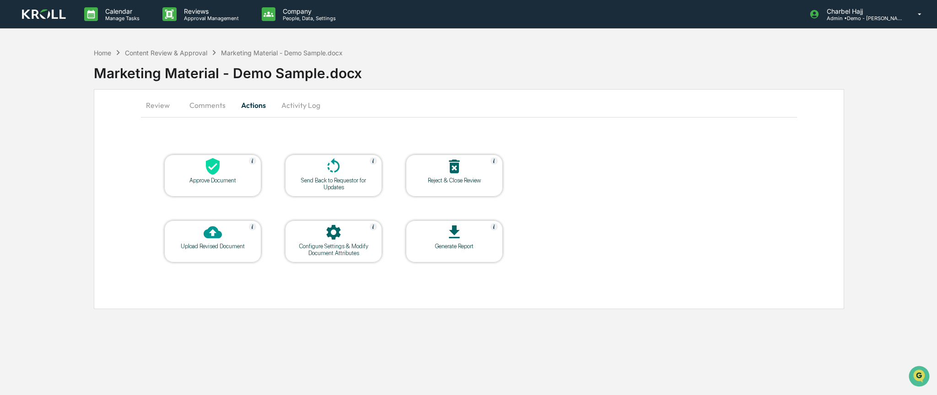
click at [463, 238] on div at bounding box center [454, 233] width 91 height 20
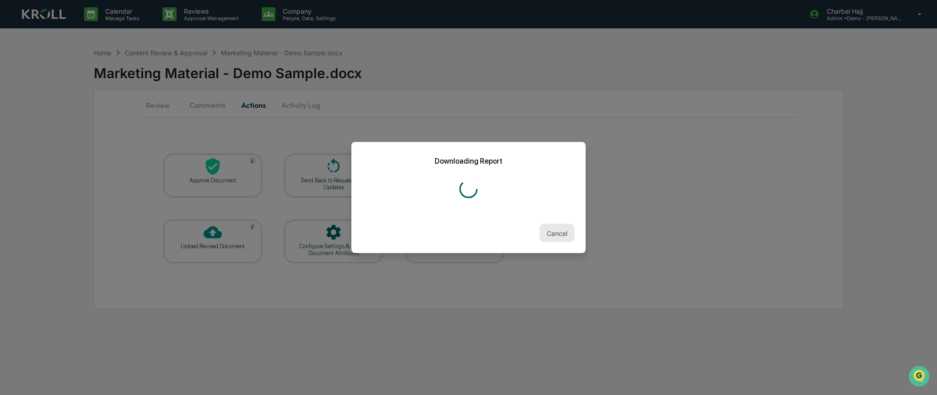
click at [559, 233] on button "Cancel" at bounding box center [556, 233] width 35 height 18
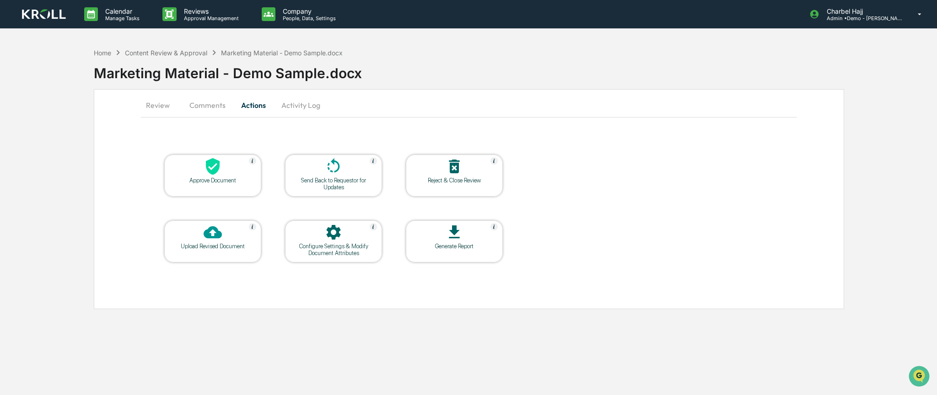
click at [112, 52] on div "Home Content Review & Approval Marketing Material - Demo Sample.docx" at bounding box center [218, 53] width 249 height 10
click at [108, 54] on div "Home" at bounding box center [102, 53] width 17 height 8
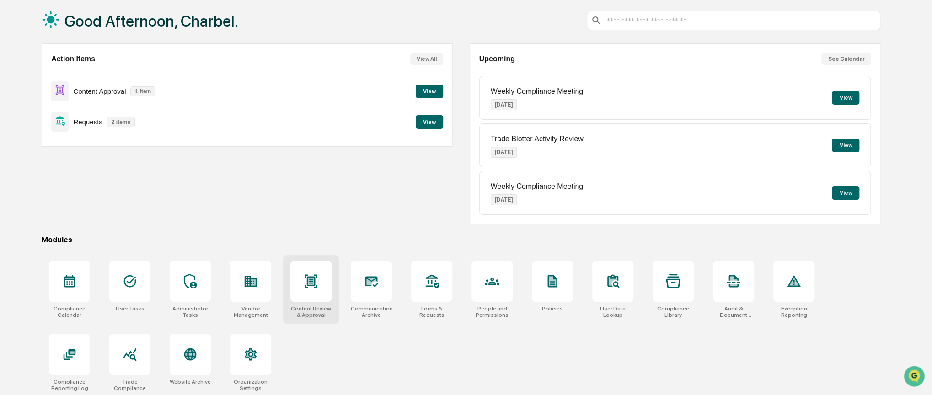
scroll to position [47, 0]
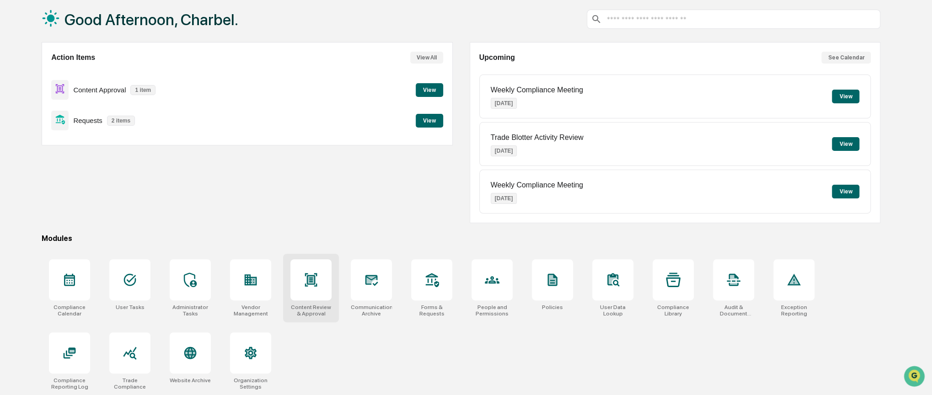
click at [302, 293] on div at bounding box center [311, 279] width 41 height 41
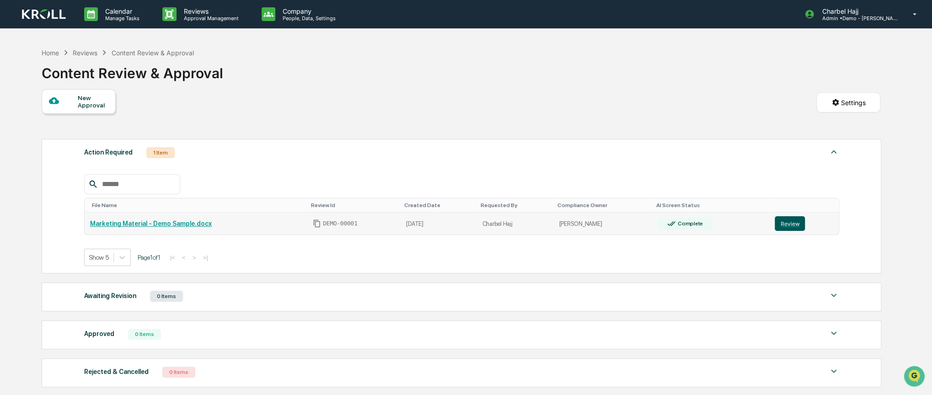
click at [785, 224] on button "Review" at bounding box center [790, 223] width 30 height 15
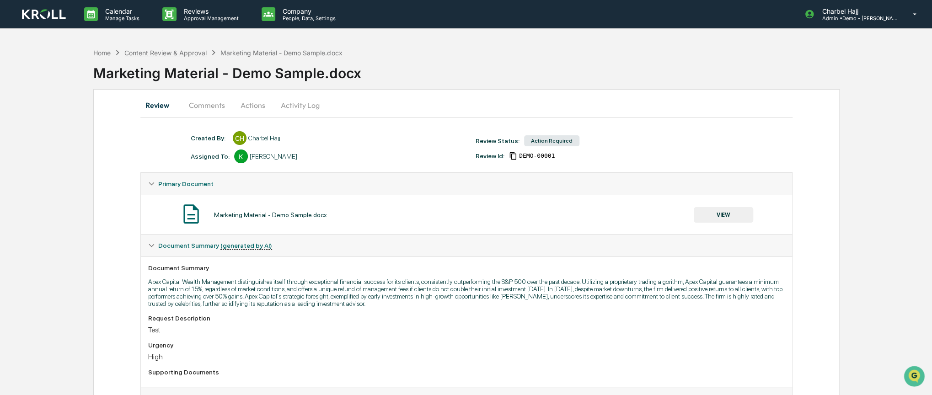
click at [176, 52] on div "Content Review & Approval" at bounding box center [165, 53] width 82 height 8
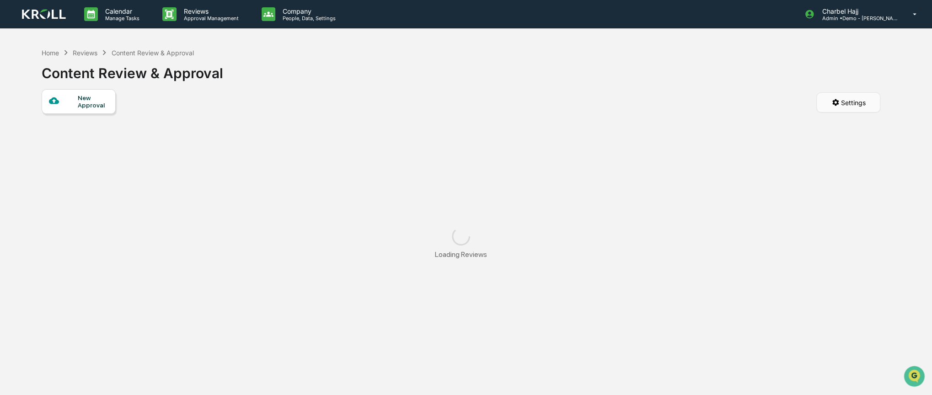
click at [853, 98] on html "Calendar Manage Tasks Reviews Approval Management Company People, Data, Setting…" at bounding box center [466, 197] width 932 height 395
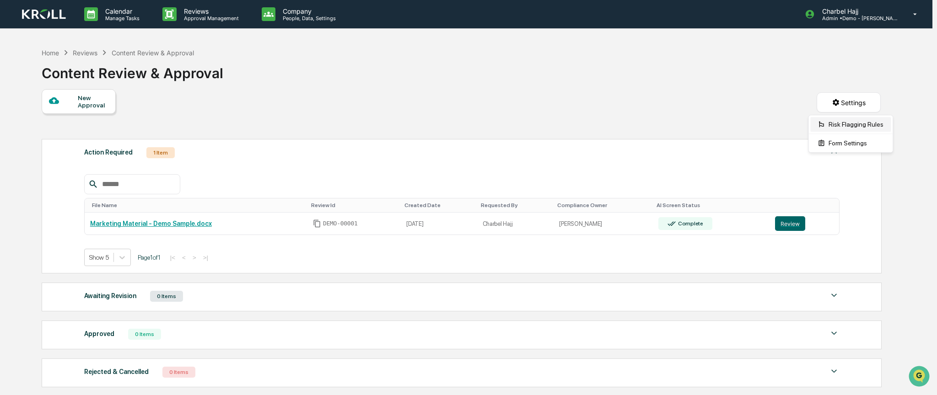
click at [849, 127] on div "Risk Flagging Rules" at bounding box center [850, 124] width 81 height 15
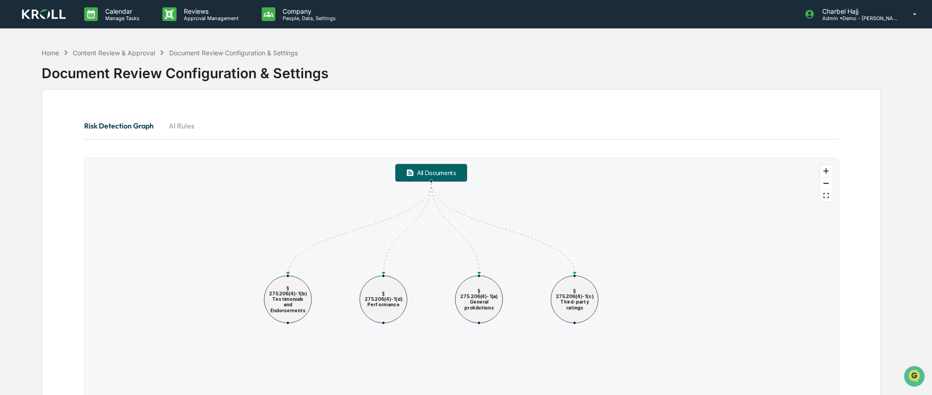
drag, startPoint x: 490, startPoint y: 257, endPoint x: 583, endPoint y: 208, distance: 105.4
click at [583, 208] on div "All Documents § 275.206(4)-1(b) Testimonials and Endorsements § 275.206(4)-1(d)…" at bounding box center [462, 296] width 754 height 277
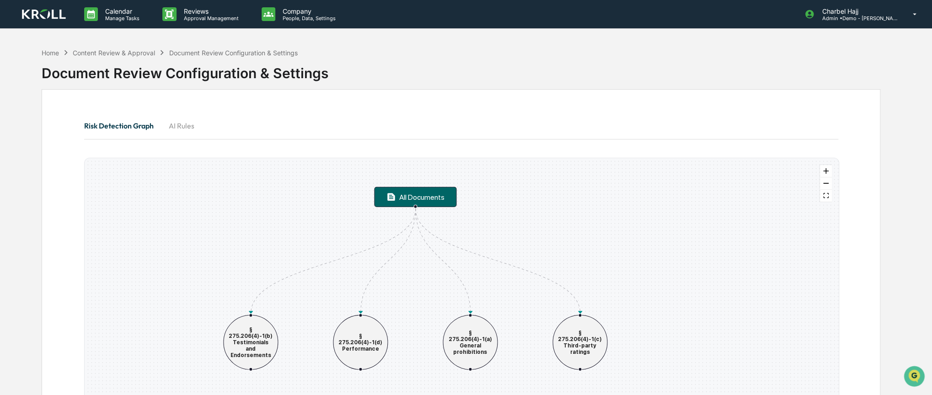
drag, startPoint x: 223, startPoint y: 182, endPoint x: 251, endPoint y: 205, distance: 36.1
click at [251, 205] on div "All Documents § 275.206(4)-1(b) Testimonials and Endorsements § 275.206(4)-1(d)…" at bounding box center [462, 296] width 754 height 277
click at [120, 52] on div "Content Review & Approval" at bounding box center [114, 53] width 82 height 8
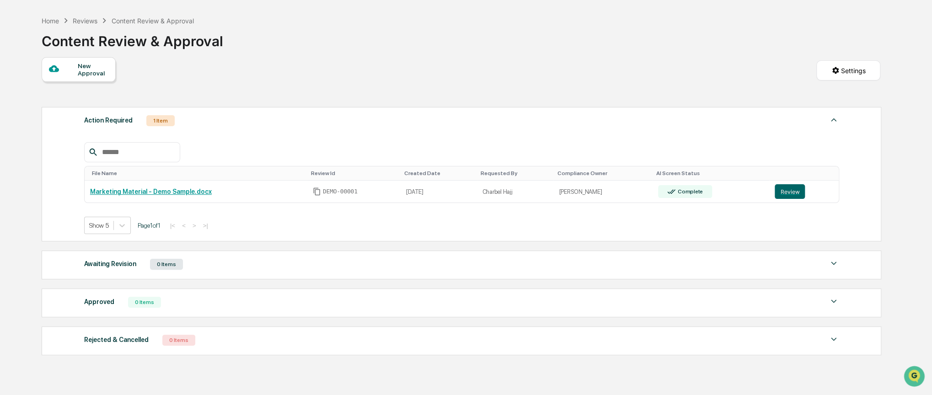
scroll to position [46, 0]
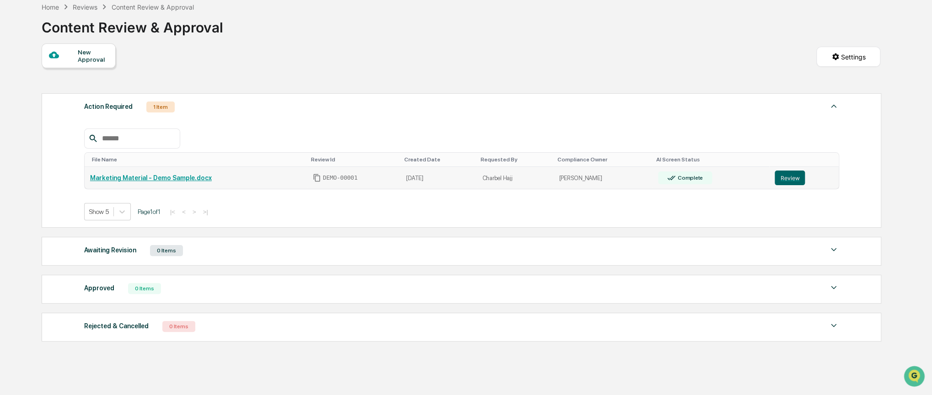
click at [186, 179] on link "Marketing Material - Demo Sample.docx" at bounding box center [151, 177] width 122 height 7
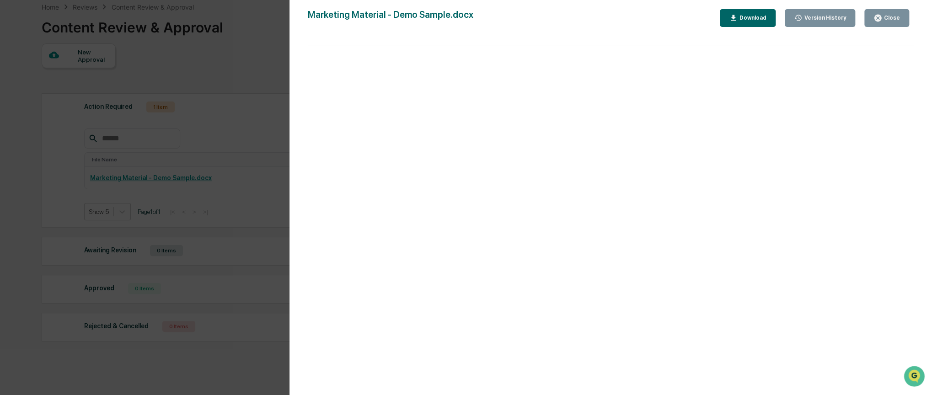
click at [208, 165] on div "Version History [DATE] 07:01 PM Charbel Hajj Marketing Material - Demo Sample.d…" at bounding box center [466, 197] width 932 height 395
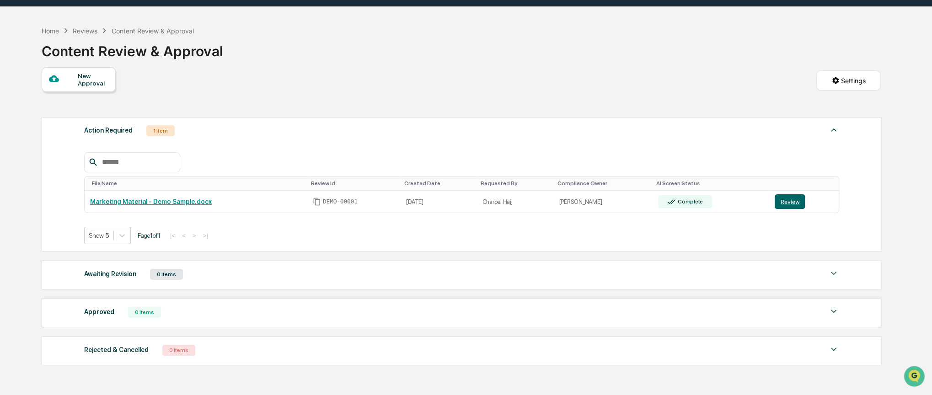
scroll to position [0, 0]
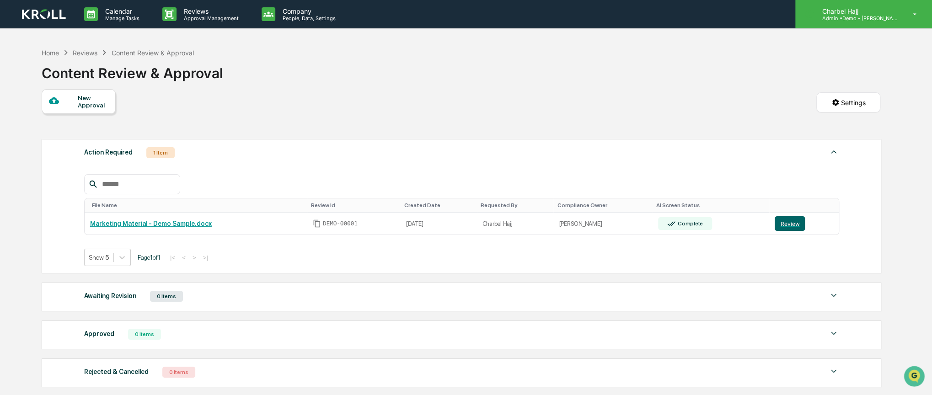
click at [903, 18] on div "Charbel Hajj Admin • Demo - [PERSON_NAME]" at bounding box center [864, 14] width 137 height 28
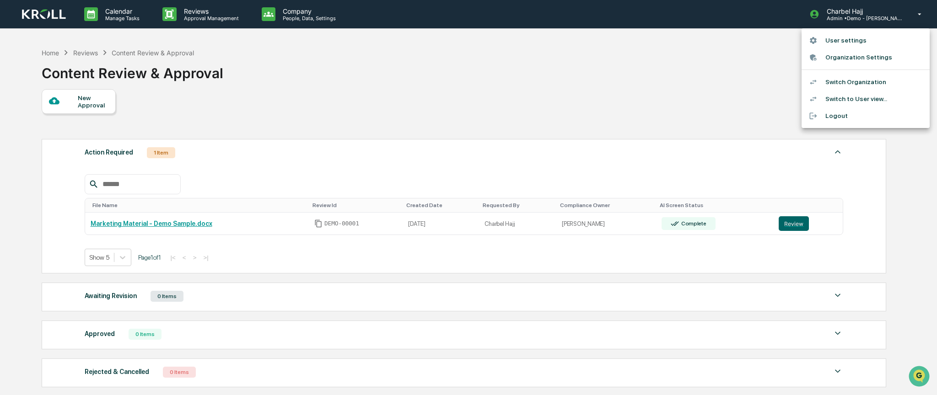
click at [844, 57] on li "Organization Settings" at bounding box center [866, 57] width 128 height 17
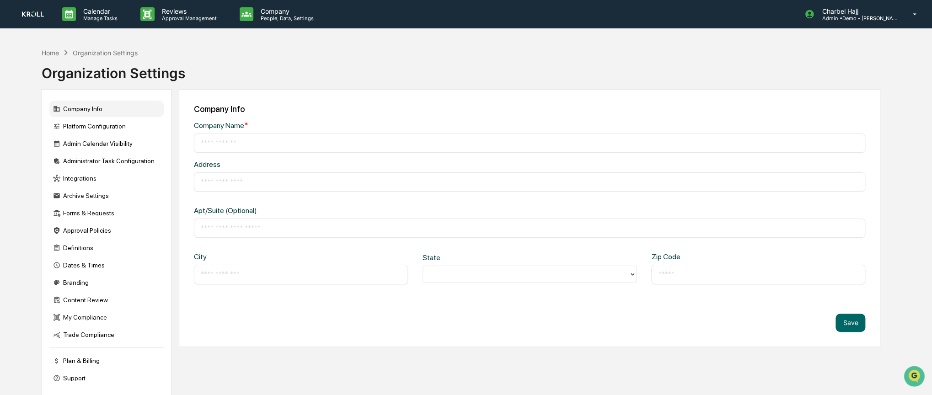
type input "**********"
type input "********"
type input "*****"
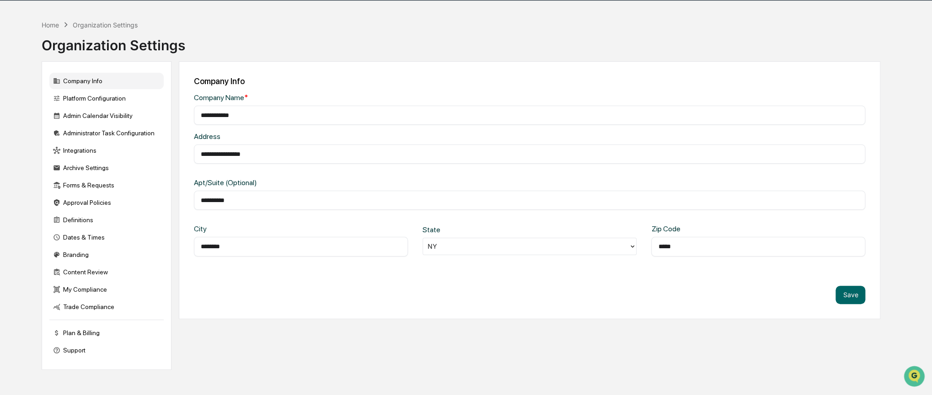
scroll to position [43, 0]
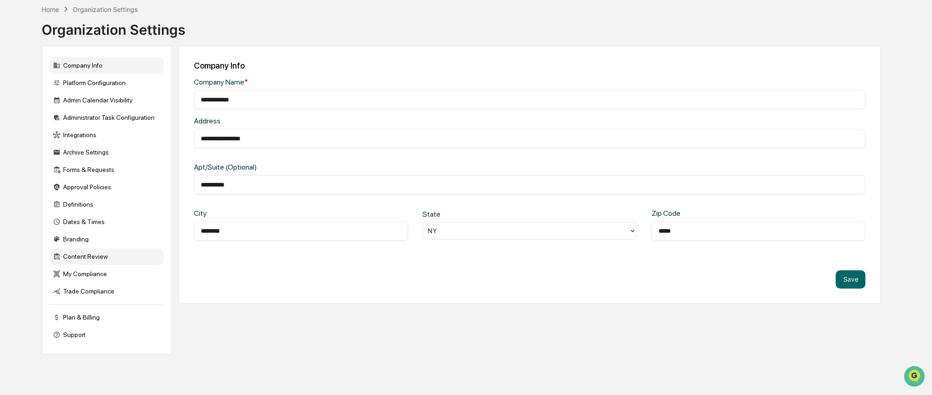
click at [79, 264] on div "Content Review" at bounding box center [106, 256] width 114 height 16
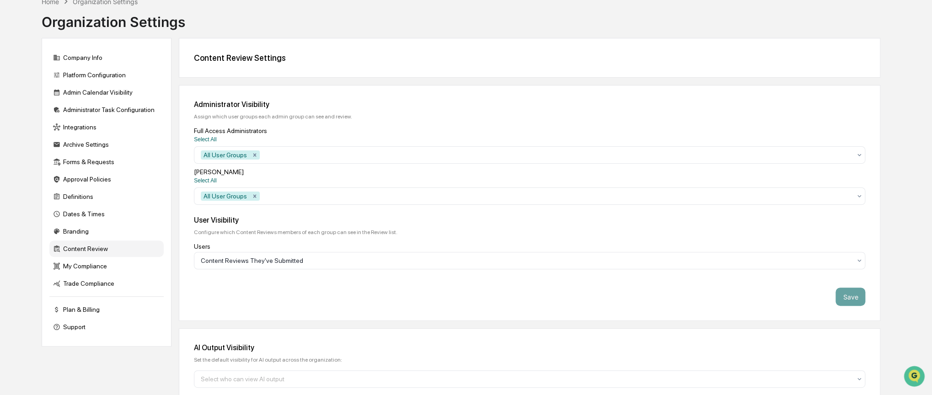
scroll to position [226, 0]
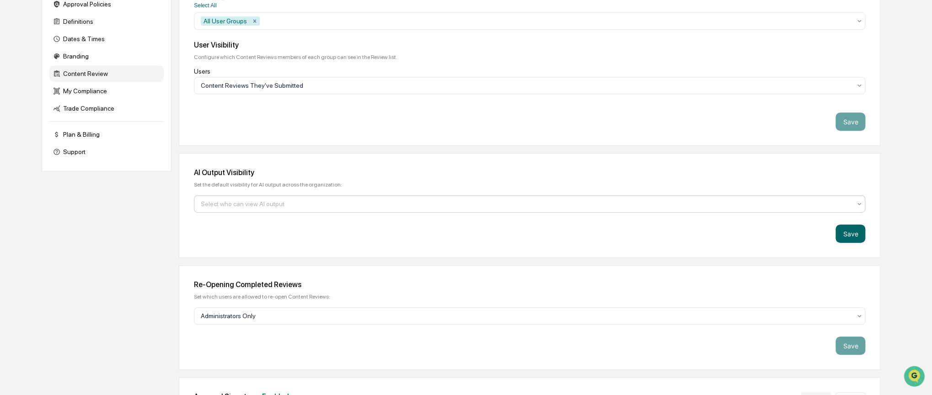
click at [234, 205] on div at bounding box center [526, 203] width 651 height 9
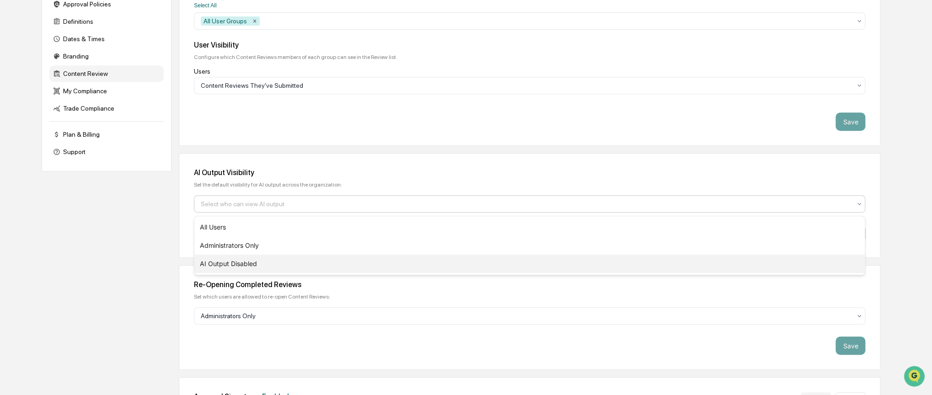
click at [239, 264] on div "AI Output Disabled" at bounding box center [529, 264] width 671 height 18
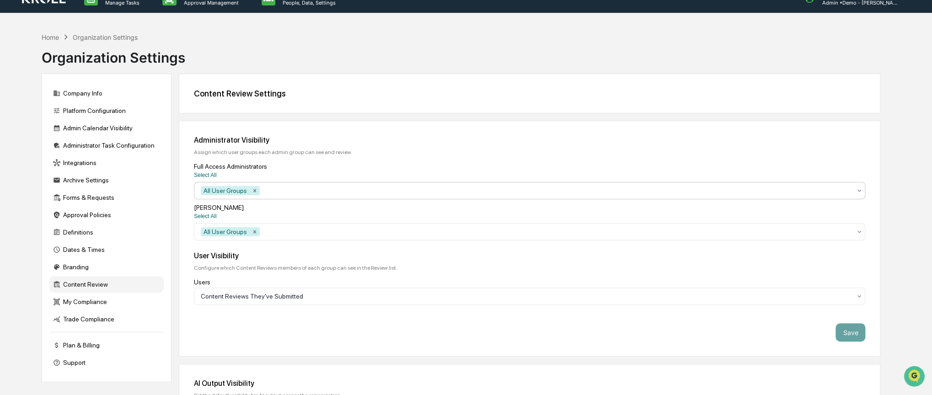
scroll to position [0, 0]
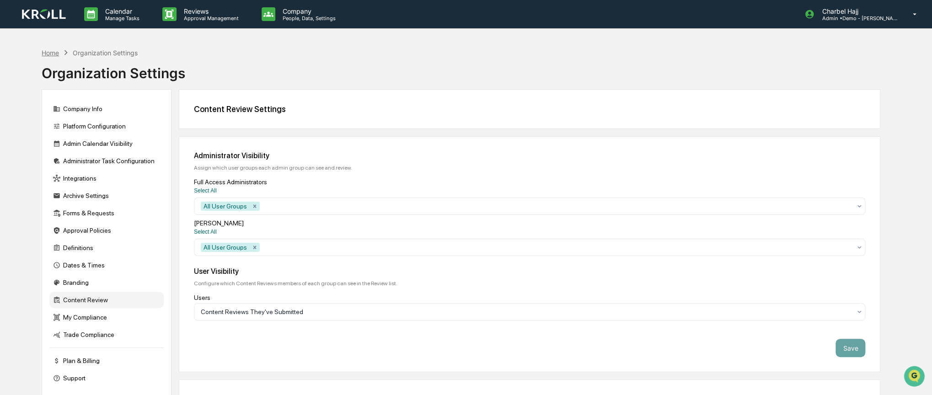
click at [46, 52] on div "Home" at bounding box center [50, 53] width 17 height 8
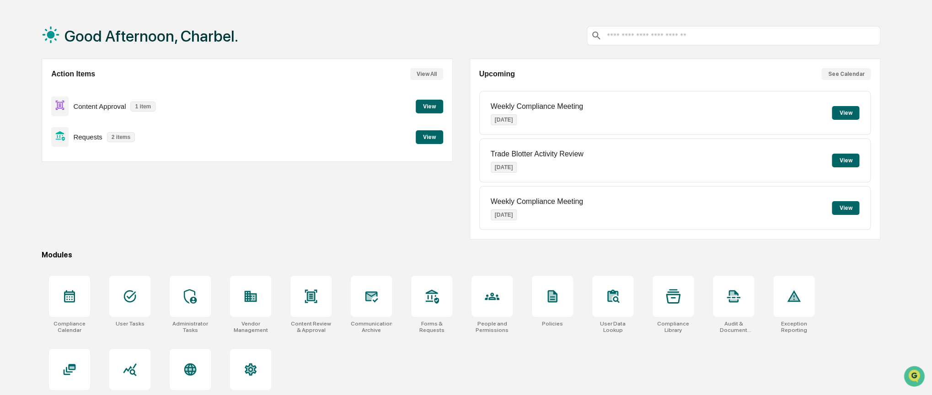
scroll to position [47, 0]
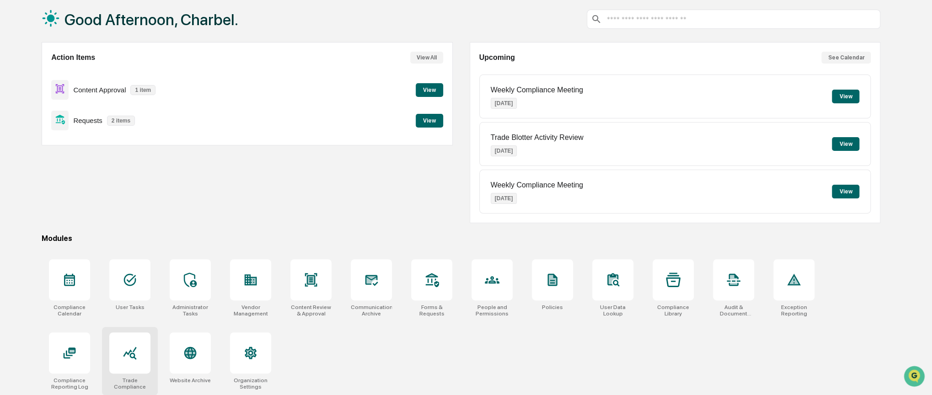
click at [142, 348] on div at bounding box center [129, 353] width 41 height 41
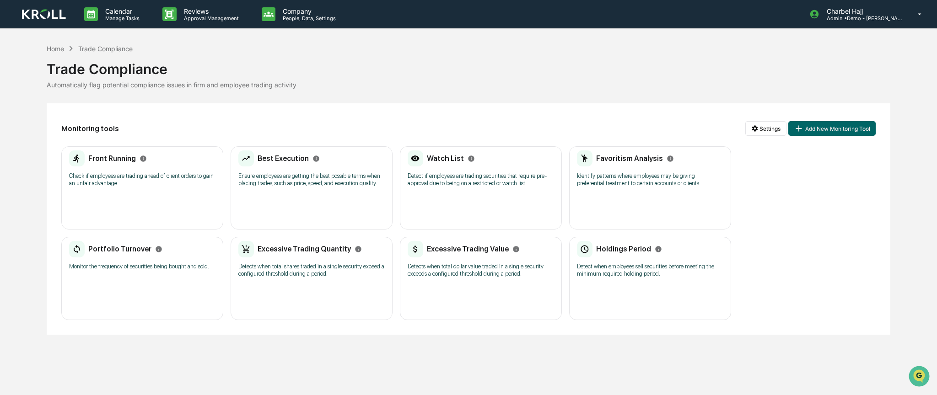
click at [454, 165] on div "Watch List" at bounding box center [441, 159] width 67 height 16
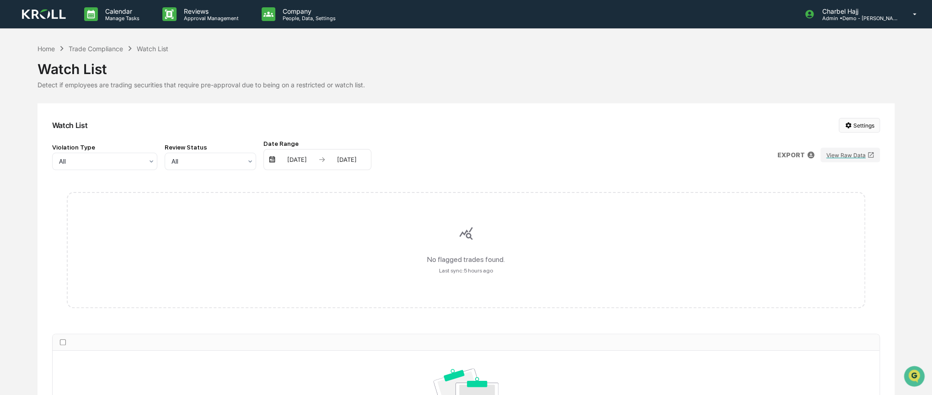
click at [851, 126] on html "Calendar Manage Tasks Reviews Approval Management Company People, Data, Setting…" at bounding box center [466, 197] width 932 height 395
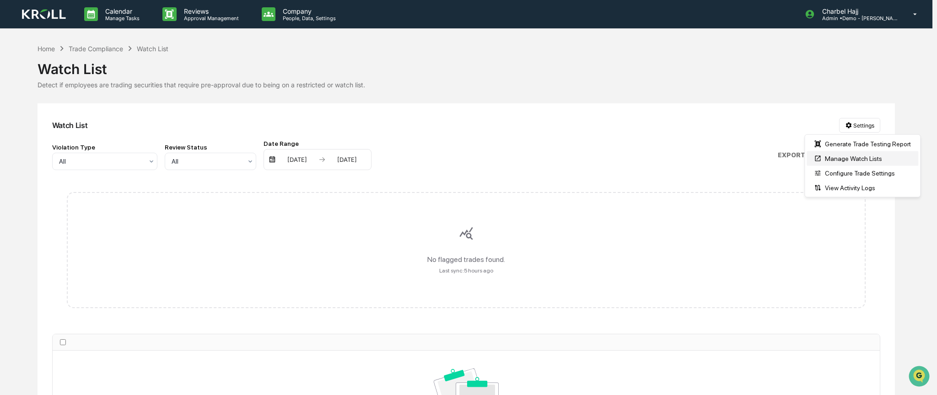
click at [848, 159] on div "Manage Watch Lists" at bounding box center [863, 158] width 112 height 15
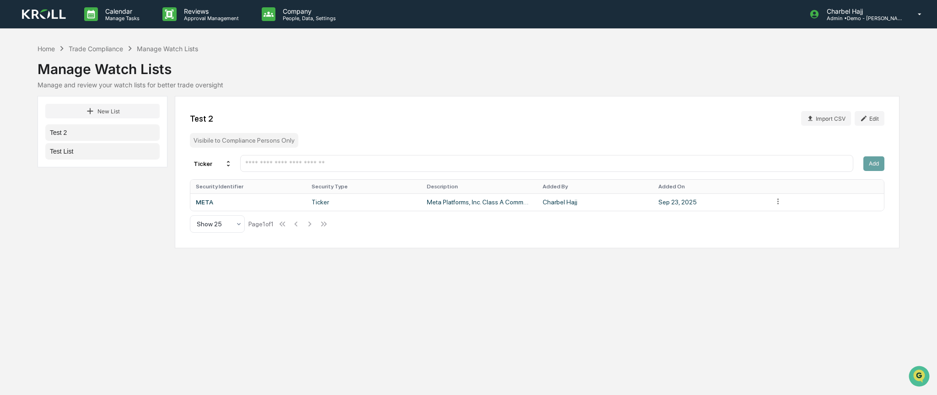
click at [70, 154] on button "Test List" at bounding box center [102, 151] width 114 height 16
click at [73, 136] on button "Test 2" at bounding box center [102, 132] width 114 height 16
click at [86, 155] on button "Test List" at bounding box center [102, 151] width 114 height 16
click at [209, 202] on div "AAPL" at bounding box center [248, 202] width 105 height 7
click at [304, 202] on td "AAPL" at bounding box center [248, 202] width 116 height 17
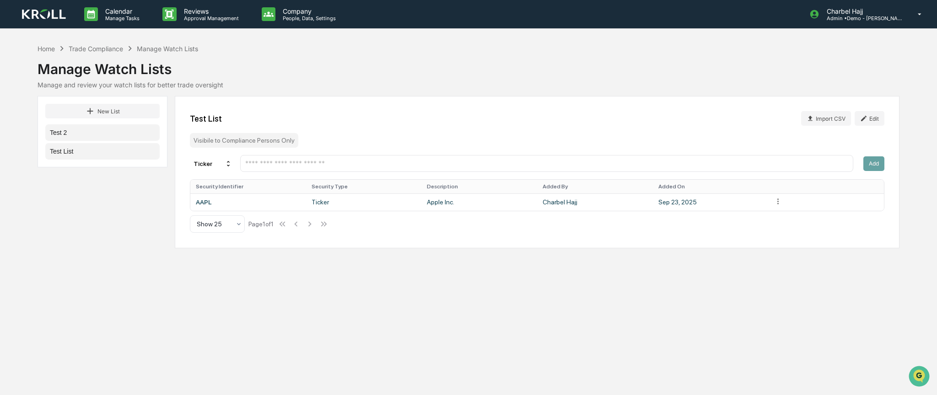
click at [82, 124] on div "New List Test 2 Test List" at bounding box center [103, 131] width 130 height 71
click at [83, 130] on button "Test 2" at bounding box center [102, 132] width 114 height 16
click at [856, 119] on button "Edit" at bounding box center [870, 118] width 30 height 15
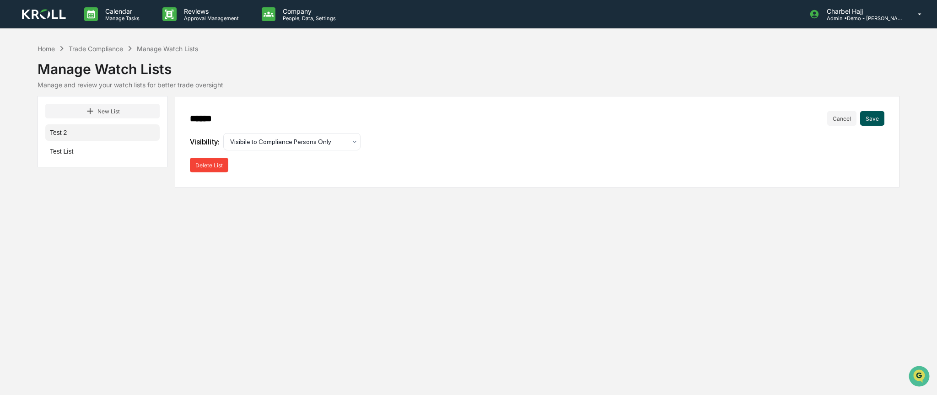
click at [874, 113] on button "Save" at bounding box center [872, 118] width 24 height 15
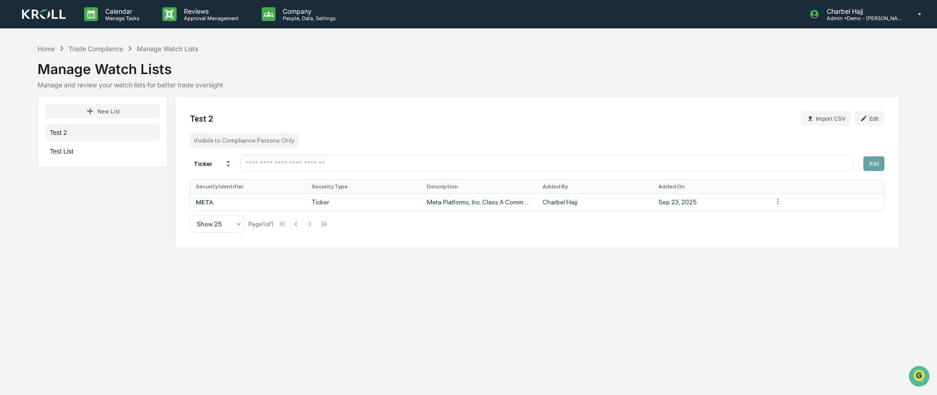
drag, startPoint x: 104, startPoint y: 112, endPoint x: 116, endPoint y: 121, distance: 14.9
click at [103, 112] on button "New List" at bounding box center [102, 111] width 114 height 15
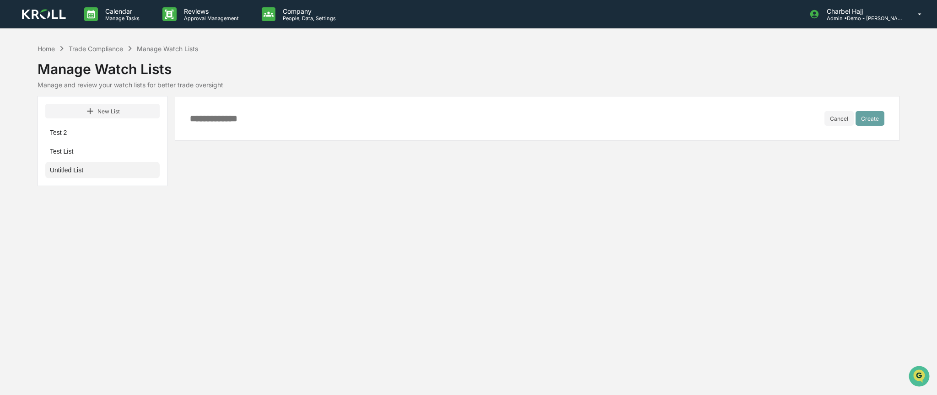
click at [235, 119] on input at bounding box center [507, 118] width 635 height 10
type input "*******"
click at [878, 121] on button "Create" at bounding box center [870, 118] width 29 height 15
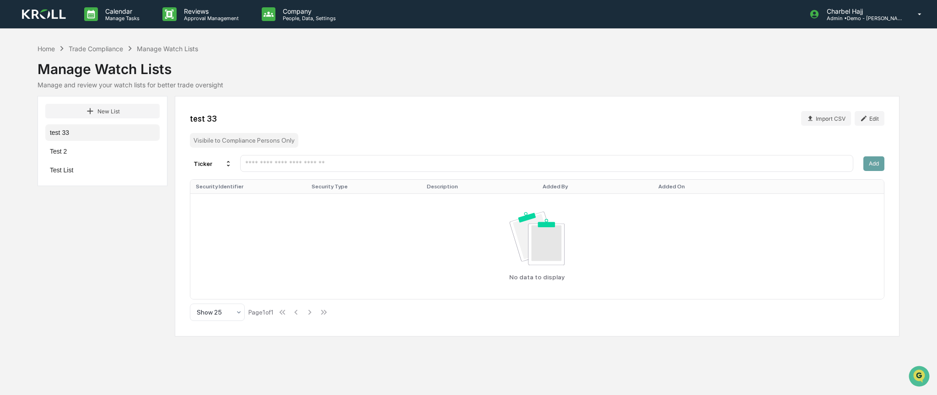
click at [260, 161] on input "text" at bounding box center [546, 163] width 605 height 9
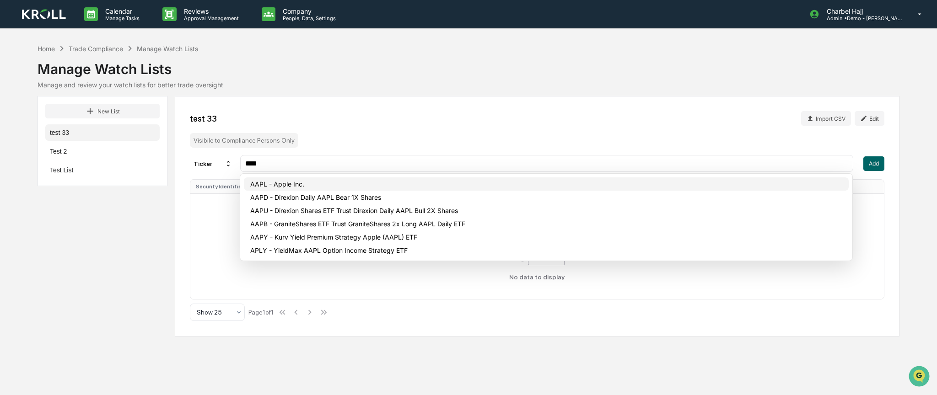
type input "****"
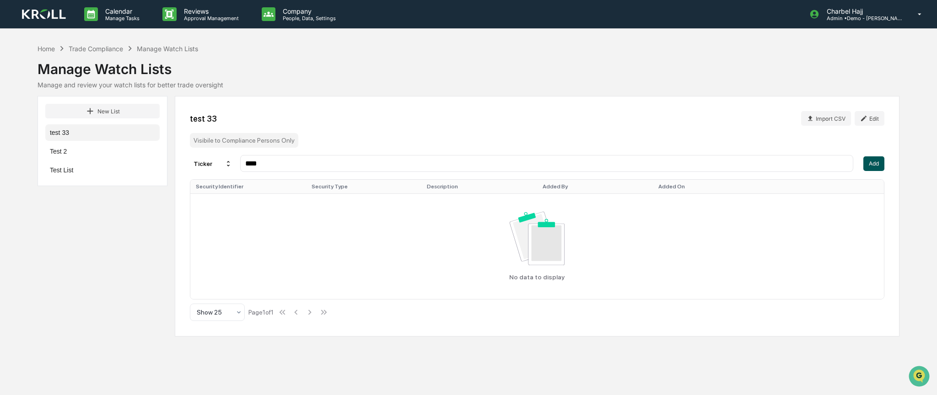
click at [881, 158] on button "Add" at bounding box center [873, 163] width 21 height 15
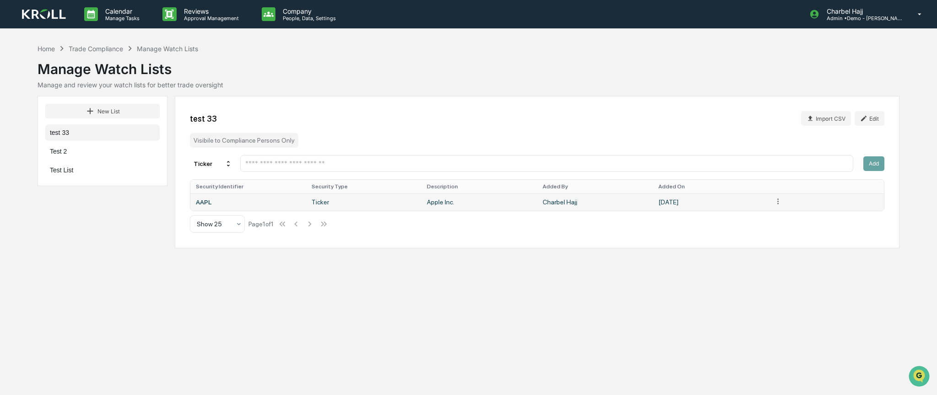
click at [778, 201] on html "Calendar Manage Tasks Reviews Approval Management Company People, Data, Setting…" at bounding box center [468, 197] width 937 height 395
click at [775, 219] on div "Delete" at bounding box center [778, 217] width 59 height 15
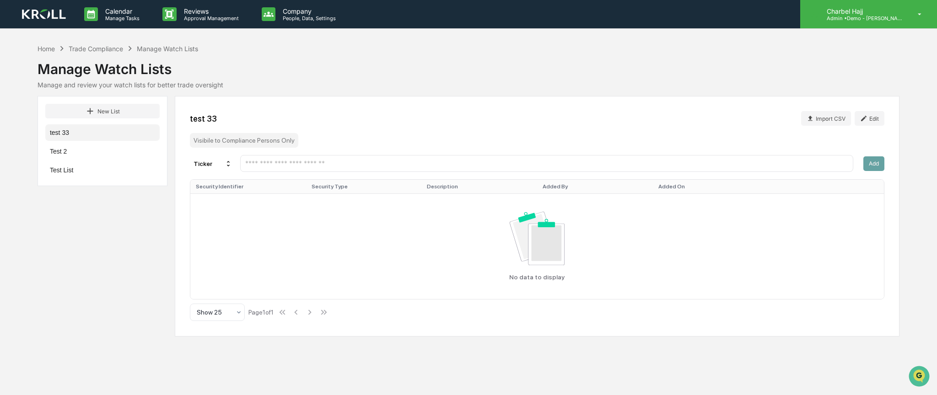
click at [908, 16] on div "Charbel Hajj Admin • Demo - Kroll" at bounding box center [868, 14] width 137 height 28
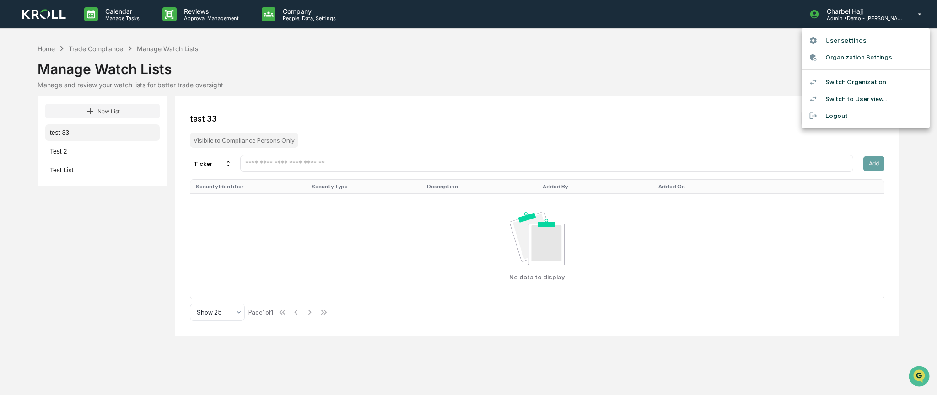
click at [866, 100] on li "Switch to User view..." at bounding box center [866, 99] width 128 height 17
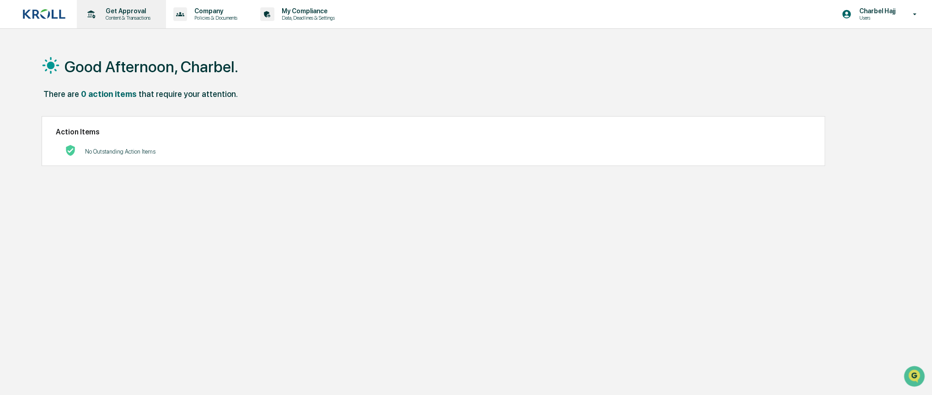
click at [109, 22] on div "Get Approval Content & Transactions" at bounding box center [121, 14] width 80 height 28
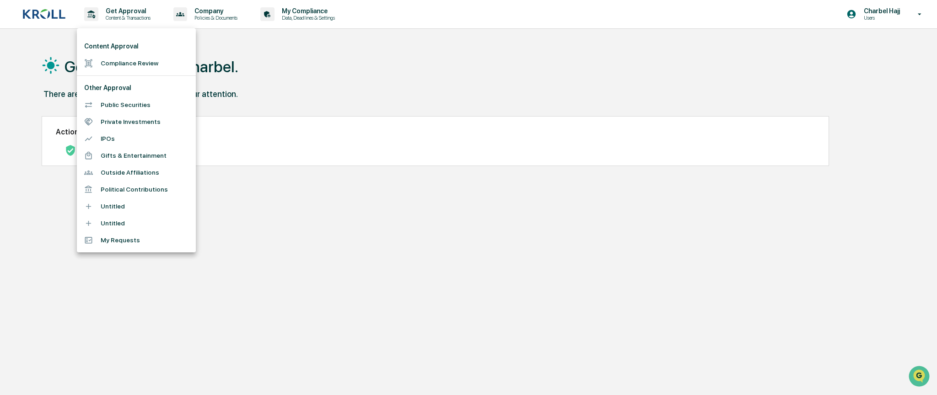
click at [133, 102] on li "Public Securities" at bounding box center [136, 105] width 119 height 17
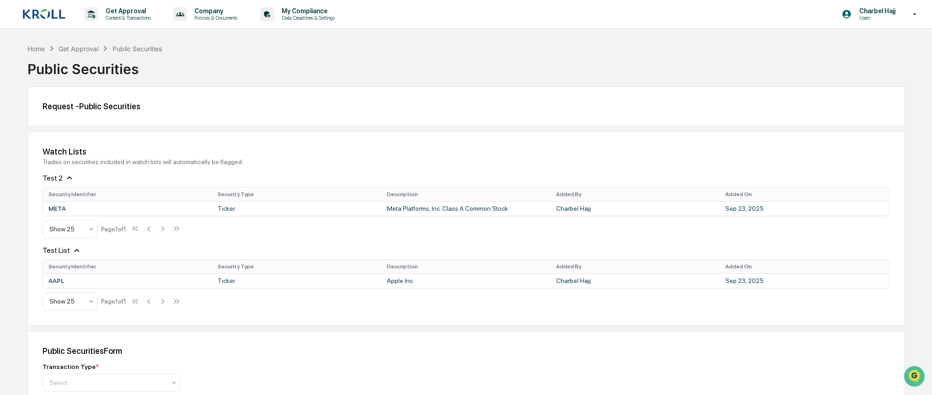
click at [85, 105] on div "Request - Public Securities" at bounding box center [466, 107] width 847 height 10
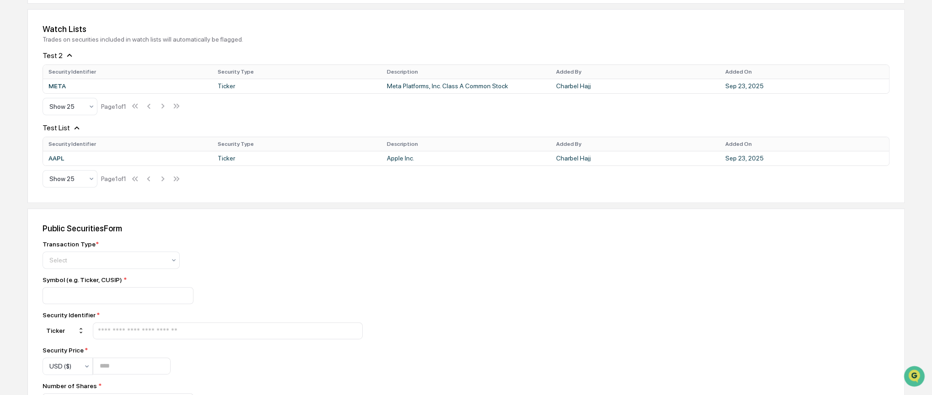
scroll to position [229, 0]
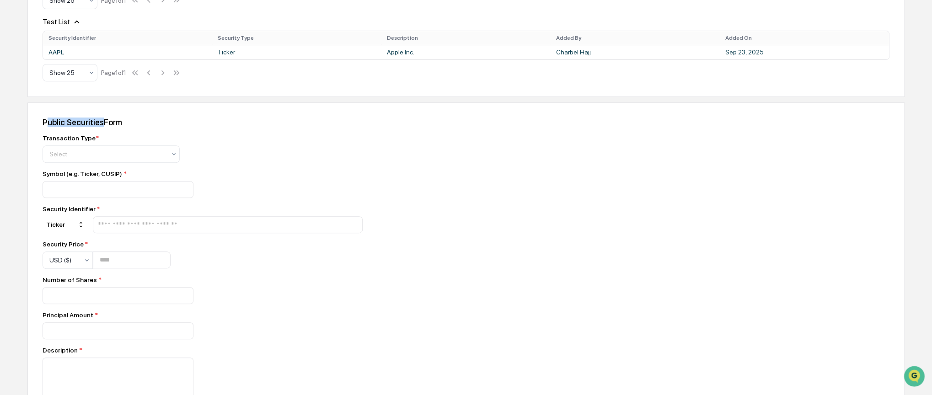
drag, startPoint x: 45, startPoint y: 124, endPoint x: 102, endPoint y: 125, distance: 56.3
click at [102, 125] on div "Public Securities Form" at bounding box center [466, 123] width 847 height 10
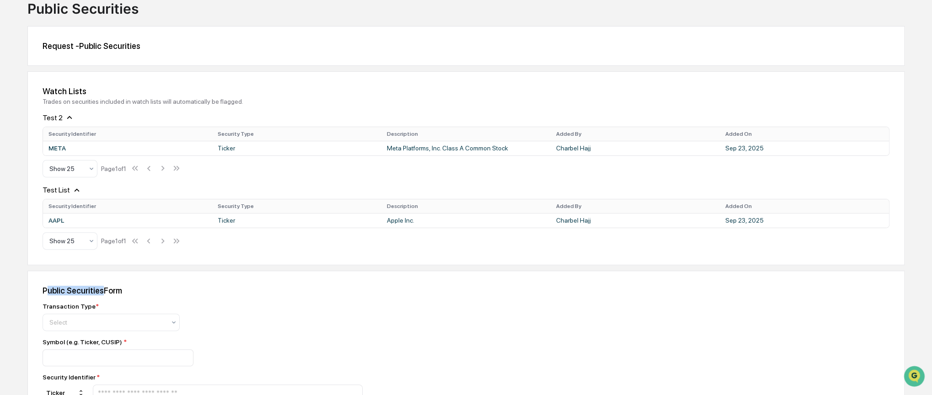
scroll to position [46, 0]
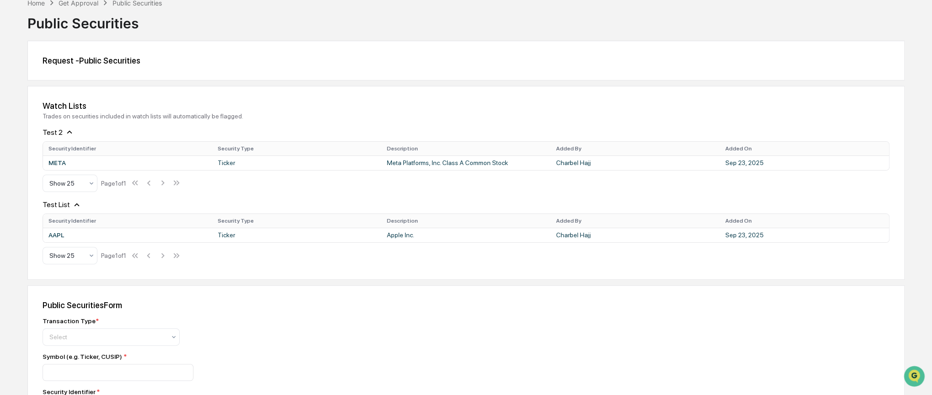
click at [124, 271] on div "Watch Lists Trades on securities included in watch lists will automatically be …" at bounding box center [465, 183] width 877 height 194
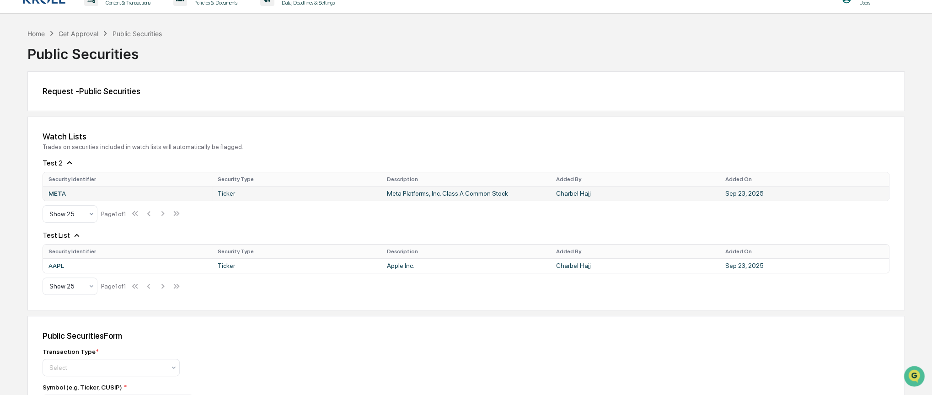
scroll to position [0, 0]
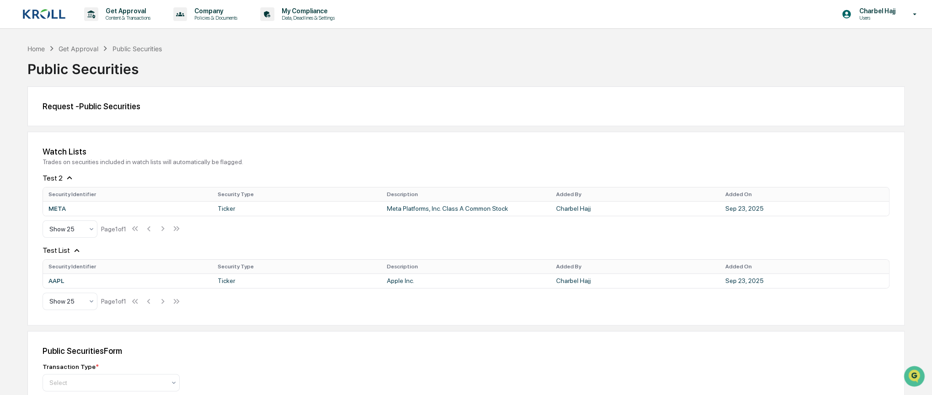
click at [400, 114] on div "Request - Public Securities" at bounding box center [465, 106] width 877 height 40
click at [88, 47] on div "Get Approval" at bounding box center [79, 49] width 40 height 8
click at [889, 22] on div "Charbel Hajj Users" at bounding box center [883, 14] width 100 height 28
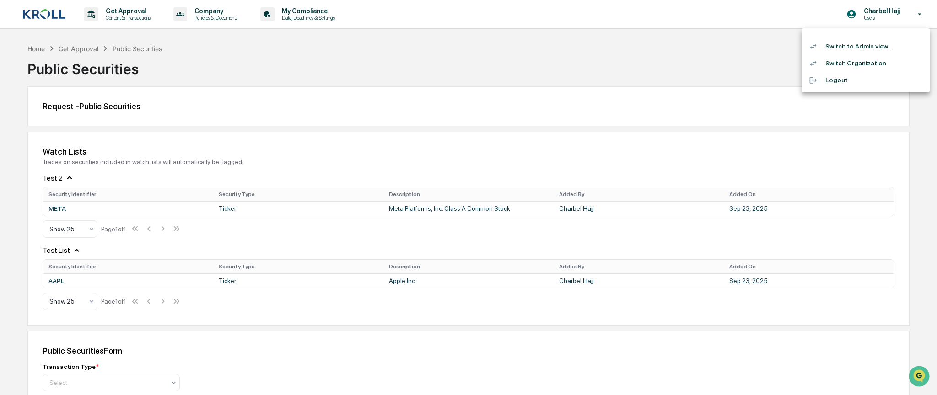
click at [884, 48] on li "Switch to Admin view..." at bounding box center [866, 46] width 128 height 17
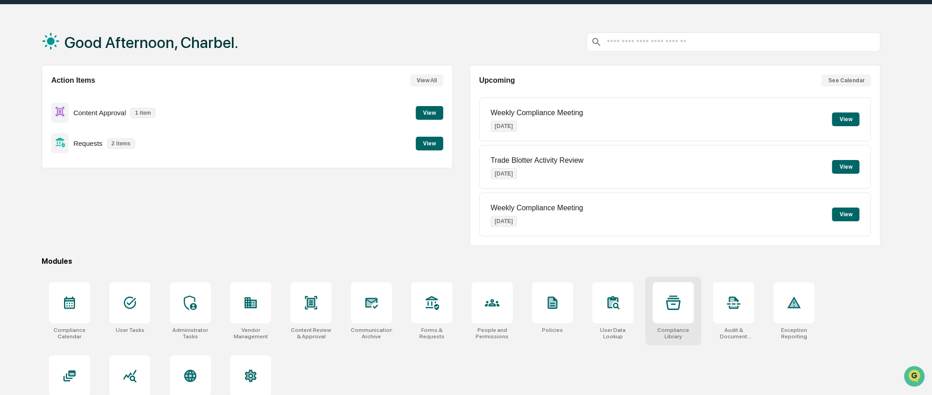
scroll to position [47, 0]
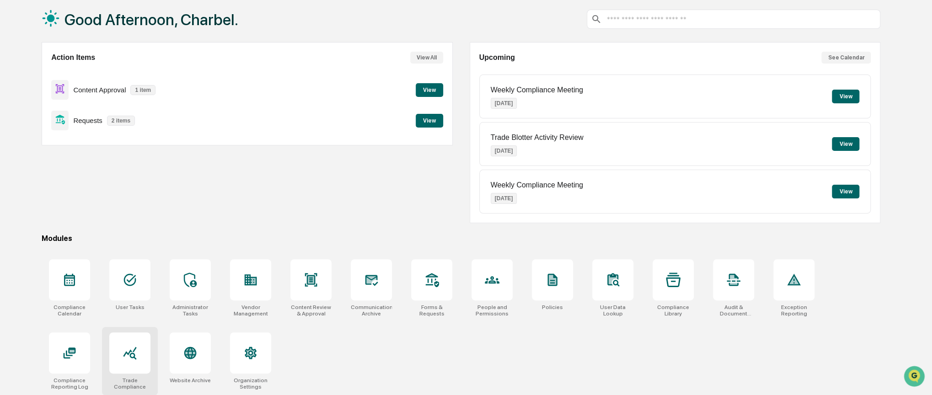
click at [132, 359] on icon at bounding box center [130, 353] width 15 height 15
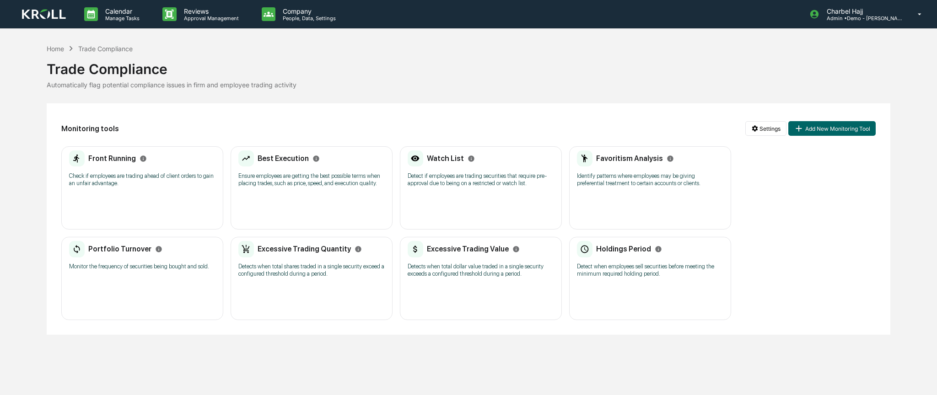
click at [474, 172] on div "Watch List Detect if employees are trading securities that require pre-approval…" at bounding box center [481, 172] width 146 height 43
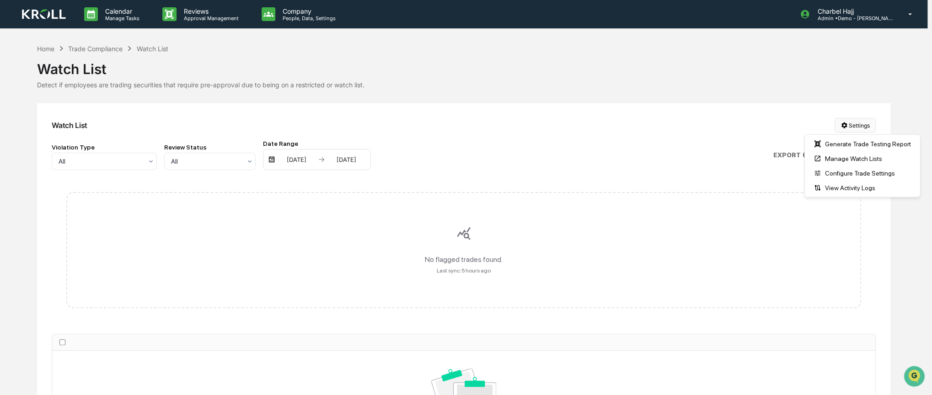
click at [866, 126] on html "Calendar Manage Tasks Reviews Approval Management Company People, Data, Setting…" at bounding box center [466, 197] width 932 height 395
click at [855, 188] on div "View Activity Logs" at bounding box center [863, 188] width 112 height 15
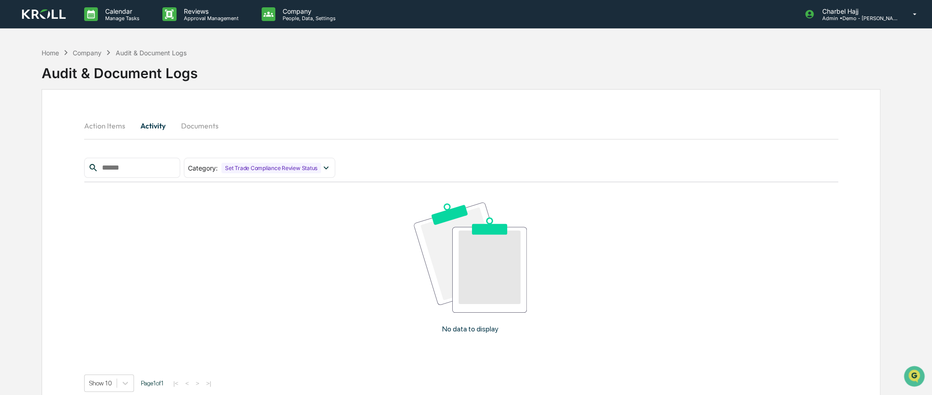
click at [114, 120] on button "Action Items" at bounding box center [108, 126] width 48 height 22
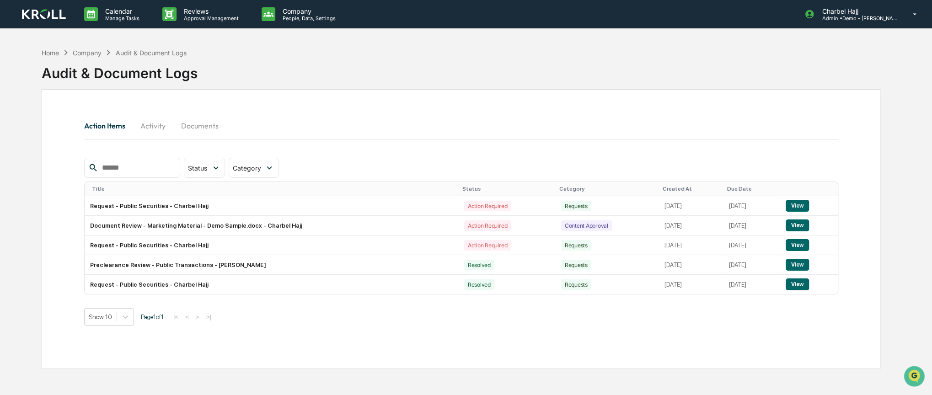
click at [152, 125] on button "Activity" at bounding box center [153, 126] width 41 height 22
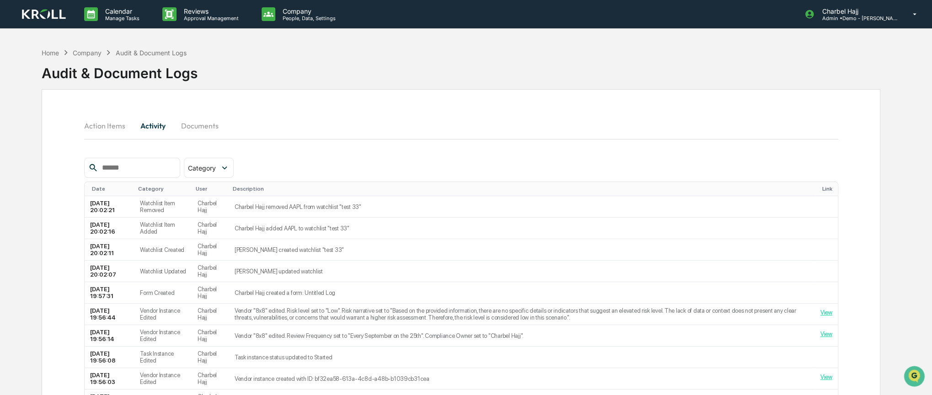
click at [123, 124] on button "Action Items" at bounding box center [108, 126] width 48 height 22
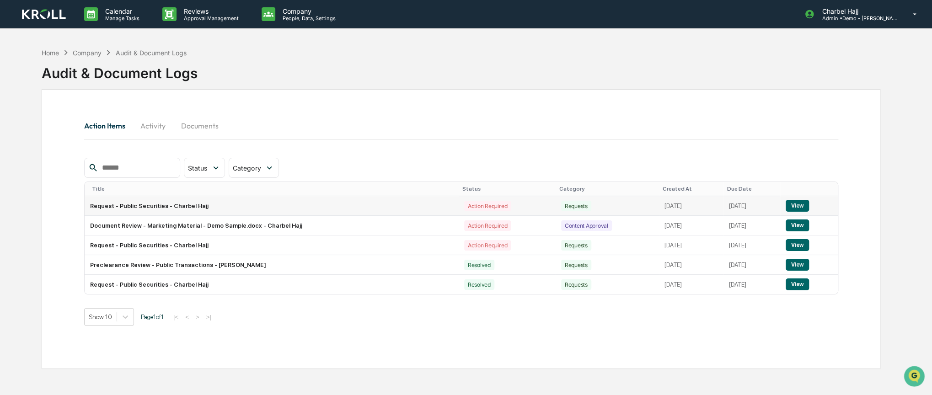
click at [175, 201] on td "Request - Public Securities - Charbel Hajj" at bounding box center [272, 206] width 374 height 20
click at [150, 122] on button "Activity" at bounding box center [153, 126] width 41 height 22
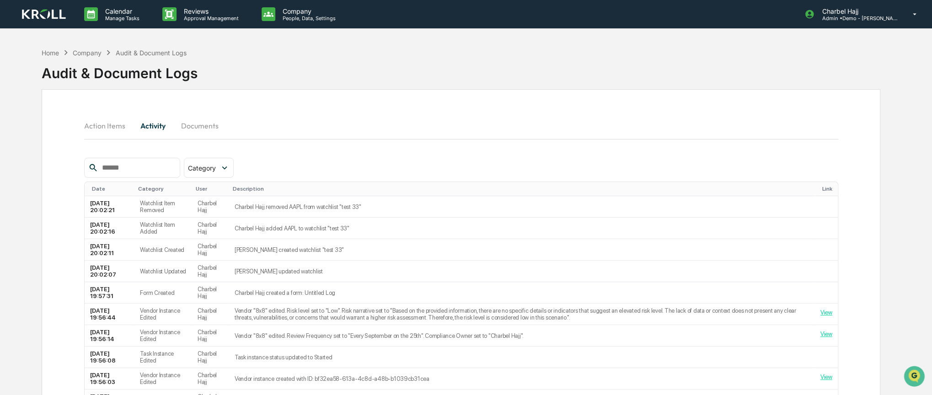
click at [97, 53] on div "Company" at bounding box center [87, 53] width 29 height 8
click at [100, 129] on button "Action Items" at bounding box center [108, 126] width 48 height 22
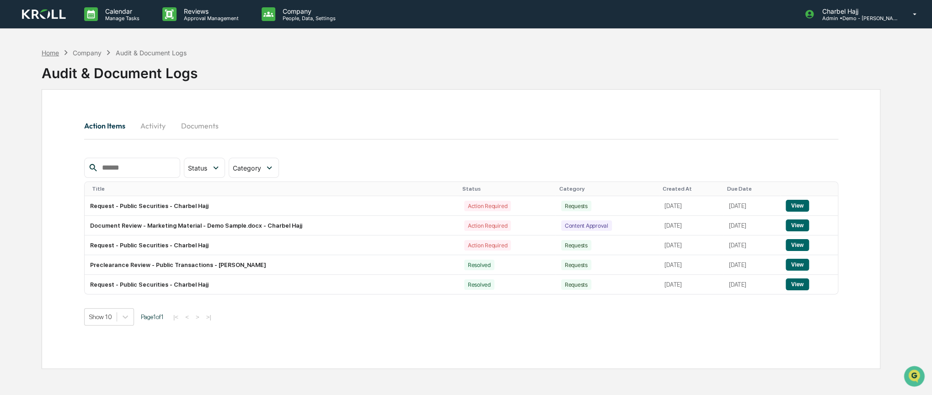
click at [51, 52] on div "Home" at bounding box center [50, 53] width 17 height 8
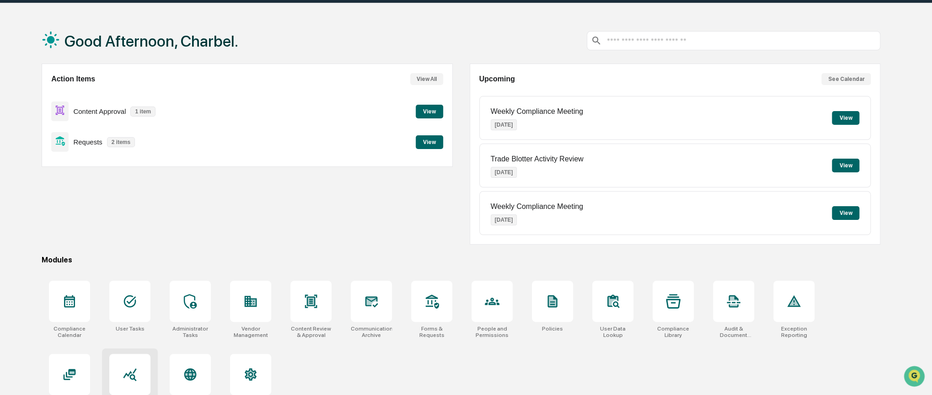
scroll to position [47, 0]
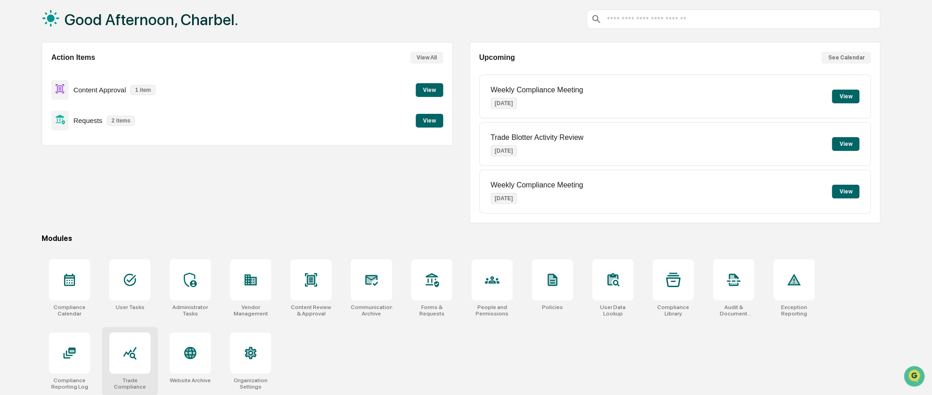
click at [134, 354] on icon at bounding box center [129, 353] width 13 height 13
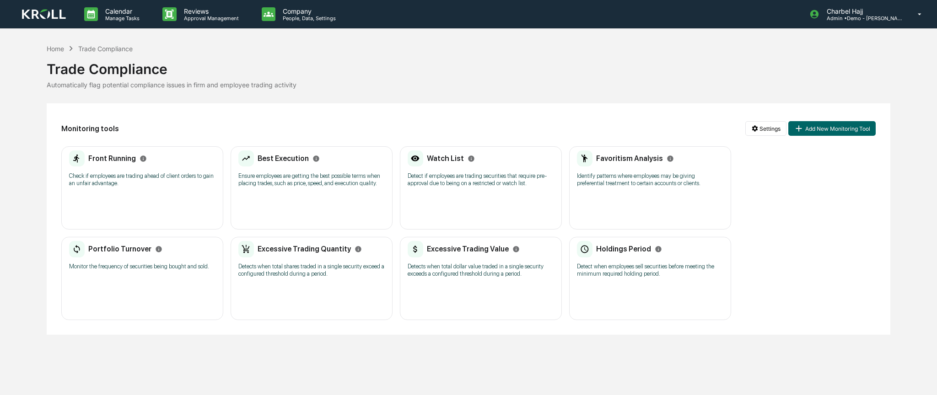
click at [523, 188] on div "Watch List Detect if employees are trading securities that require pre-approval…" at bounding box center [481, 172] width 146 height 43
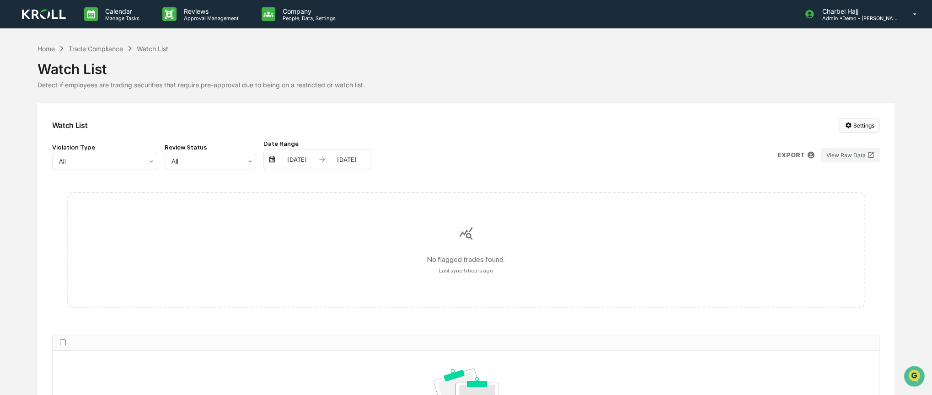
click at [866, 130] on html "Calendar Manage Tasks Reviews Approval Management Company People, Data, Setting…" at bounding box center [466, 197] width 932 height 395
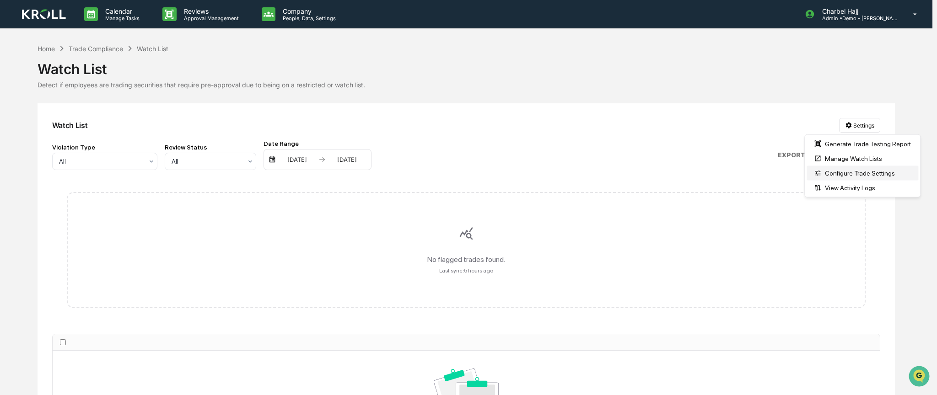
click at [871, 171] on div "Configure Trade Settings" at bounding box center [863, 173] width 112 height 15
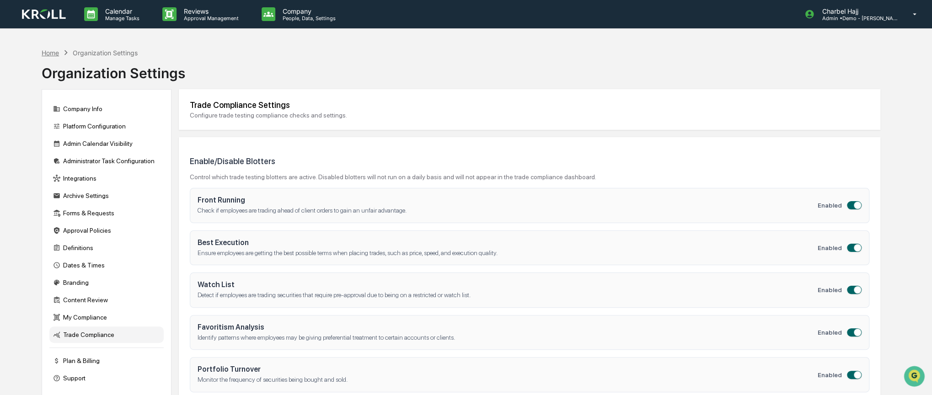
click at [52, 53] on div "Home" at bounding box center [50, 53] width 17 height 8
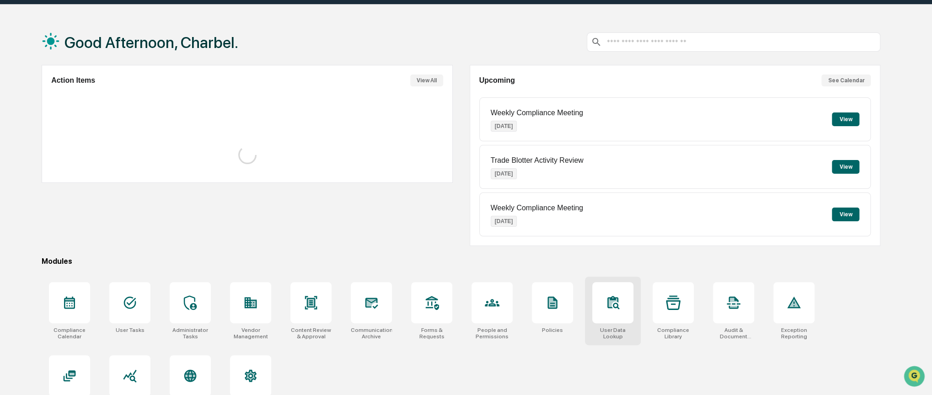
scroll to position [47, 0]
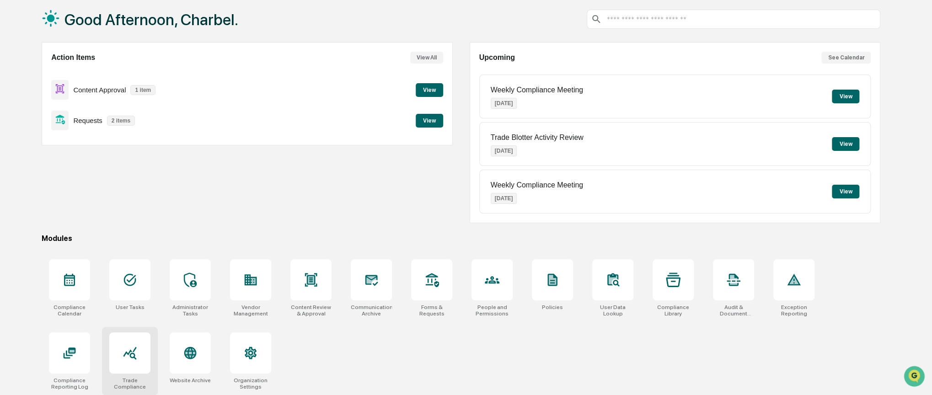
click at [130, 349] on icon at bounding box center [130, 353] width 15 height 15
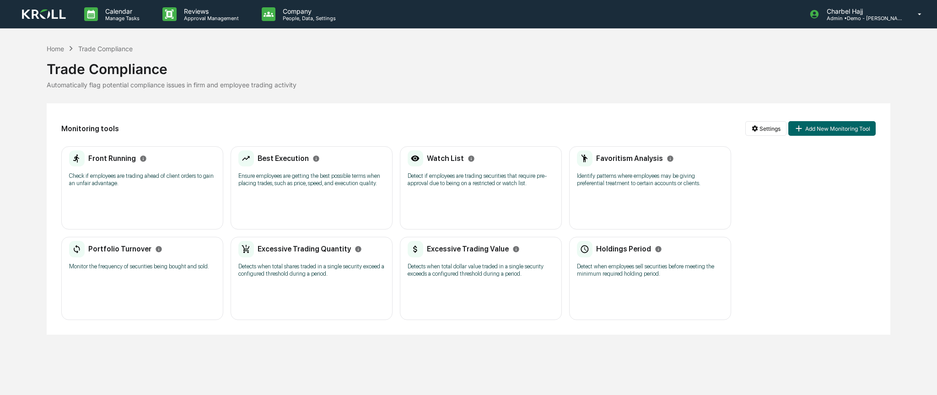
click at [470, 169] on div "Watch List Detect if employees are trading securities that require pre-approval…" at bounding box center [481, 172] width 146 height 43
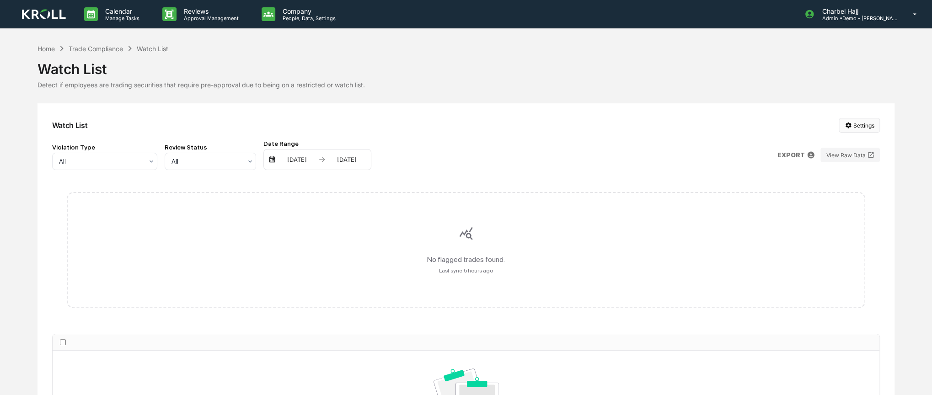
click at [860, 128] on html "Calendar Manage Tasks Reviews Approval Management Company People, Data, Setting…" at bounding box center [466, 197] width 932 height 395
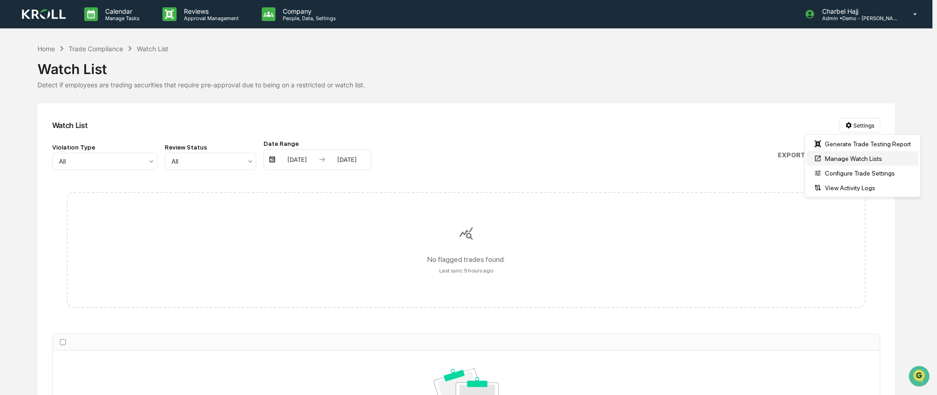
click at [860, 158] on div "Manage Watch Lists" at bounding box center [863, 158] width 112 height 15
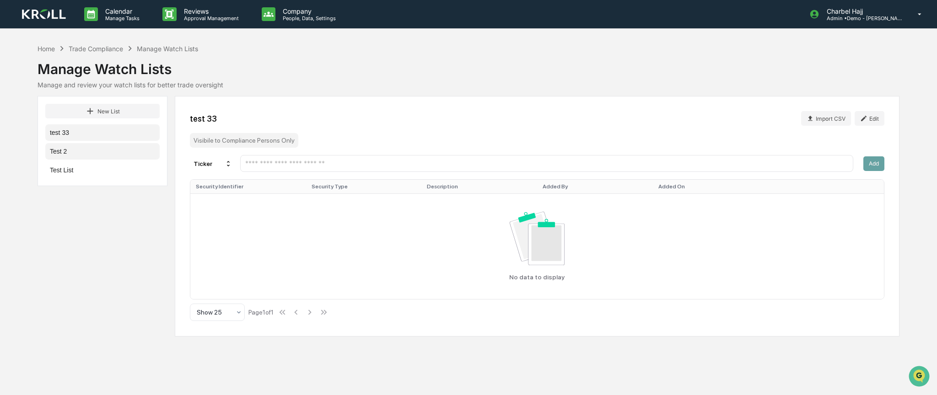
click at [113, 152] on button "Test 2" at bounding box center [102, 151] width 114 height 16
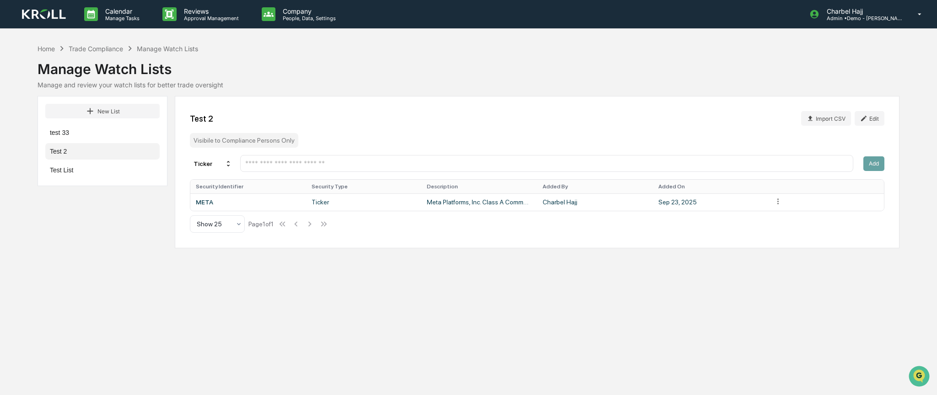
click at [627, 169] on div at bounding box center [546, 163] width 613 height 17
click at [778, 202] on html "Calendar Manage Tasks Reviews Approval Management Company People, Data, Setting…" at bounding box center [468, 197] width 937 height 395
drag, startPoint x: 265, startPoint y: 138, endPoint x: 265, endPoint y: 145, distance: 7.8
click at [265, 138] on html "Calendar Manage Tasks Reviews Approval Management Company People, Data, Setting…" at bounding box center [468, 197] width 937 height 395
click at [268, 164] on input "text" at bounding box center [546, 163] width 605 height 9
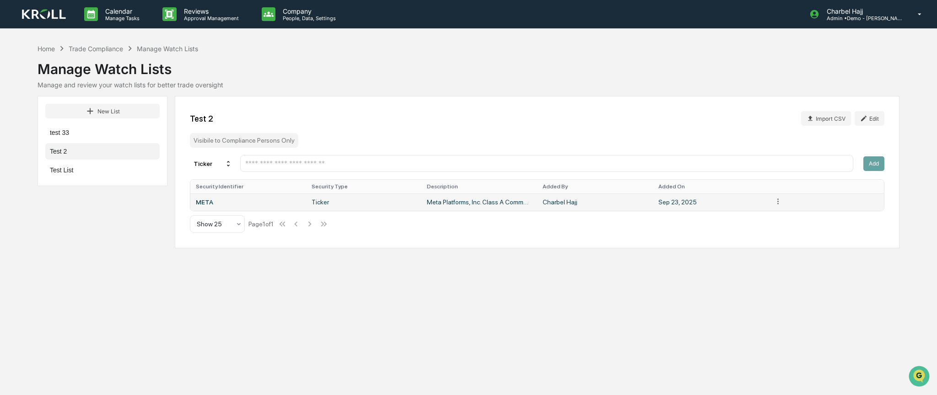
click at [778, 203] on html "Calendar Manage Tasks Reviews Approval Management Company People, Data, Setting…" at bounding box center [468, 197] width 937 height 395
click at [313, 224] on html "Calendar Manage Tasks Reviews Approval Management Company People, Data, Setting…" at bounding box center [468, 197] width 937 height 395
click at [295, 226] on div "Test 2 Import CSV Edit Visibile to Compliance Persons Only Ticker Add Security …" at bounding box center [537, 172] width 725 height 152
click at [261, 139] on div "Visibile to Compliance Persons Only" at bounding box center [244, 140] width 108 height 15
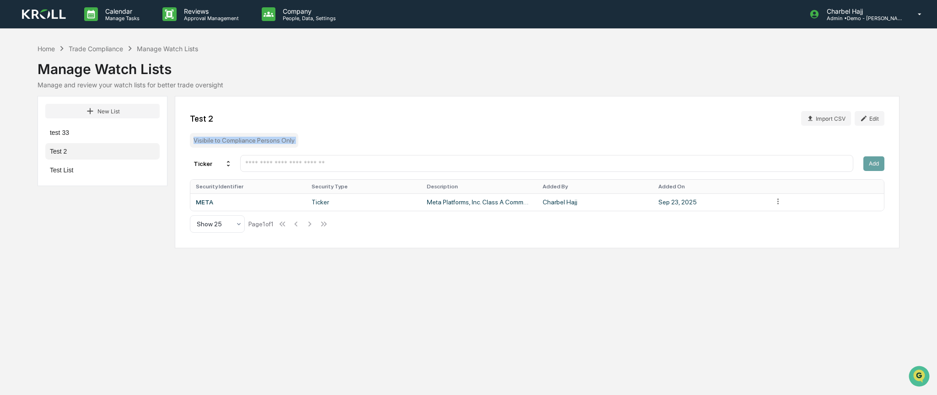
click at [261, 139] on div "Visibile to Compliance Persons Only" at bounding box center [244, 140] width 108 height 15
click at [290, 137] on div "Visibile to Compliance Persons Only" at bounding box center [244, 140] width 108 height 15
click at [104, 167] on button "Test List" at bounding box center [102, 170] width 114 height 16
click at [107, 151] on button "Test 2" at bounding box center [102, 151] width 114 height 16
click at [102, 135] on button "test 33" at bounding box center [102, 132] width 114 height 16
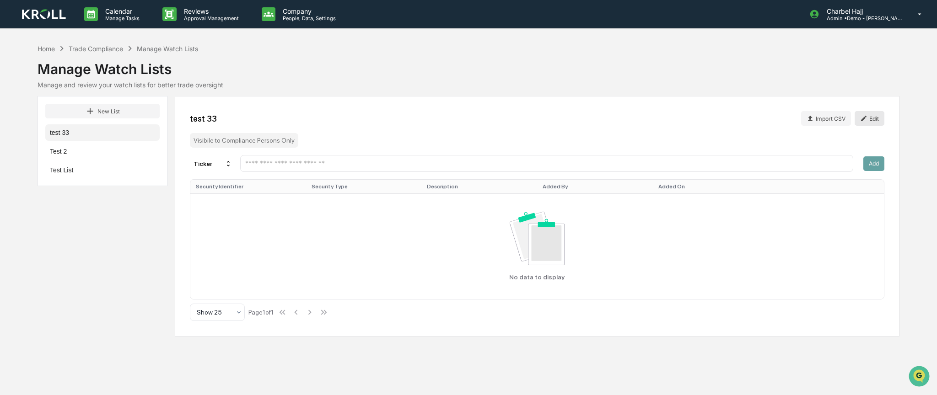
click at [868, 118] on button "Edit" at bounding box center [870, 118] width 30 height 15
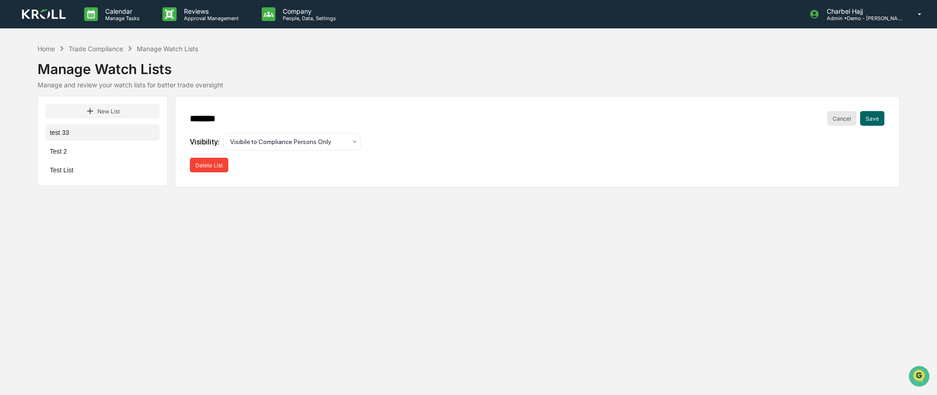
click at [847, 116] on button "Cancel" at bounding box center [841, 118] width 29 height 15
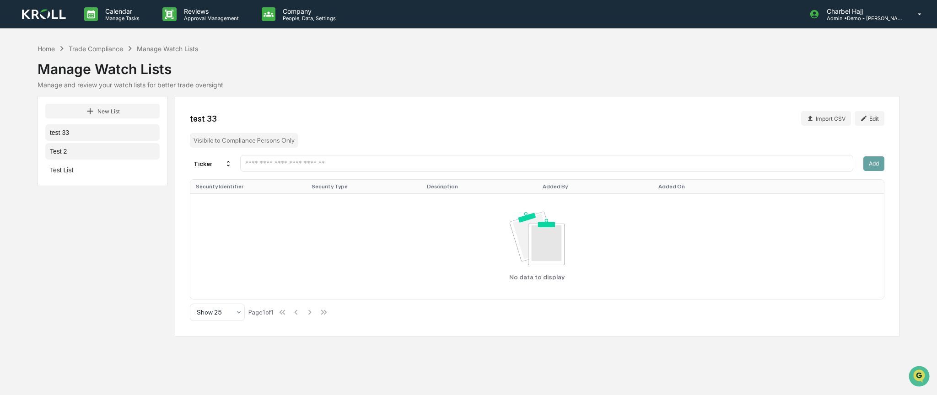
click at [101, 154] on button "Test 2" at bounding box center [102, 151] width 114 height 16
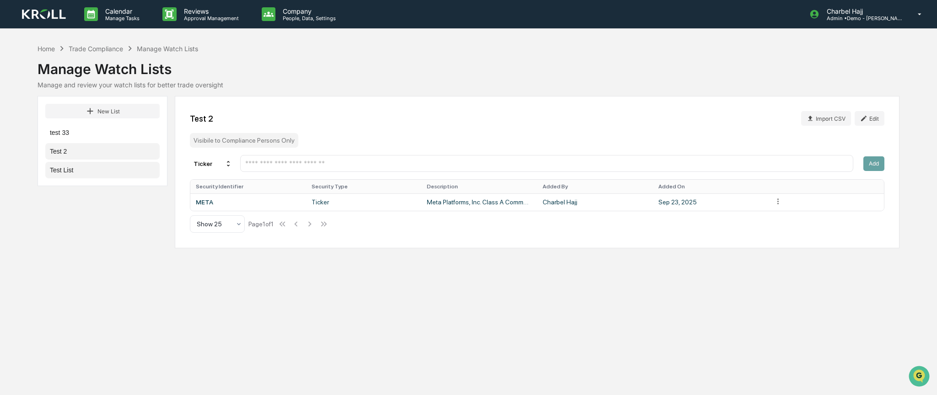
click at [101, 171] on button "Test List" at bounding box center [102, 170] width 114 height 16
click at [176, 187] on div "Test List Import CSV Edit Visibile to Compliance Persons Only Ticker Add Securi…" at bounding box center [537, 172] width 725 height 152
click at [51, 50] on div "Home" at bounding box center [46, 49] width 17 height 8
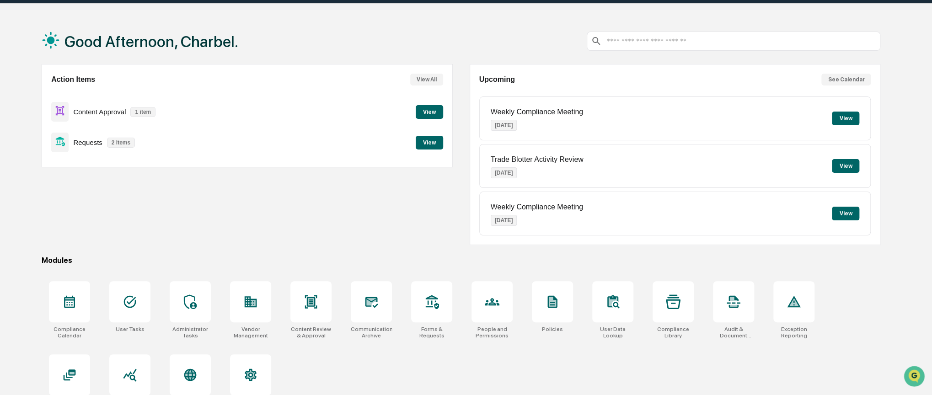
scroll to position [47, 0]
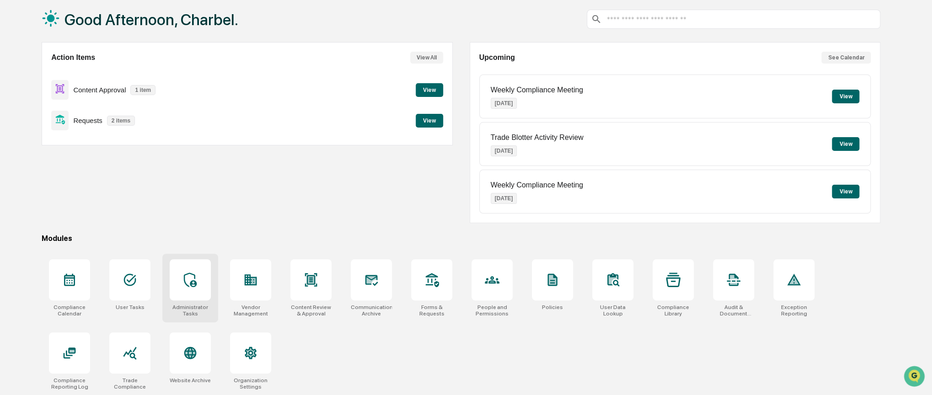
click at [188, 288] on div at bounding box center [190, 279] width 41 height 41
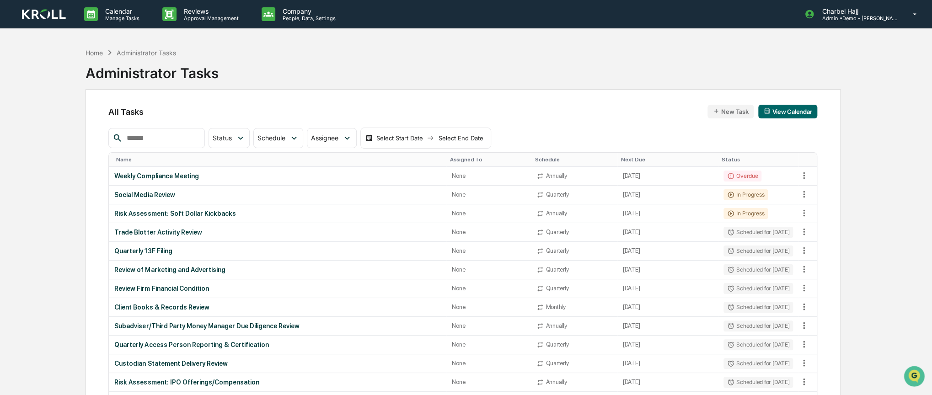
click at [728, 111] on button "New Task" at bounding box center [731, 112] width 46 height 14
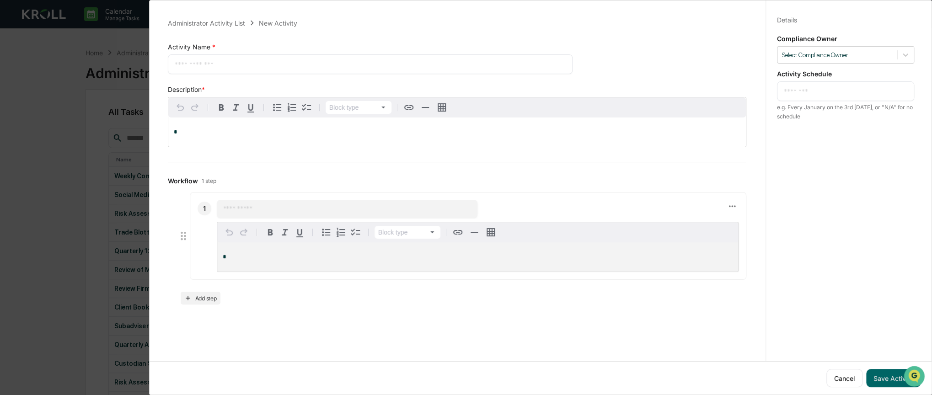
click at [516, 133] on p "*" at bounding box center [457, 132] width 567 height 6
click at [814, 88] on textarea at bounding box center [846, 91] width 124 height 10
click at [839, 60] on div "Select Compliance Owner" at bounding box center [837, 55] width 119 height 12
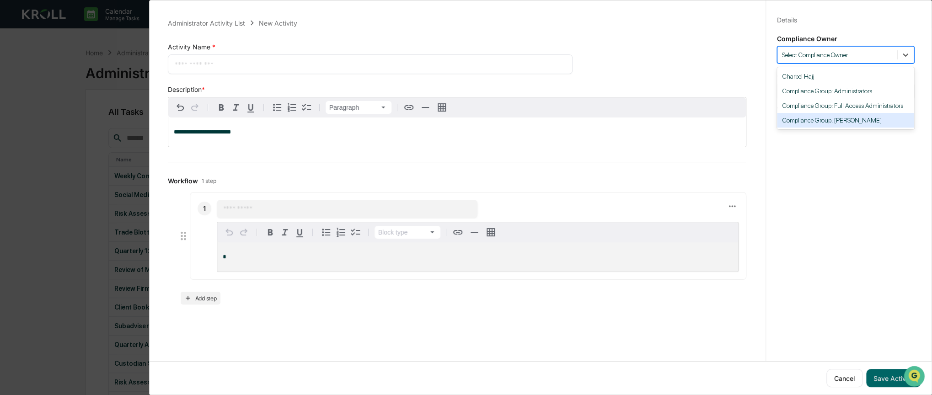
drag, startPoint x: 787, startPoint y: 172, endPoint x: 792, endPoint y: 176, distance: 6.5
click at [788, 172] on div "Details Save Cancel Compliance Owner 4 results available. Use Up and Down to ch…" at bounding box center [846, 206] width 160 height 417
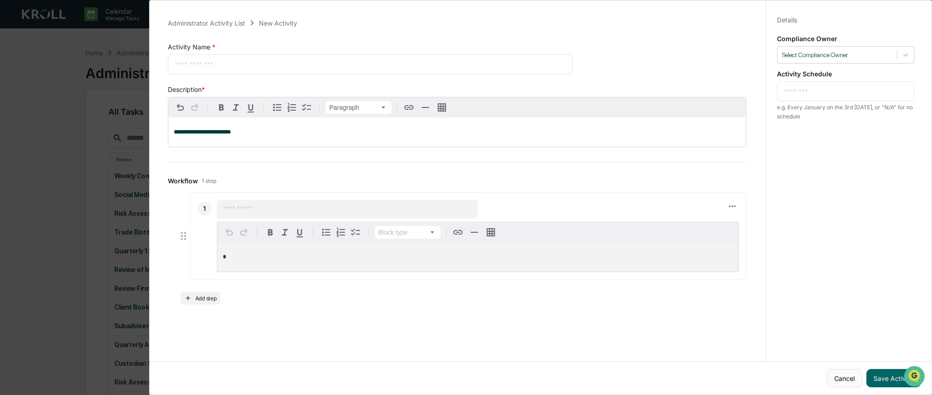
click at [840, 373] on button "Cancel" at bounding box center [845, 378] width 36 height 18
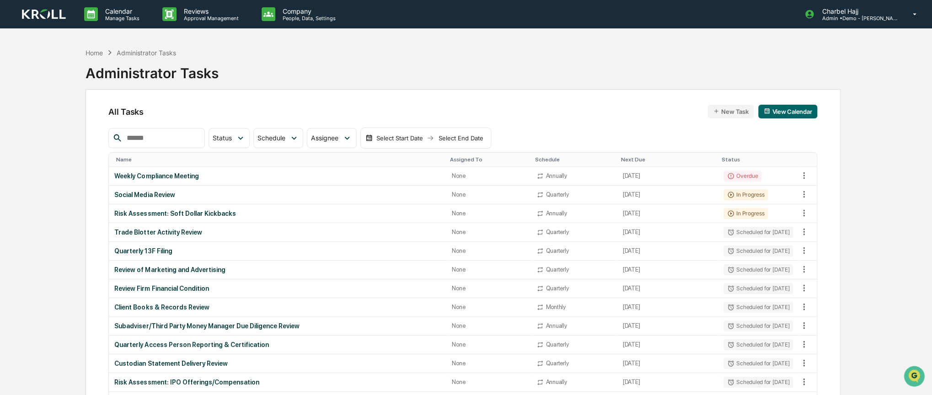
click at [747, 113] on button "New Task" at bounding box center [731, 112] width 46 height 14
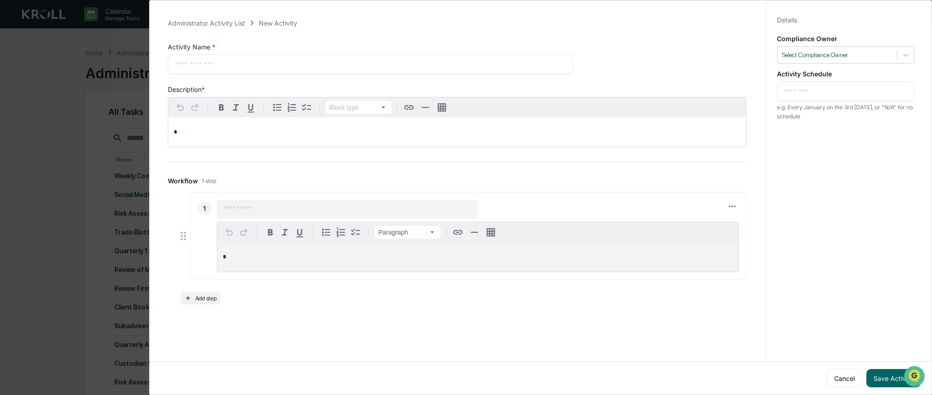
click at [397, 256] on p "*" at bounding box center [478, 257] width 510 height 6
click at [730, 205] on icon at bounding box center [732, 206] width 10 height 10
click at [758, 192] on div at bounding box center [468, 197] width 937 height 395
click at [903, 56] on icon at bounding box center [905, 55] width 5 height 3
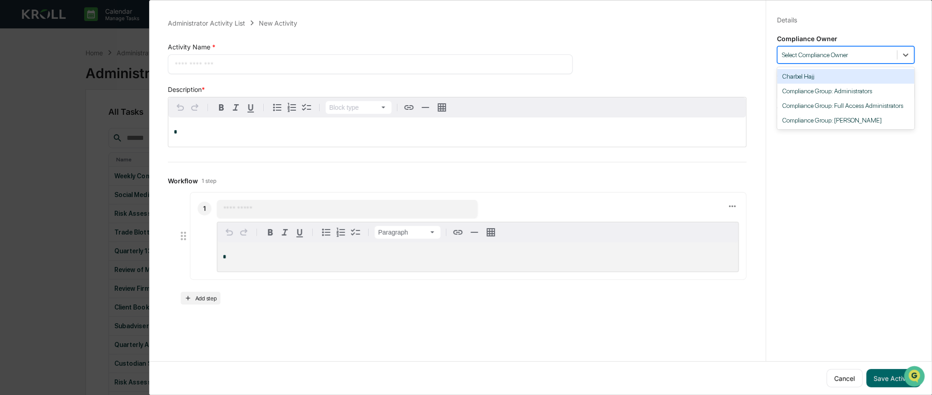
click at [911, 38] on div "Details Save Cancel Compliance Owner 4 results available. Use Up and Down to ch…" at bounding box center [846, 206] width 160 height 417
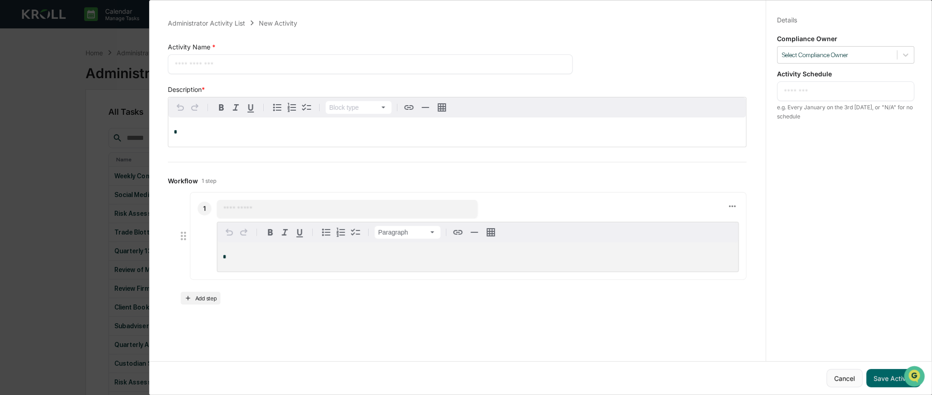
click at [839, 375] on button "Cancel" at bounding box center [845, 378] width 36 height 18
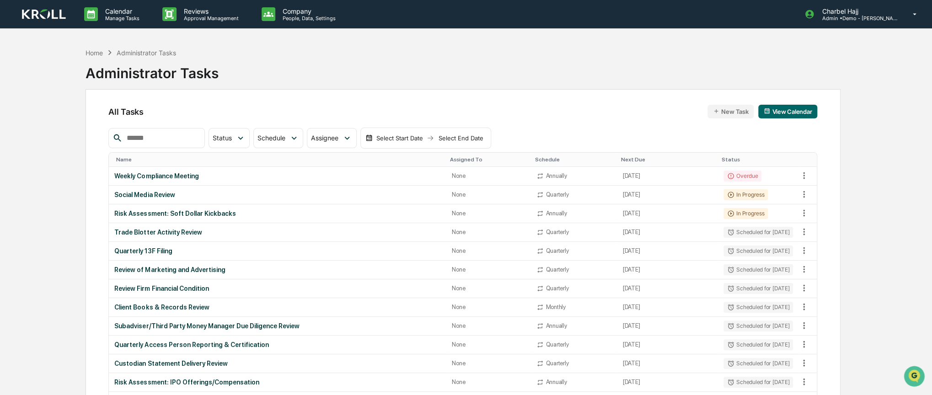
click at [221, 73] on div "Home Administrator Tasks Administrator Tasks" at bounding box center [463, 66] width 755 height 46
click at [88, 49] on div "Home" at bounding box center [94, 53] width 17 height 8
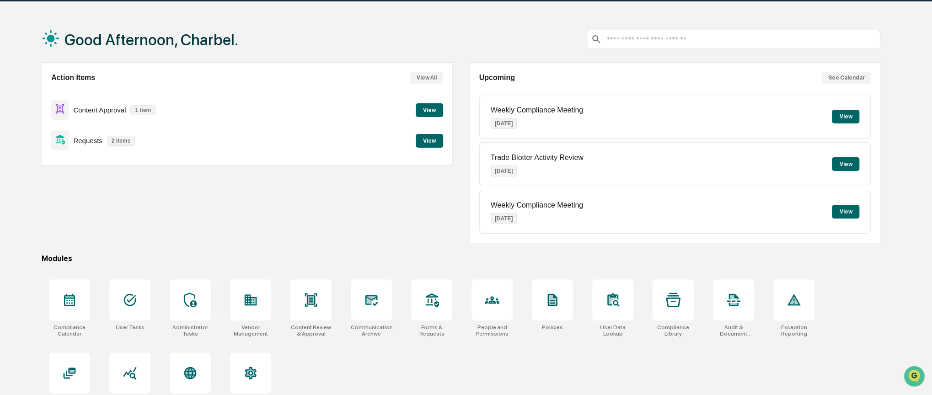
scroll to position [47, 0]
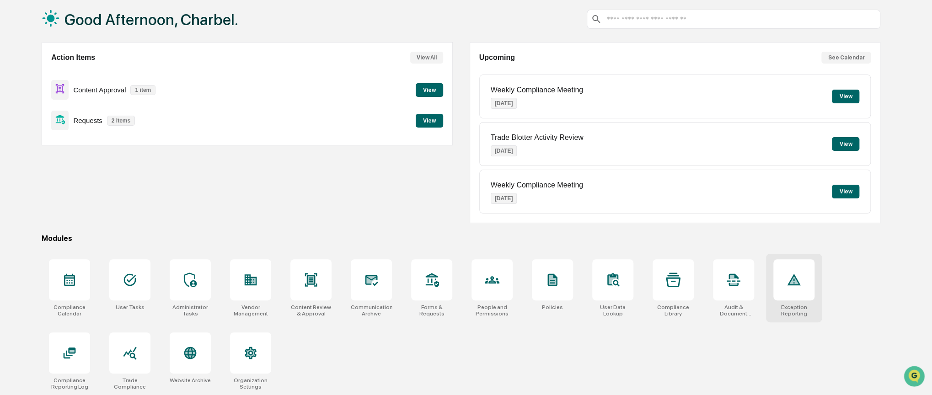
click at [787, 261] on div at bounding box center [794, 279] width 41 height 41
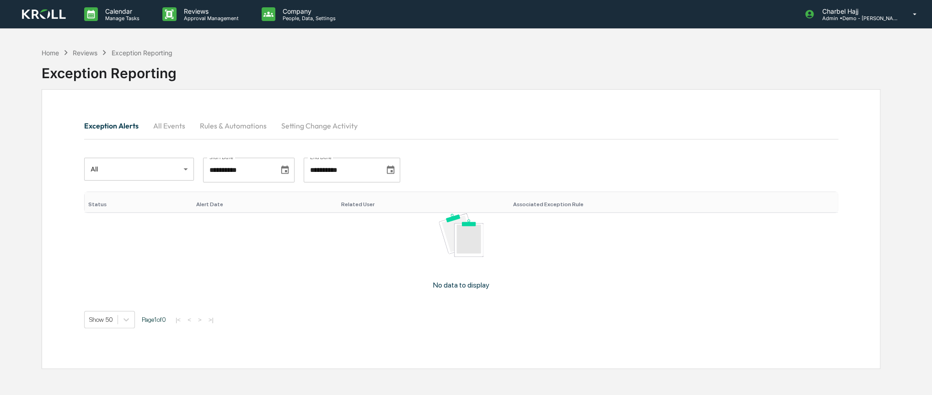
click at [179, 126] on button "All Events" at bounding box center [169, 126] width 47 height 22
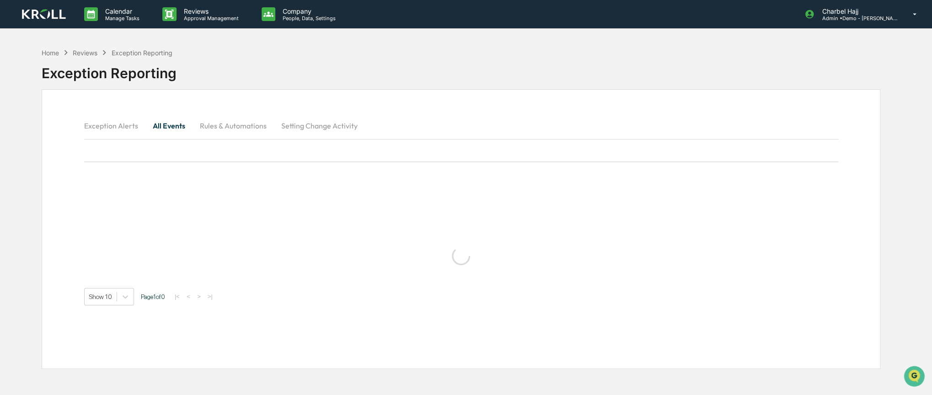
click at [208, 124] on button "Rules & Automations" at bounding box center [233, 126] width 81 height 22
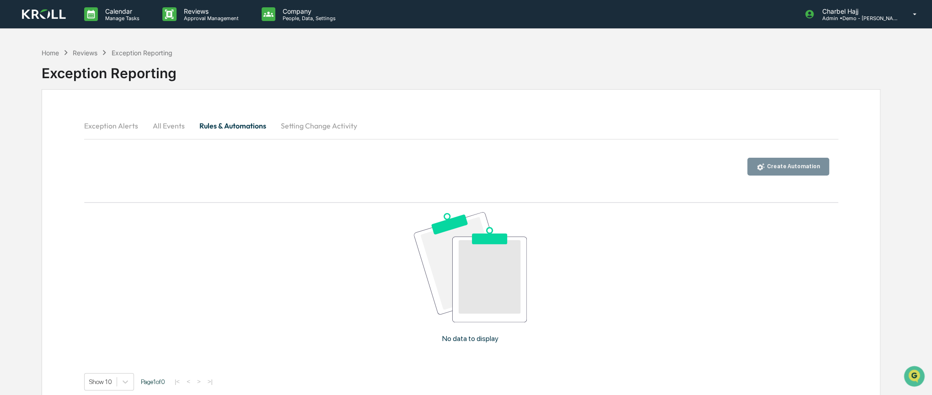
click at [783, 158] on button "Create Automation" at bounding box center [789, 167] width 82 height 18
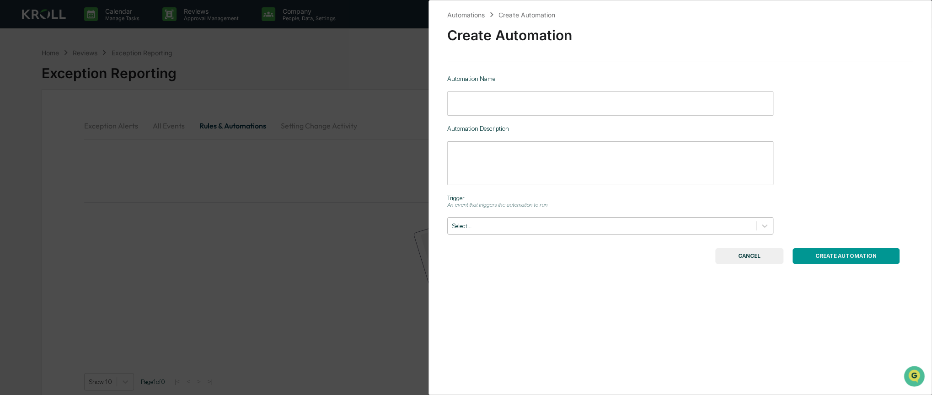
click at [695, 221] on div "Select..." at bounding box center [610, 225] width 326 height 17
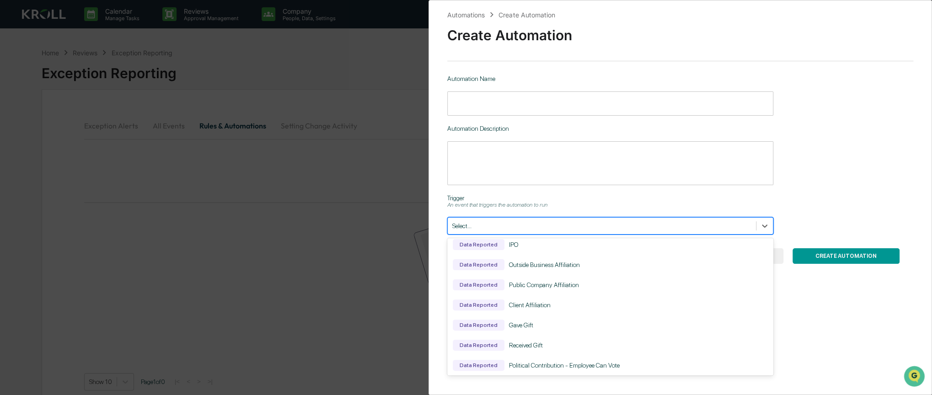
scroll to position [33, 0]
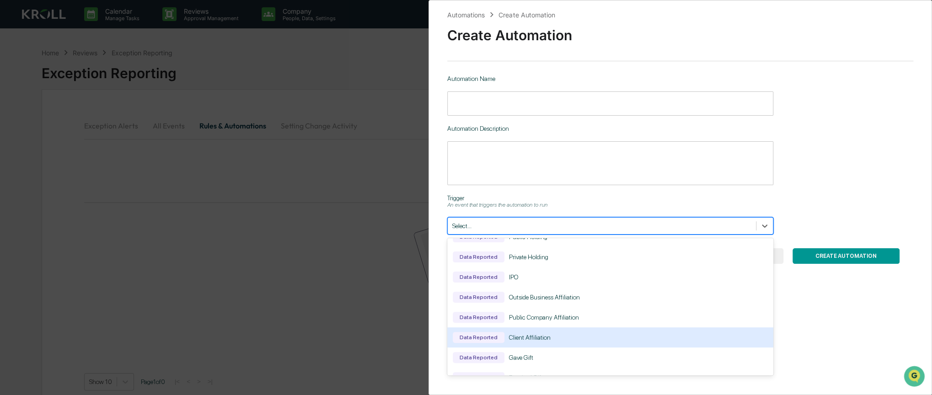
click at [800, 227] on div "Automation Name ​ Automation Description * ​ Trigger An event that triggers the…" at bounding box center [680, 155] width 466 height 160
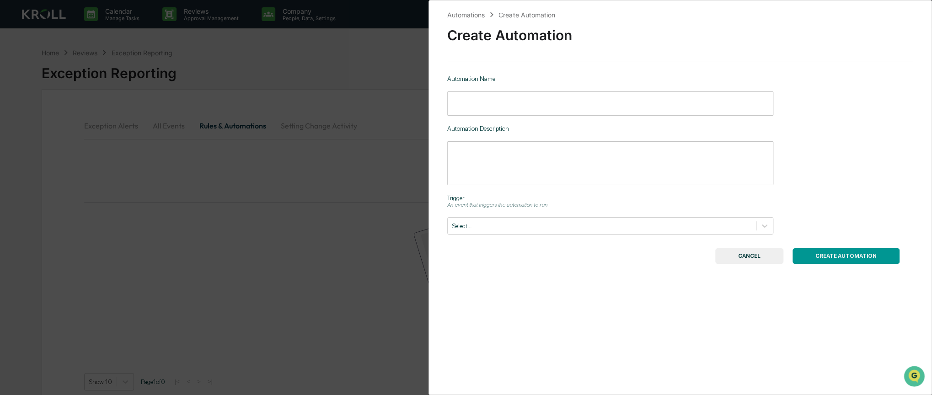
click at [754, 260] on button "CANCEL" at bounding box center [750, 256] width 68 height 16
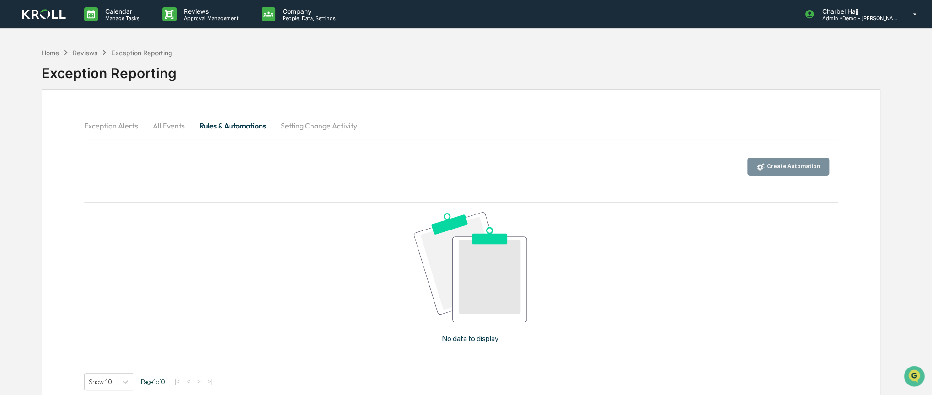
click at [53, 56] on div "Home" at bounding box center [50, 53] width 17 height 8
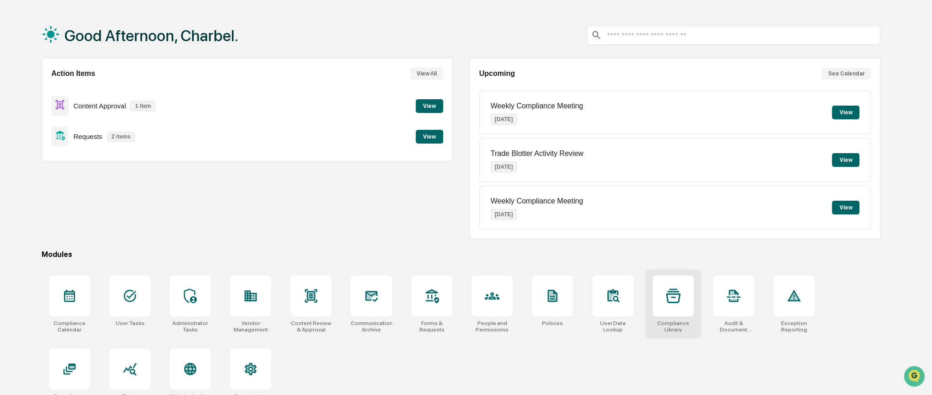
scroll to position [47, 0]
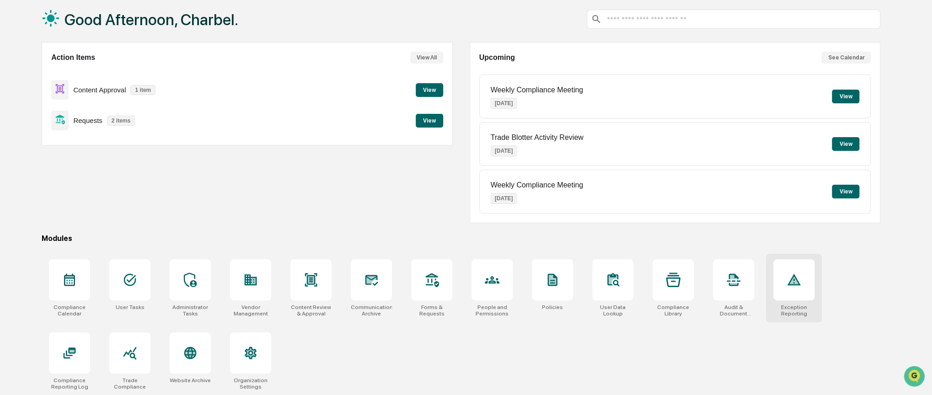
click at [804, 295] on div at bounding box center [794, 279] width 41 height 41
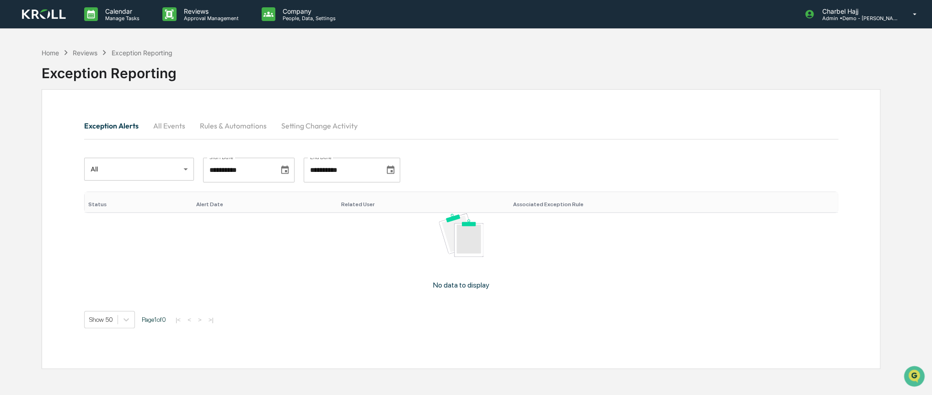
click at [241, 126] on button "Rules & Automations" at bounding box center [233, 126] width 81 height 22
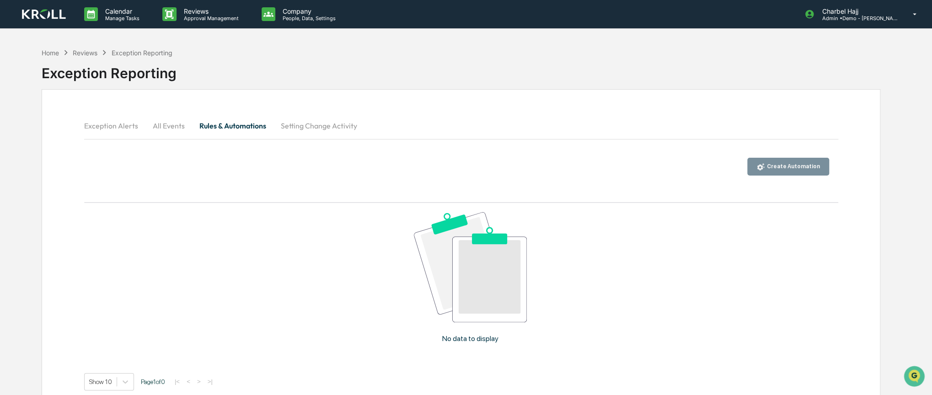
click at [169, 130] on button "All Events" at bounding box center [168, 126] width 47 height 22
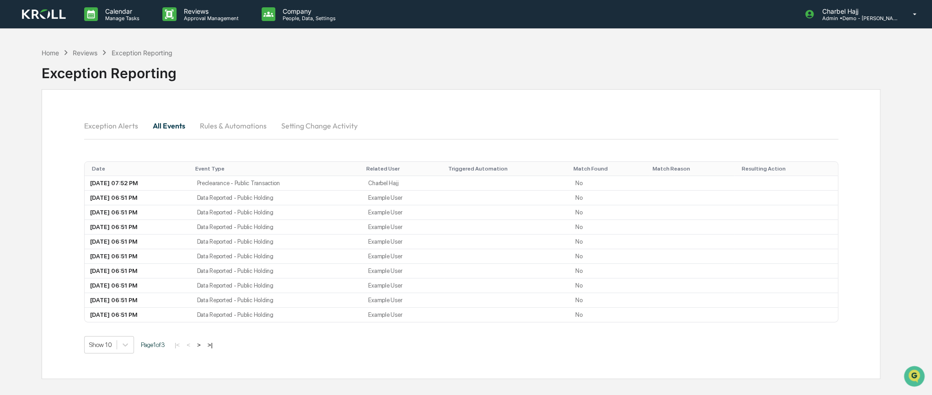
click at [231, 129] on button "Rules & Automations" at bounding box center [233, 126] width 81 height 22
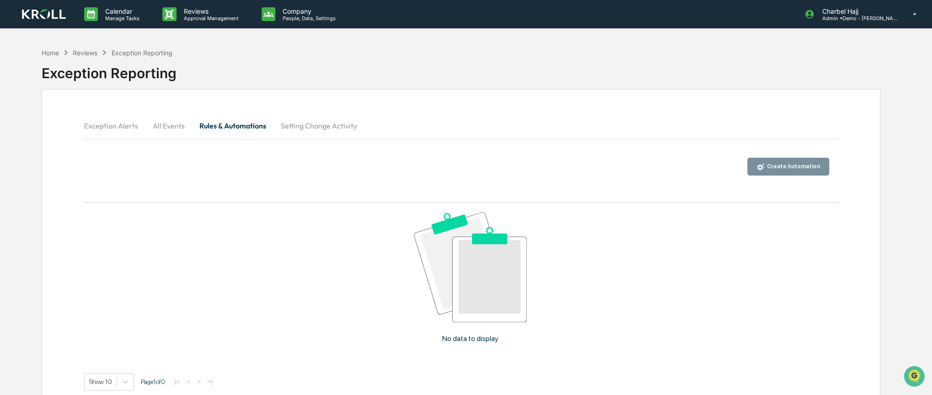
click at [176, 128] on button "All Events" at bounding box center [168, 126] width 47 height 22
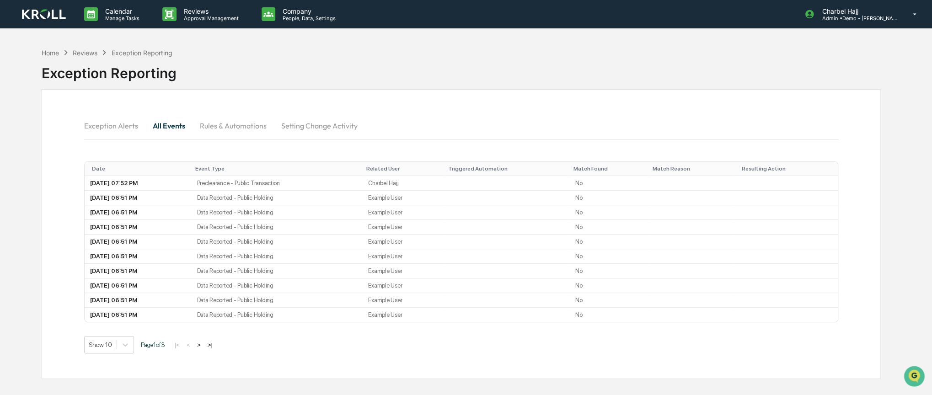
click at [210, 131] on button "Rules & Automations" at bounding box center [233, 126] width 81 height 22
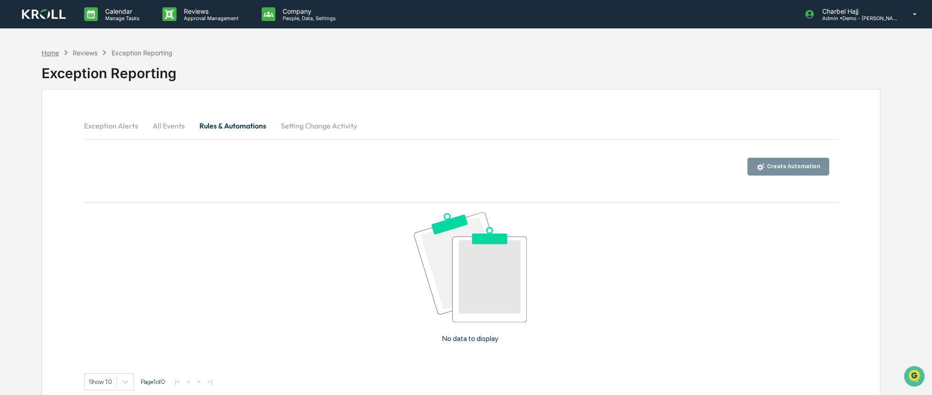
click at [55, 49] on div "Home" at bounding box center [50, 53] width 17 height 8
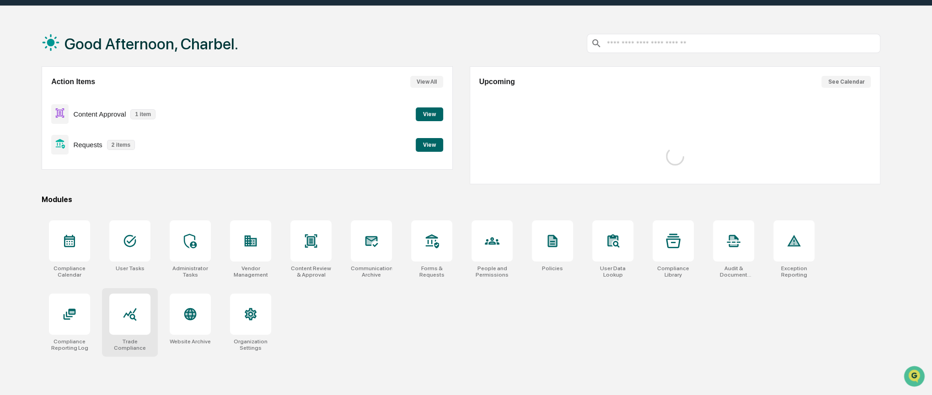
scroll to position [43, 0]
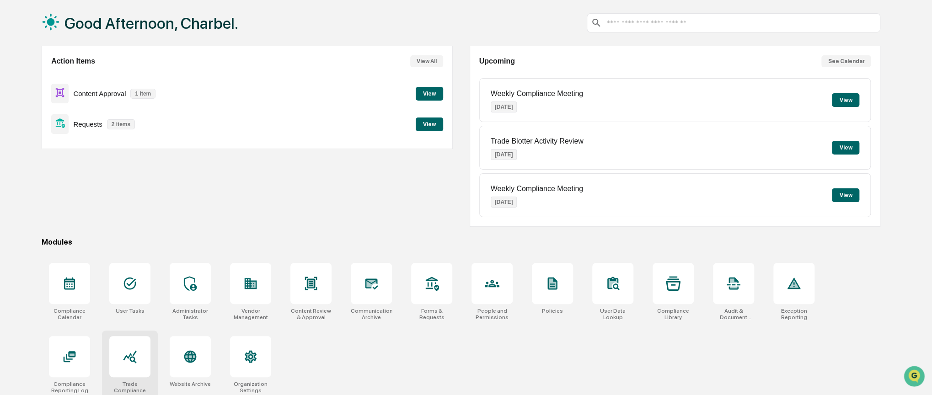
click at [137, 347] on div at bounding box center [129, 356] width 41 height 41
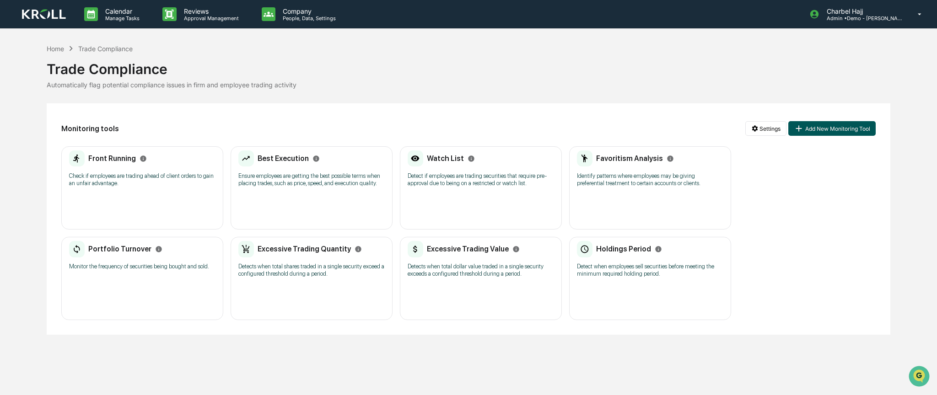
click at [829, 128] on button "Add New Monitoring Tool" at bounding box center [831, 128] width 87 height 15
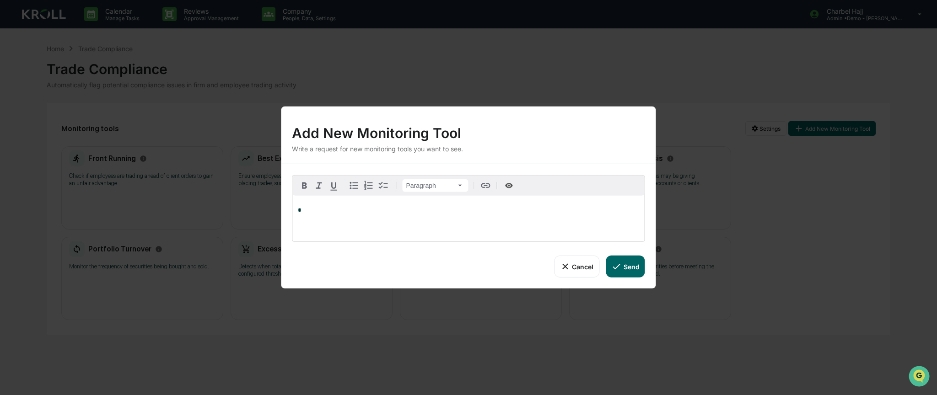
click at [591, 269] on button "Cancel" at bounding box center [576, 267] width 45 height 22
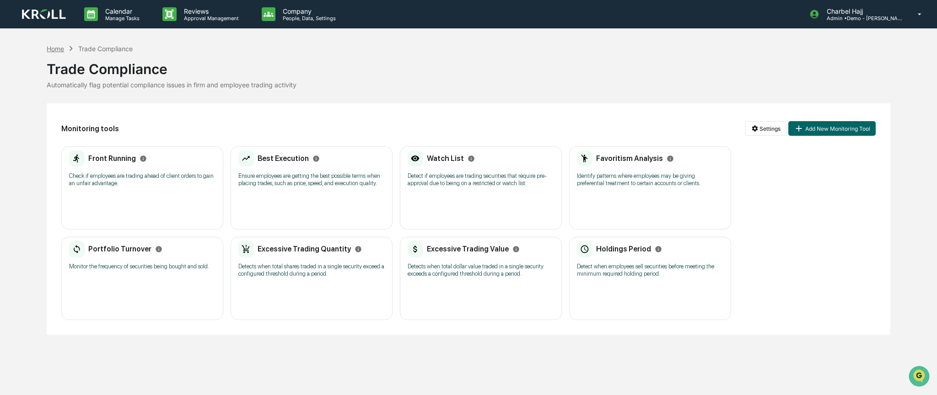
click at [60, 50] on div "Home" at bounding box center [55, 49] width 17 height 8
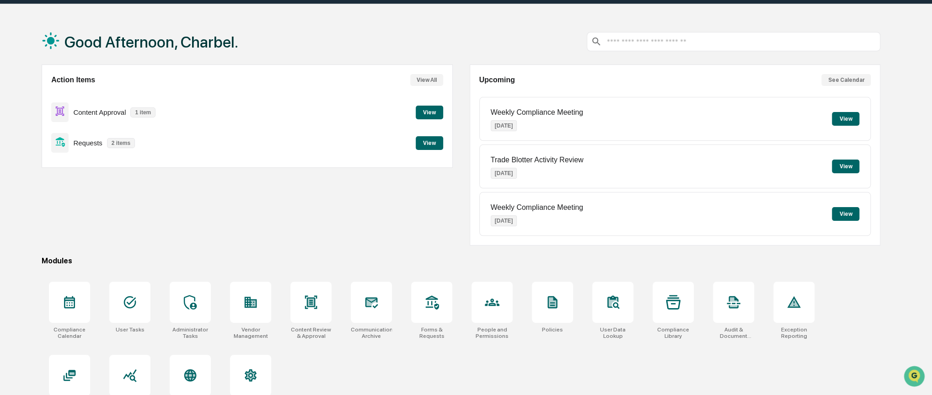
scroll to position [47, 0]
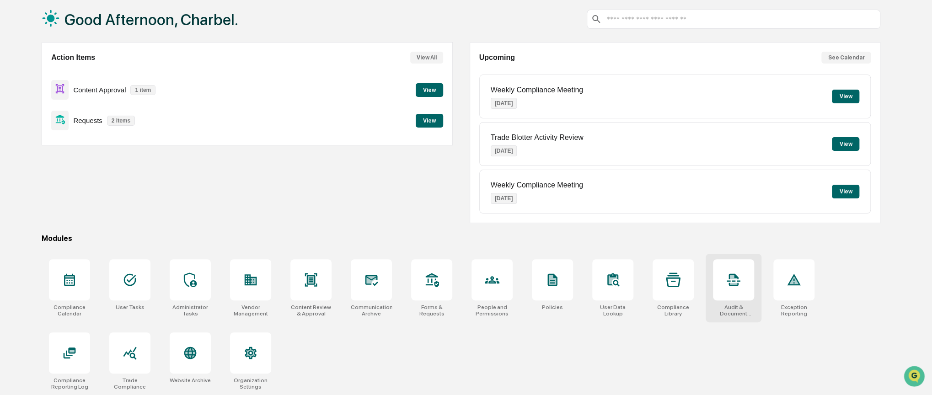
click at [749, 288] on div at bounding box center [733, 279] width 41 height 41
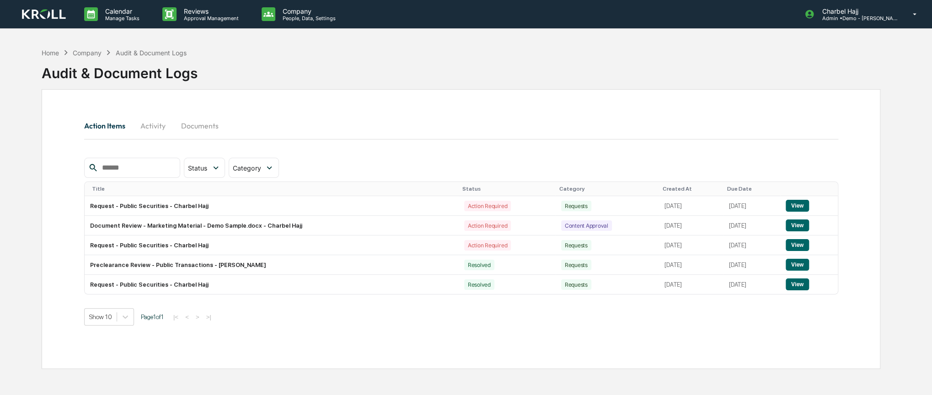
drag, startPoint x: 0, startPoint y: 0, endPoint x: 156, endPoint y: 127, distance: 200.6
click at [156, 127] on button "Activity" at bounding box center [153, 126] width 41 height 22
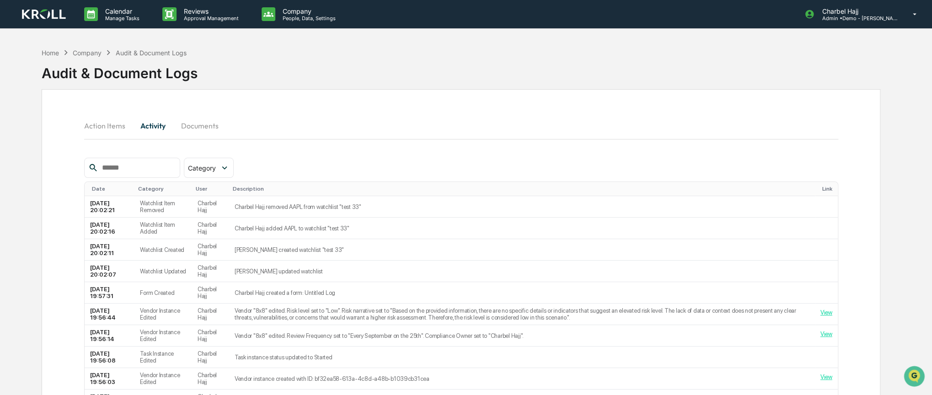
click at [93, 126] on button "Action Items" at bounding box center [108, 126] width 48 height 22
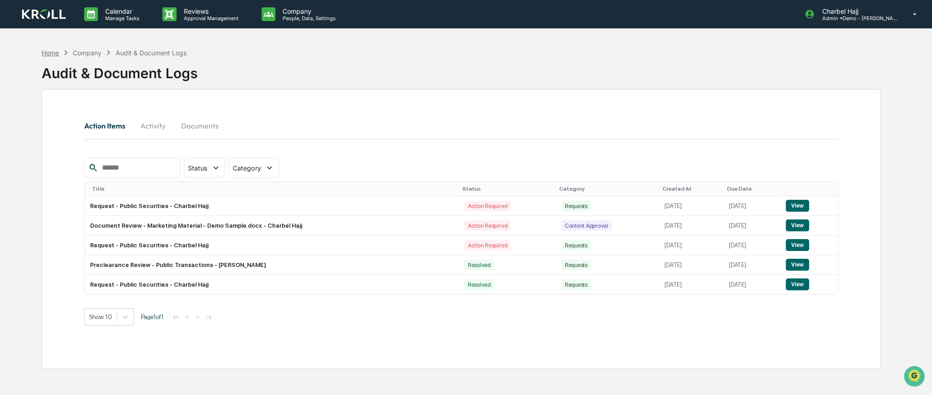
click at [54, 54] on div "Home" at bounding box center [50, 53] width 17 height 8
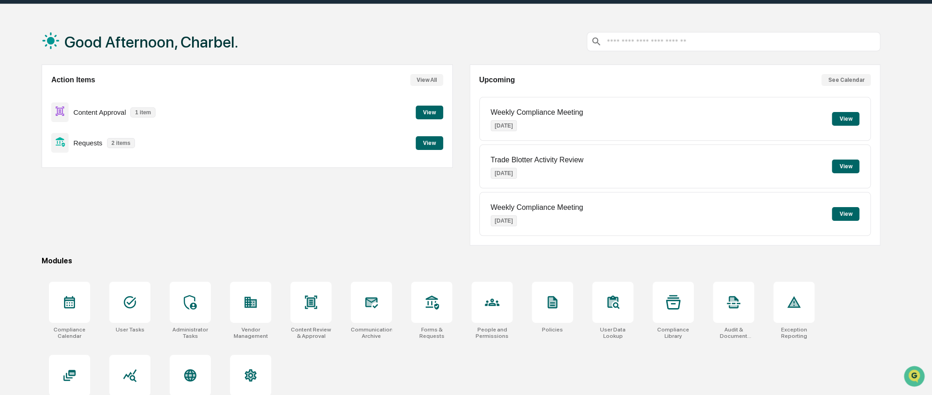
scroll to position [47, 0]
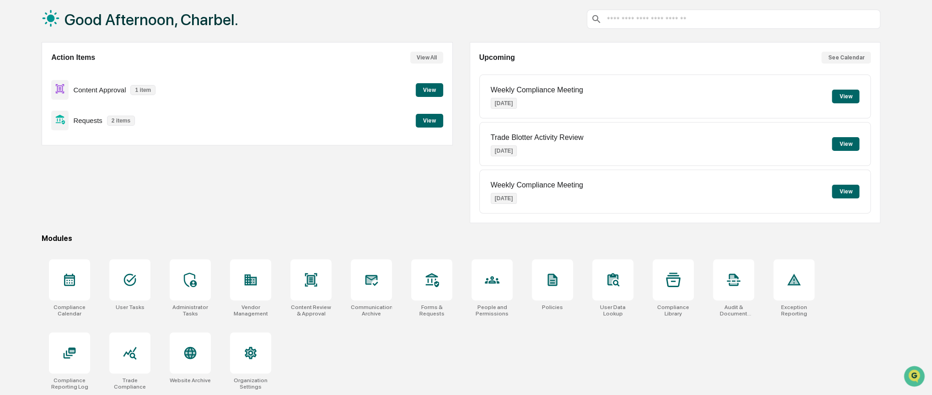
click at [91, 119] on p "Requests" at bounding box center [87, 121] width 29 height 8
click at [98, 94] on div "Content Approval 1 item" at bounding box center [105, 90] width 109 height 22
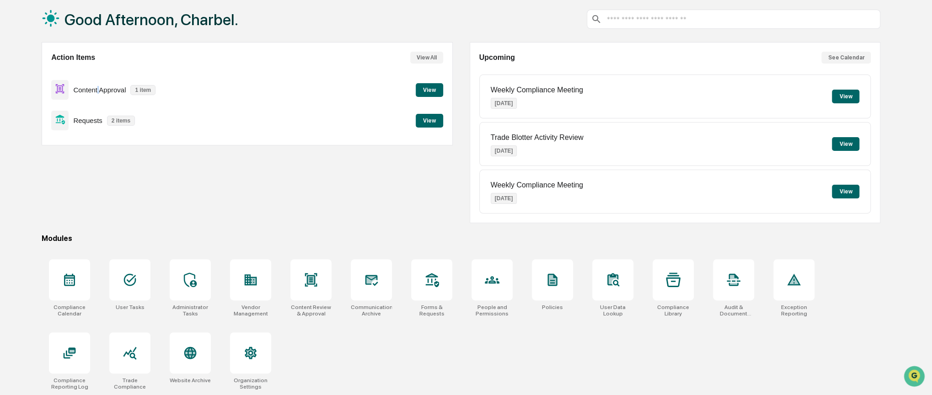
click at [98, 94] on div "Content Approval 1 item" at bounding box center [105, 90] width 109 height 22
click at [187, 143] on div "Action Items View All Content Approval 1 item View Requests 2 items View" at bounding box center [247, 93] width 411 height 103
